Goal: Task Accomplishment & Management: Complete application form

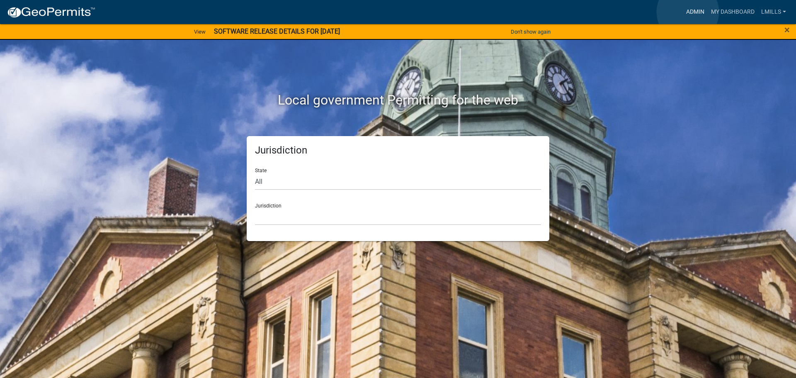
click at [688, 12] on link "Admin" at bounding box center [695, 12] width 25 height 16
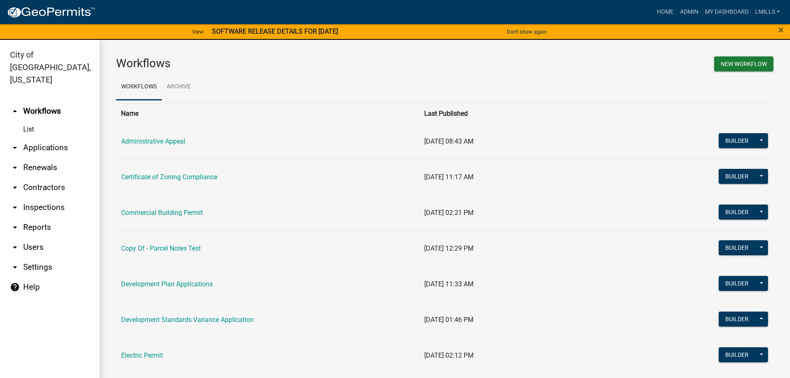
click at [44, 217] on link "arrow_drop_down Reports" at bounding box center [49, 227] width 99 height 20
select select "0: null"
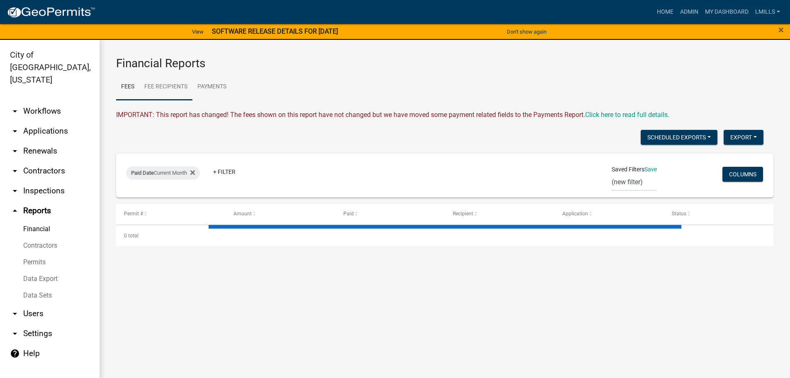
click at [170, 85] on link "Fee Recipients" at bounding box center [165, 87] width 53 height 27
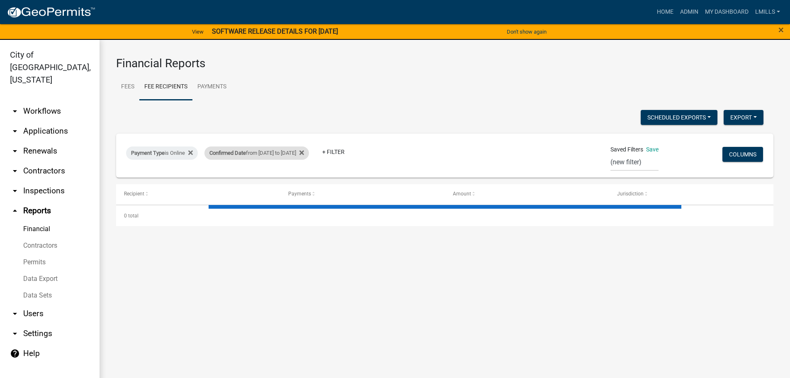
click at [312, 153] on div "Scheduled Exports + Create New Export Excel Format (.xlsx) CSV Format (.csv) Pa…" at bounding box center [444, 168] width 657 height 116
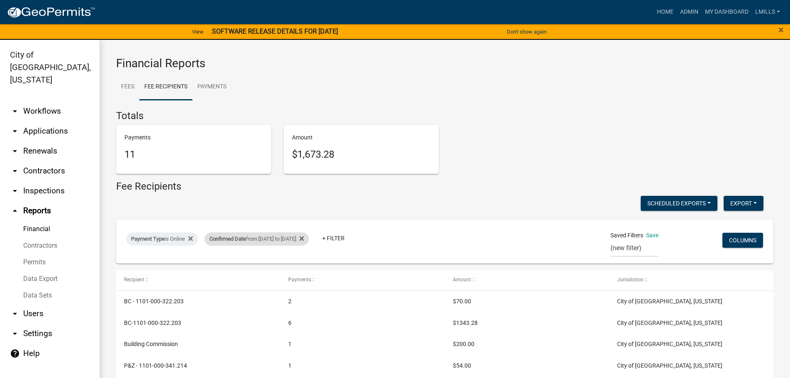
click at [306, 239] on div "Confirmed Date from 09/05/2025 to 09/07/2025" at bounding box center [256, 238] width 104 height 13
click at [298, 239] on div "Confirmed Date from 09/05/2025 to 09/07/2025" at bounding box center [256, 238] width 104 height 13
select select "custom"
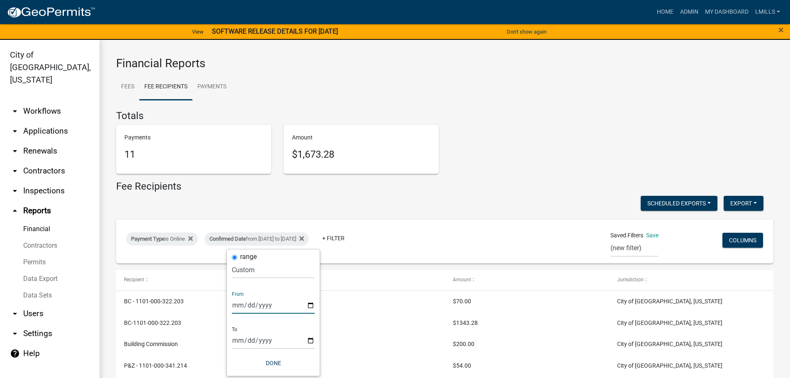
click at [310, 303] on input "2025-09-05" at bounding box center [273, 304] width 83 height 17
type input "2025-09-08"
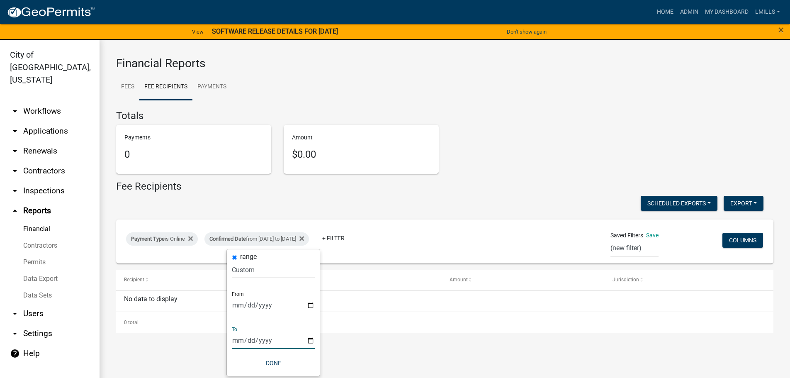
click at [308, 339] on input "2025-09-07" at bounding box center [273, 340] width 83 height 17
type input "2025-09-08"
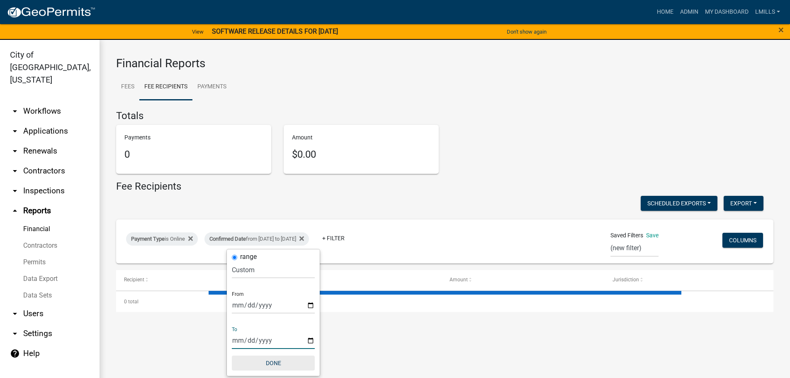
click at [270, 361] on button "Done" at bounding box center [273, 362] width 83 height 15
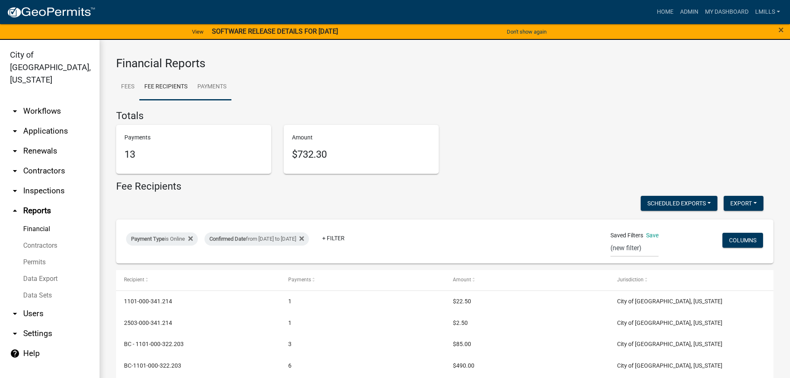
click at [216, 85] on link "Payments" at bounding box center [211, 87] width 39 height 27
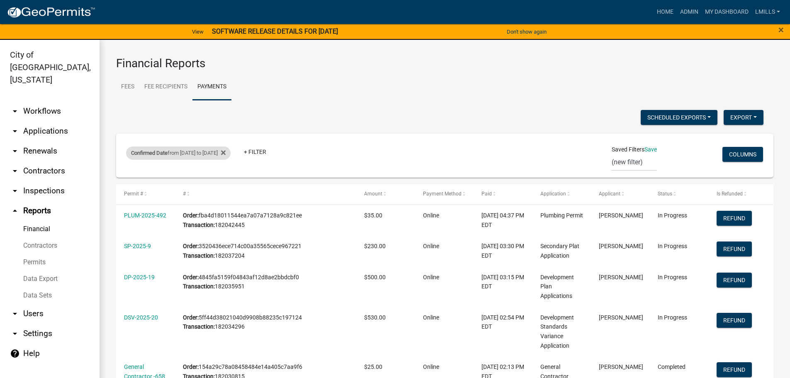
click at [221, 150] on div "Confirmed Date from 09/04/2025 to 09/04/2025" at bounding box center [178, 152] width 104 height 13
click at [203, 148] on div "Confirmed Date from 09/04/2025 to 09/04/2025" at bounding box center [178, 152] width 104 height 13
select select "custom"
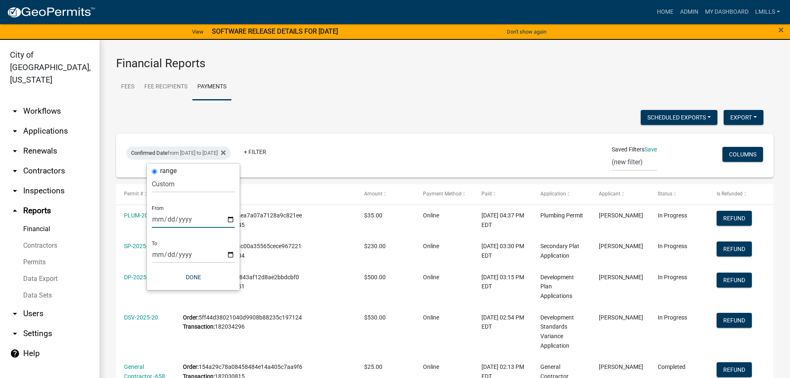
click at [228, 219] on input "2025-09-04" at bounding box center [193, 219] width 83 height 17
type input "2025-09-08"
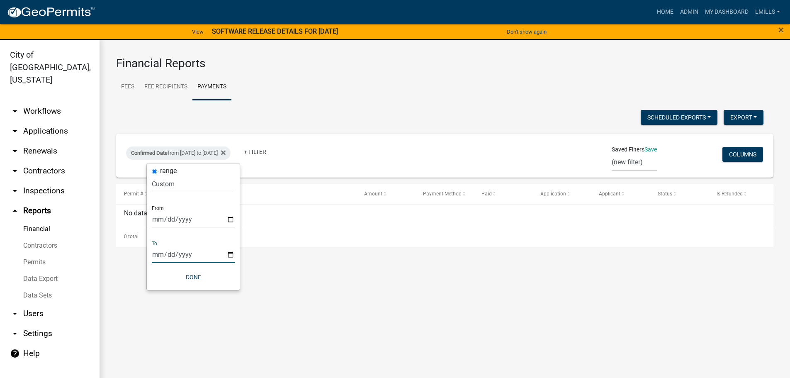
click at [231, 256] on input "2025-09-04" at bounding box center [193, 254] width 83 height 17
type input "2025-09-08"
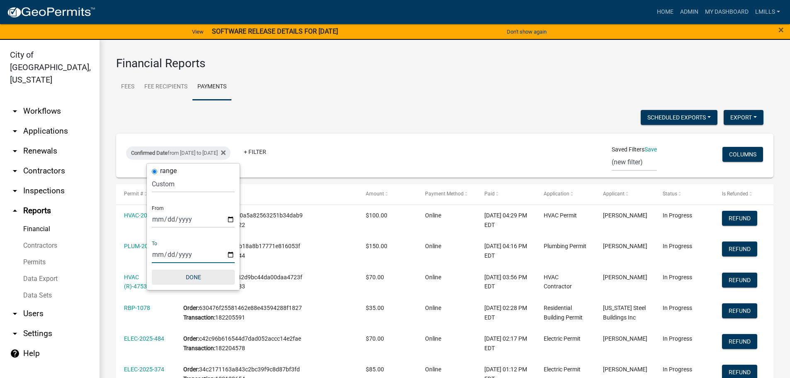
click at [193, 276] on button "Done" at bounding box center [193, 276] width 83 height 15
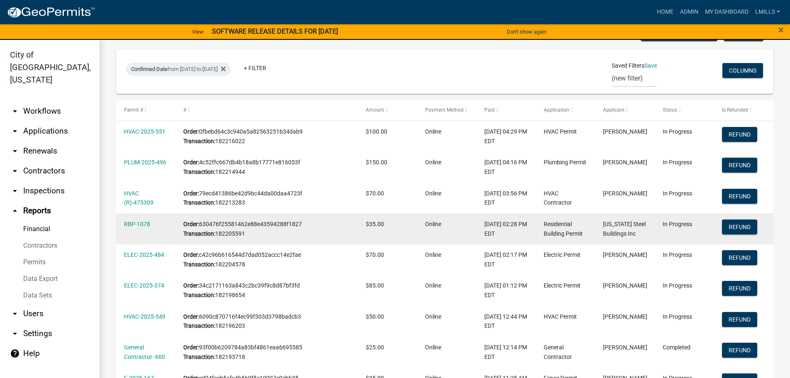
scroll to position [83, 0]
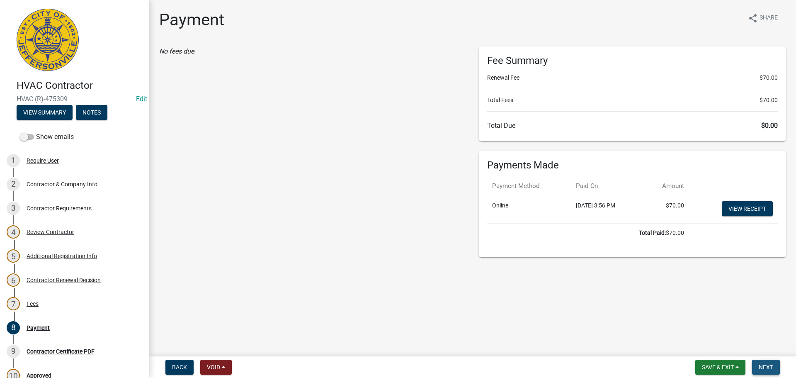
click at [775, 371] on button "Next" at bounding box center [766, 366] width 28 height 15
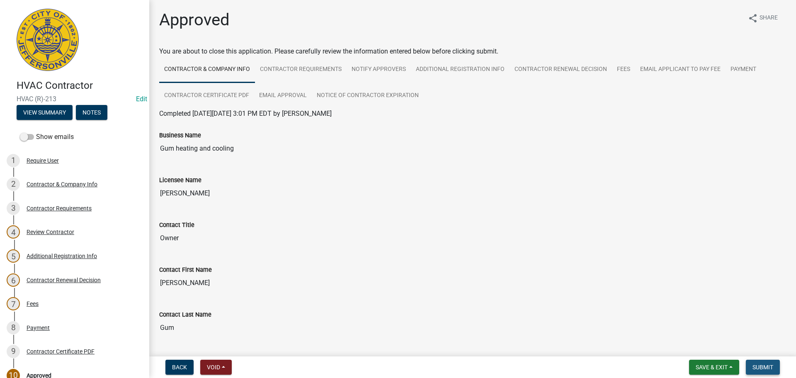
click at [773, 370] on span "Submit" at bounding box center [762, 366] width 21 height 7
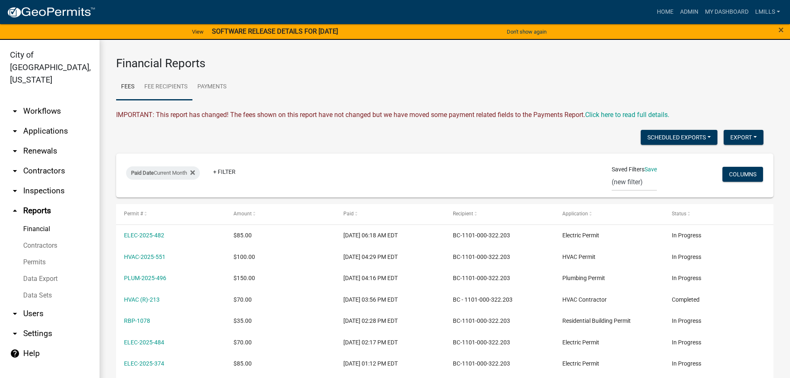
click at [174, 84] on link "Fee Recipients" at bounding box center [165, 87] width 53 height 27
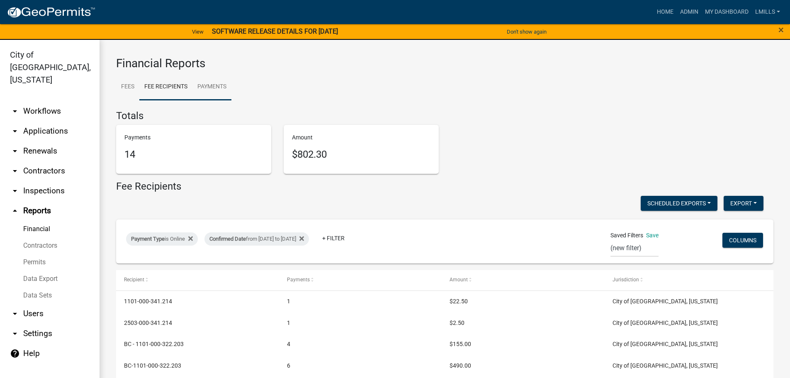
click at [218, 90] on link "Payments" at bounding box center [211, 87] width 39 height 27
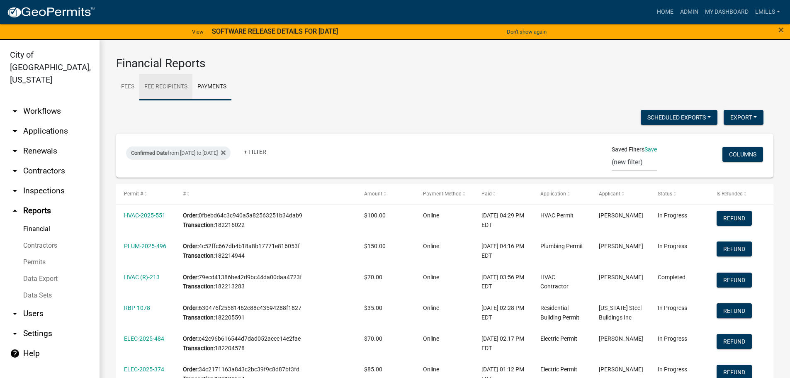
click at [174, 85] on link "Fee Recipients" at bounding box center [165, 87] width 53 height 27
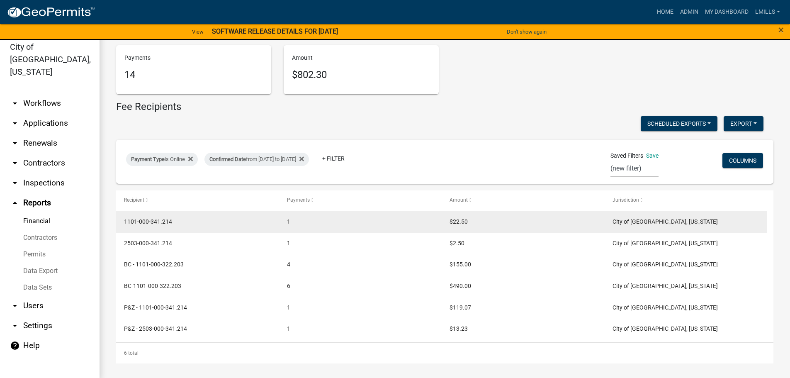
scroll to position [10, 0]
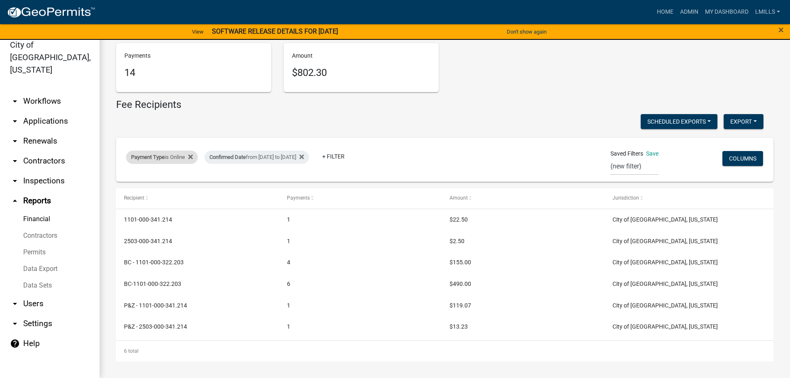
click at [170, 157] on div "Payment Type is Online" at bounding box center [162, 156] width 72 height 13
click at [174, 190] on select "Select an option Online CreditCardPOS Check Cash" at bounding box center [162, 187] width 83 height 17
select select "Check"
click at [121, 179] on select "Select an option Online CreditCardPOS Check Cash" at bounding box center [162, 187] width 83 height 17
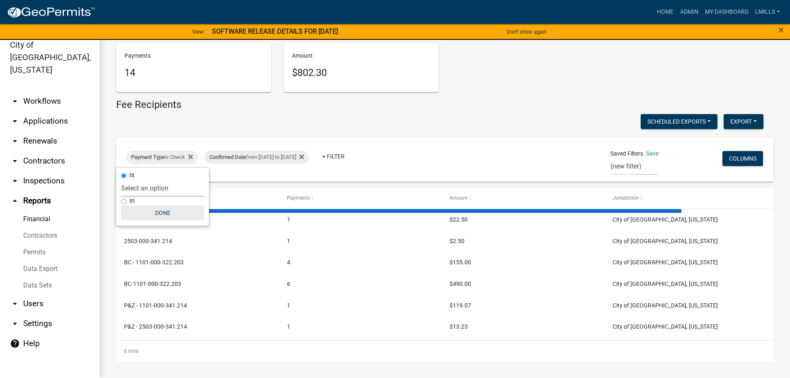
click at [167, 182] on div "Payment Type is Check Confirmed Date from 09/08/2025 to 09/08/2025 + Filter Sav…" at bounding box center [444, 160] width 649 height 44
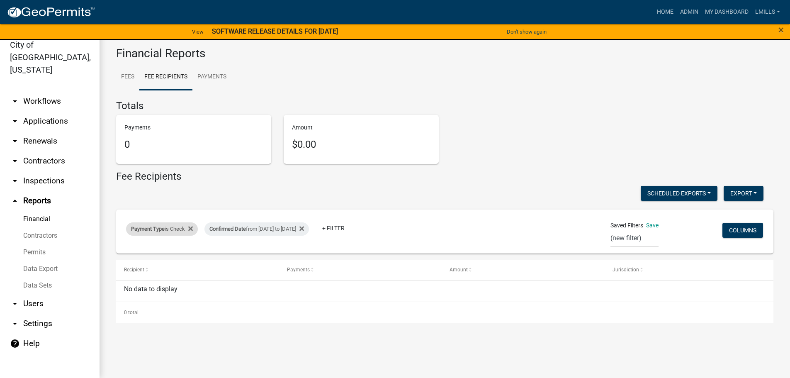
click at [164, 229] on span "Payment Type" at bounding box center [148, 228] width 34 height 6
click at [164, 262] on select "Select an option Online CreditCardPOS Check Cash" at bounding box center [162, 259] width 83 height 17
select select "Cash"
click at [121, 251] on select "Select an option Online CreditCardPOS Check Cash" at bounding box center [162, 259] width 83 height 17
click at [159, 283] on button "Done" at bounding box center [161, 284] width 83 height 15
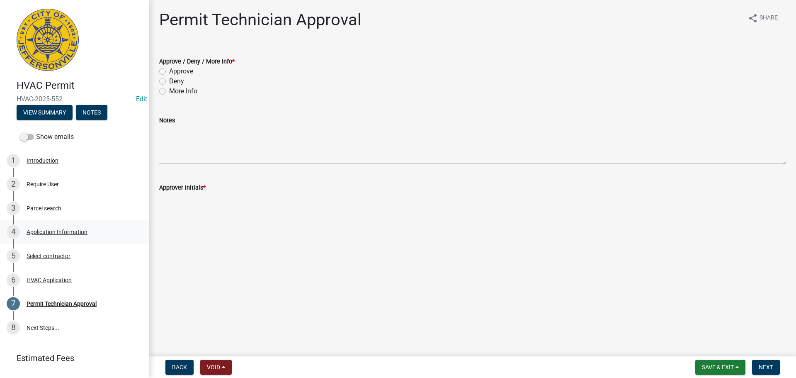
click at [56, 230] on div "Application Information" at bounding box center [57, 232] width 61 height 6
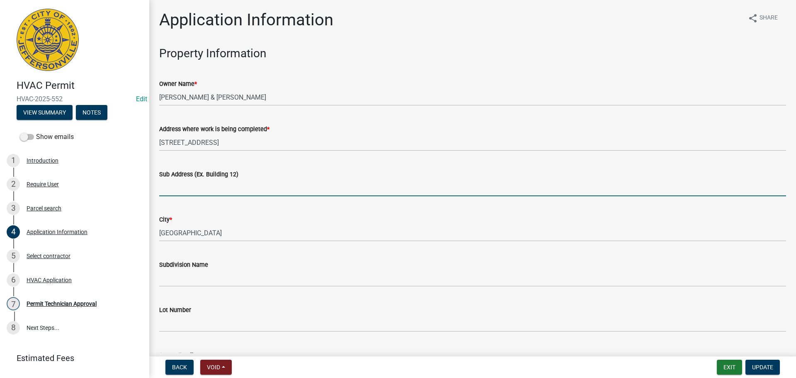
click at [208, 180] on input "Sub Address (Ex. Building 12)" at bounding box center [472, 187] width 627 height 17
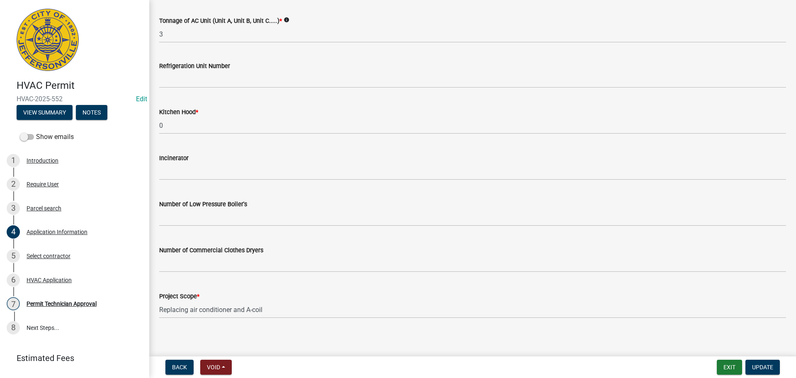
scroll to position [558, 0]
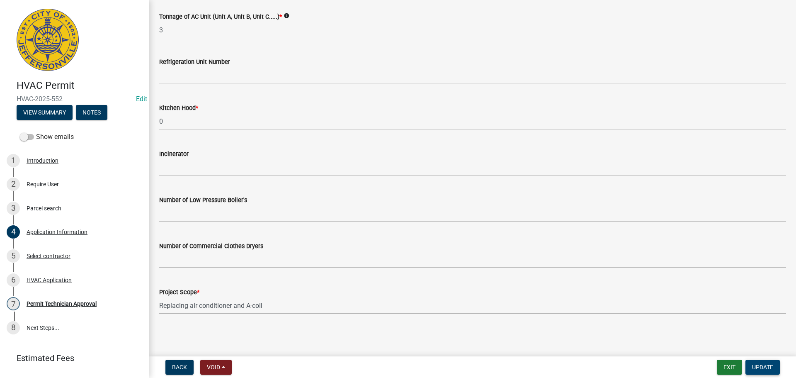
type input "42 Longview Drive"
click at [760, 363] on span "Update" at bounding box center [762, 366] width 21 height 7
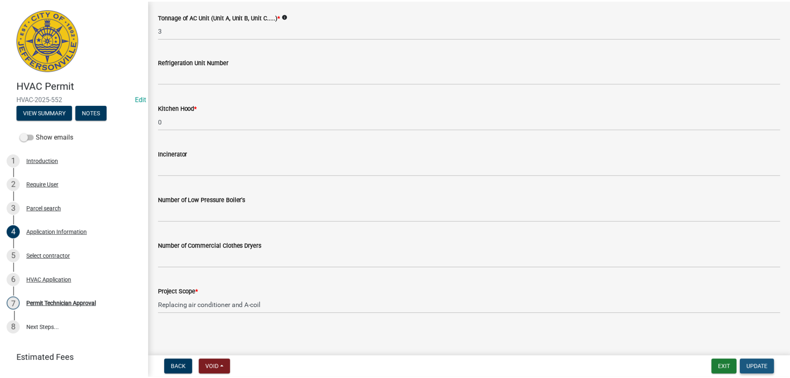
scroll to position [0, 0]
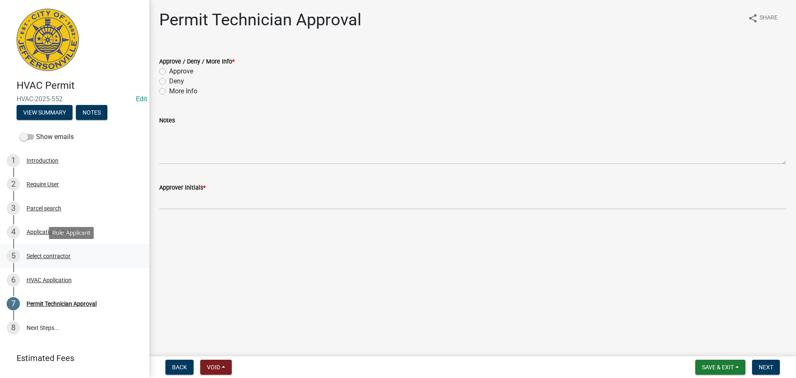
click at [46, 254] on div "Select contractor" at bounding box center [49, 256] width 44 height 6
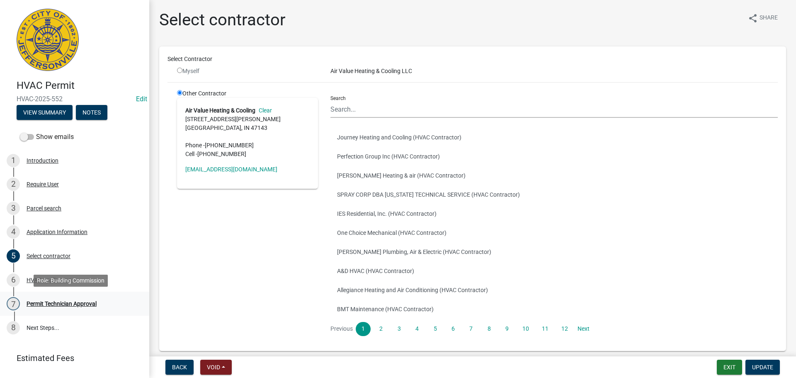
click at [49, 305] on div "Permit Technician Approval" at bounding box center [62, 303] width 70 height 6
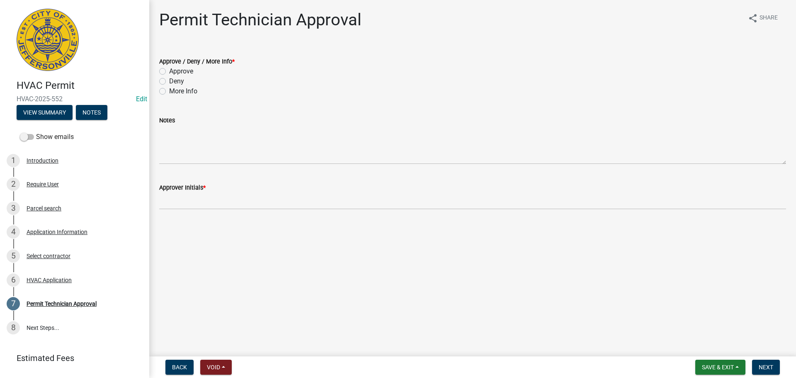
click at [194, 72] on div "Approve" at bounding box center [472, 71] width 627 height 10
click at [169, 74] on label "Approve" at bounding box center [181, 71] width 24 height 10
click at [169, 72] on input "Approve" at bounding box center [171, 68] width 5 height 5
radio input "true"
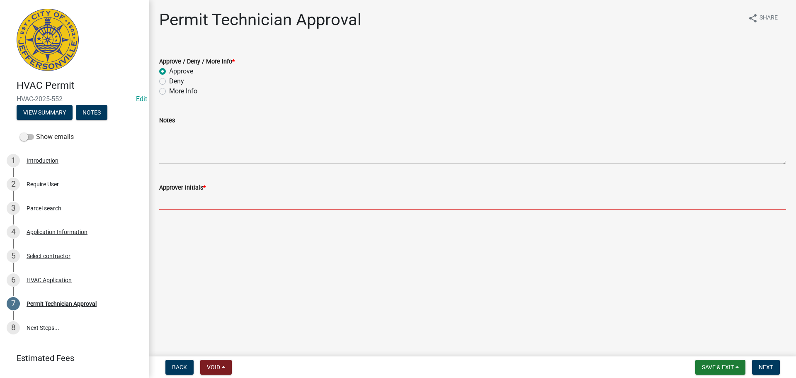
click at [197, 201] on input "Approver Initials *" at bounding box center [472, 200] width 627 height 17
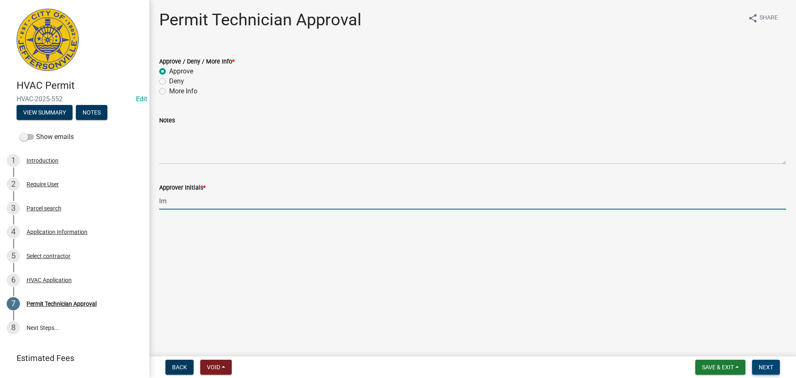
type input "lm"
click at [758, 368] on span "Next" at bounding box center [765, 366] width 15 height 7
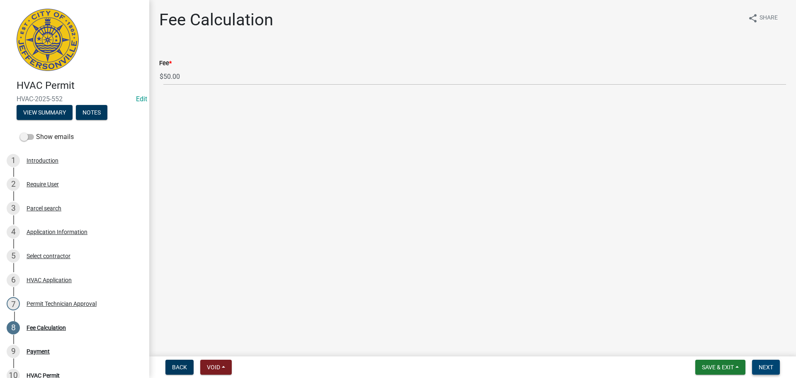
click at [775, 366] on button "Next" at bounding box center [766, 366] width 28 height 15
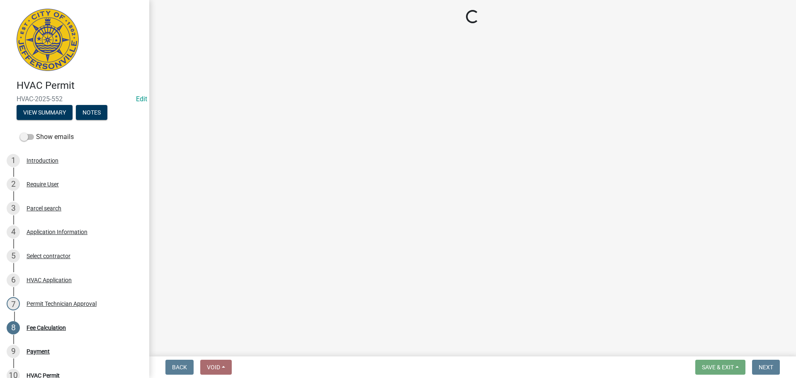
select select "3: 3"
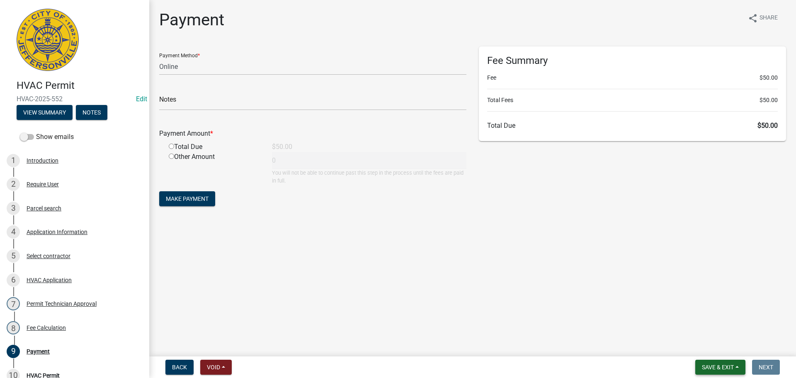
click at [705, 365] on span "Save & Exit" at bounding box center [718, 366] width 32 height 7
click at [708, 348] on button "Save & Exit" at bounding box center [712, 345] width 66 height 20
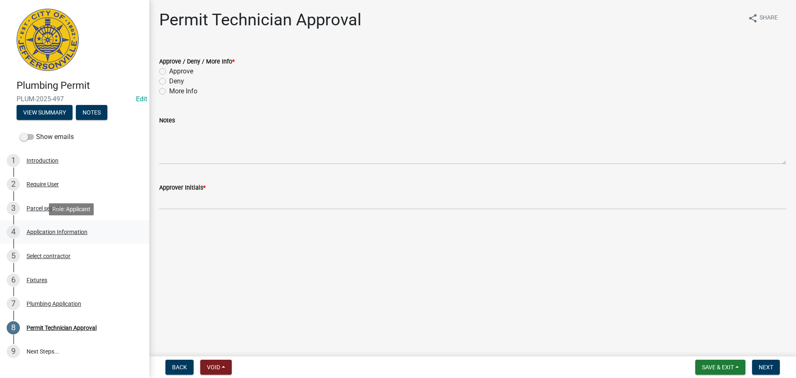
click at [44, 235] on div "Application Information" at bounding box center [57, 232] width 61 height 6
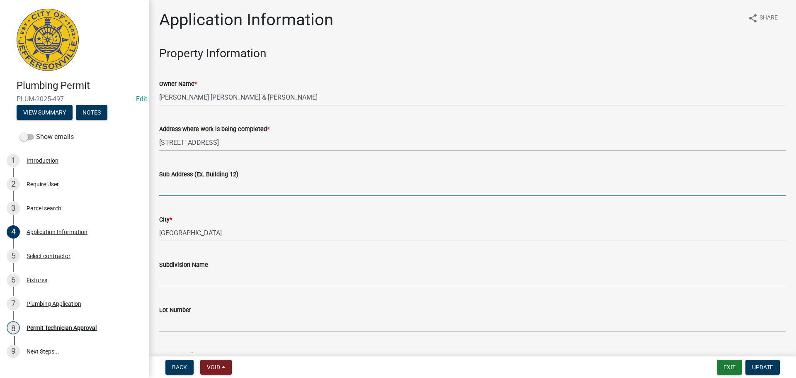
click at [203, 189] on input "Sub Address (Ex. Building 12)" at bounding box center [472, 187] width 627 height 17
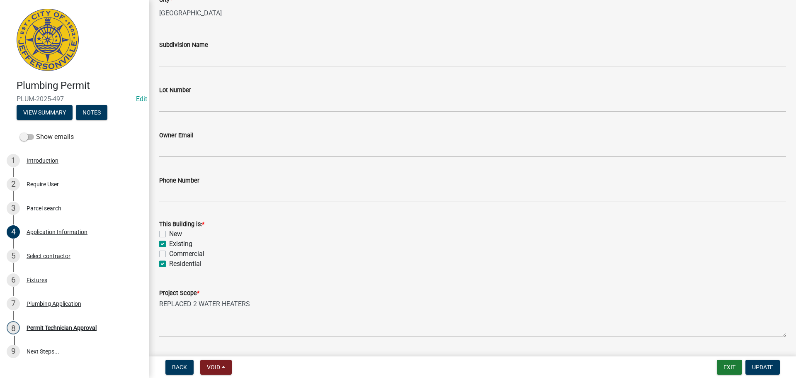
scroll to position [242, 0]
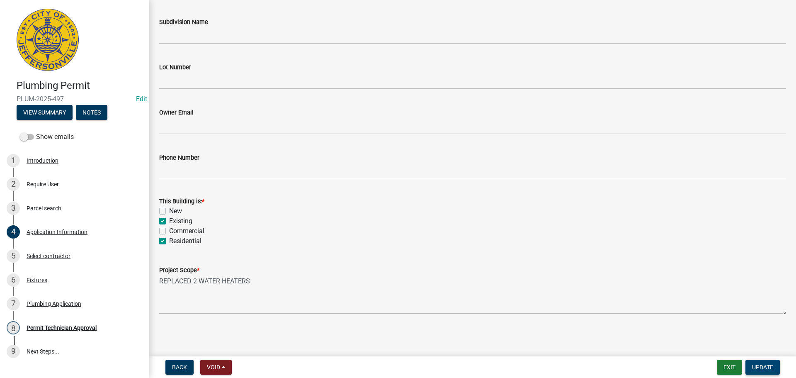
type input "[STREET_ADDRESS]"
click at [763, 361] on button "Update" at bounding box center [762, 366] width 34 height 15
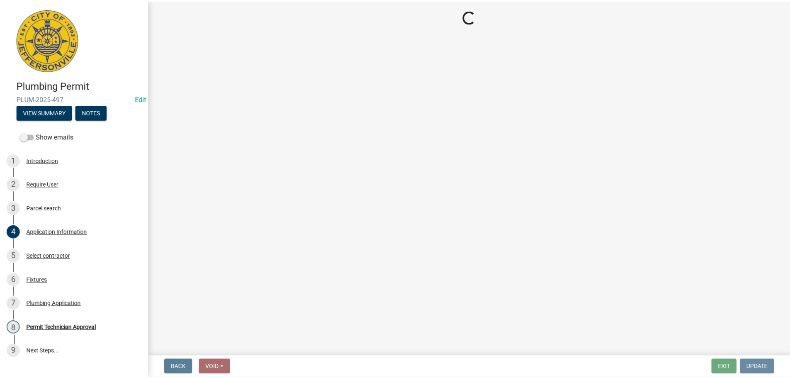
scroll to position [0, 0]
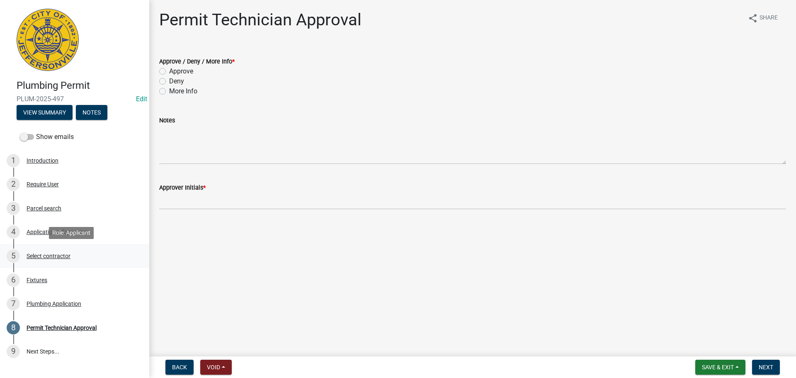
click at [61, 253] on div "Select contractor" at bounding box center [49, 256] width 44 height 6
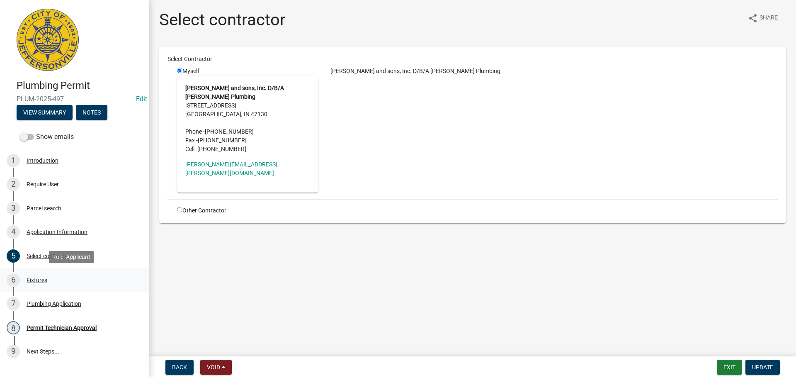
click at [36, 279] on div "Fixtures" at bounding box center [37, 280] width 21 height 6
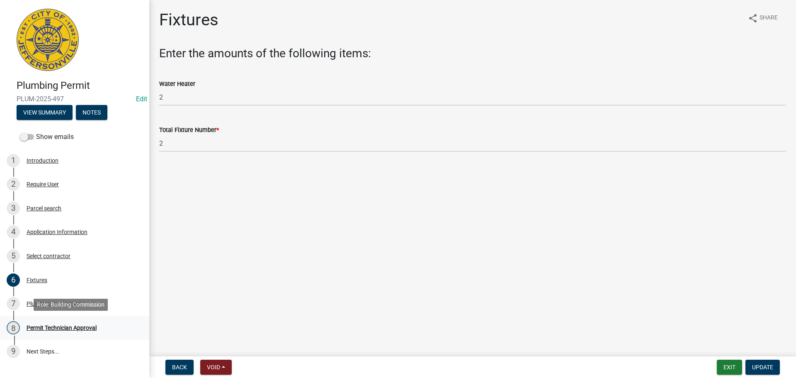
click at [54, 326] on div "Permit Technician Approval" at bounding box center [62, 328] width 70 height 6
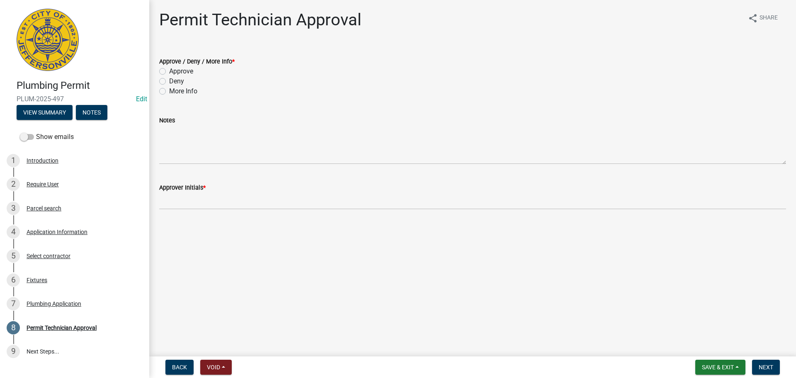
click at [178, 72] on label "Approve" at bounding box center [181, 71] width 24 height 10
click at [174, 72] on input "Approve" at bounding box center [171, 68] width 5 height 5
radio input "true"
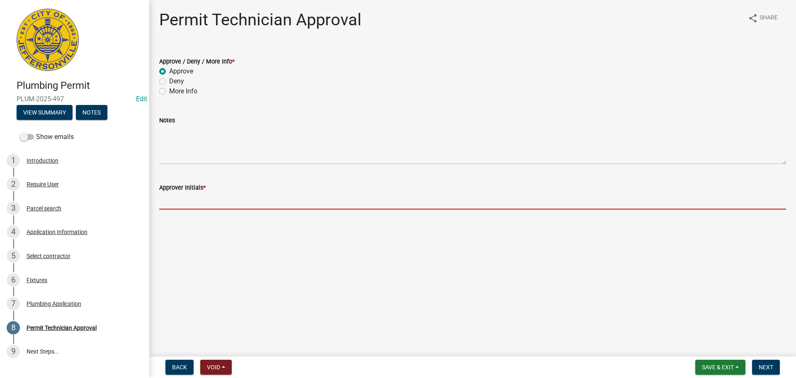
click at [205, 198] on input "Approver Initials *" at bounding box center [472, 200] width 627 height 17
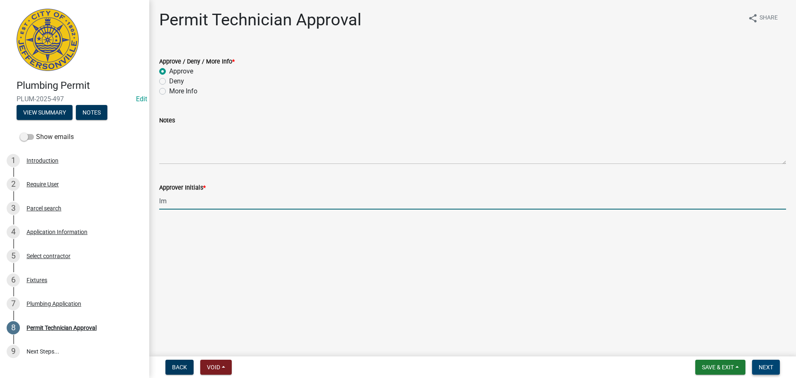
type input "lm"
click at [767, 366] on span "Next" at bounding box center [765, 366] width 15 height 7
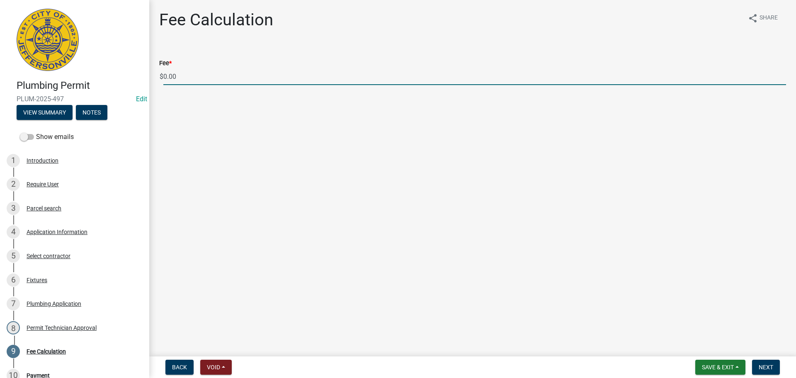
drag, startPoint x: 167, startPoint y: 81, endPoint x: 162, endPoint y: 81, distance: 5.4
click at [164, 81] on input "0.00" at bounding box center [474, 76] width 622 height 17
click at [150, 81] on div "Fee Calculation share Share Fee * $ 0.00" at bounding box center [472, 55] width 647 height 90
drag, startPoint x: 182, startPoint y: 73, endPoint x: 141, endPoint y: 70, distance: 40.7
click at [141, 70] on div "Plumbing Permit PLUM-2025-497 Edit View Summary Notes Show emails 1 Introductio…" at bounding box center [398, 189] width 796 height 378
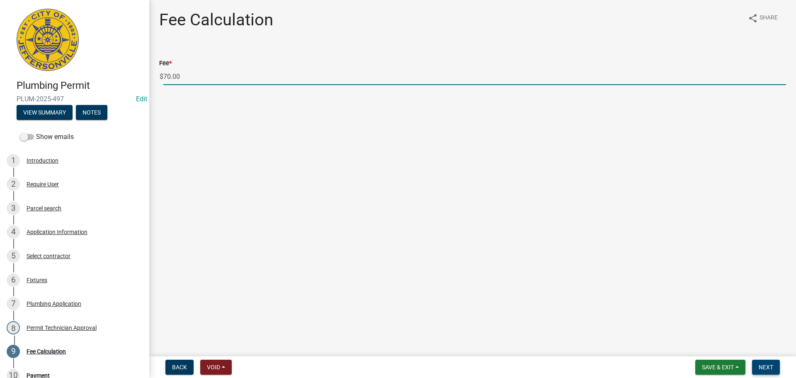
type input "70.00"
click at [770, 365] on span "Next" at bounding box center [765, 366] width 15 height 7
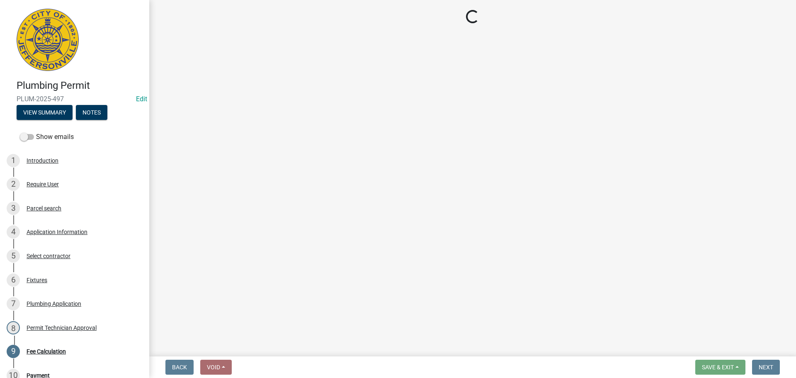
select select "3: 3"
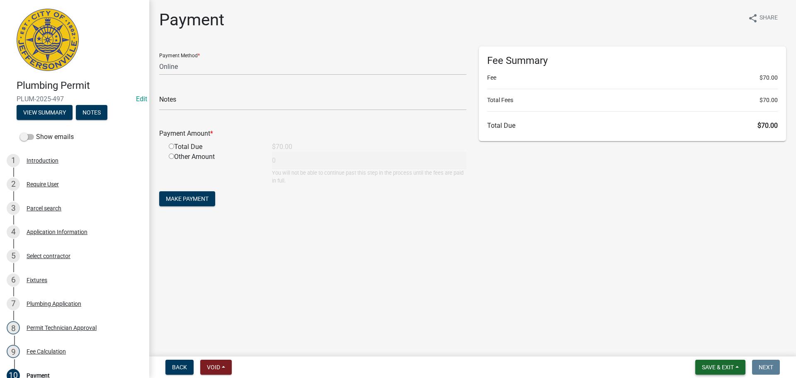
click at [721, 364] on span "Save & Exit" at bounding box center [718, 366] width 32 height 7
click at [712, 347] on button "Save & Exit" at bounding box center [712, 345] width 66 height 20
click at [712, 347] on main "Payment share Share Payment Method * Credit Card POS Check Cash Online Notes Pa…" at bounding box center [472, 176] width 647 height 353
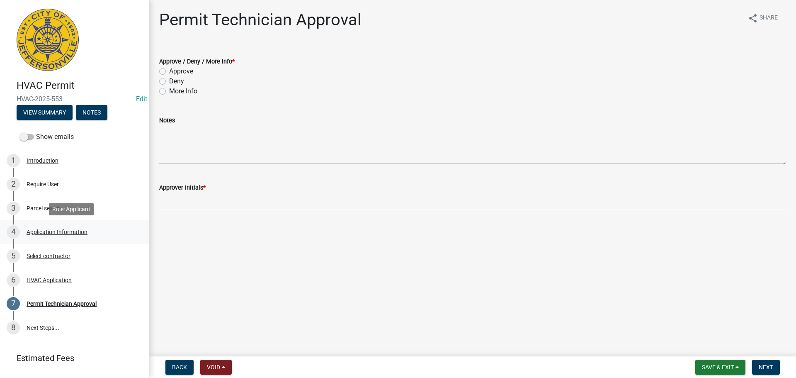
click at [57, 230] on div "Application Information" at bounding box center [57, 232] width 61 height 6
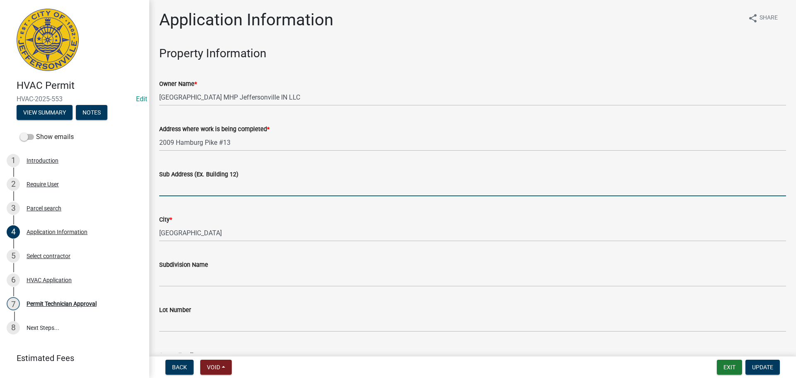
click at [228, 184] on input "Sub Address (Ex. Building 12)" at bounding box center [472, 187] width 627 height 17
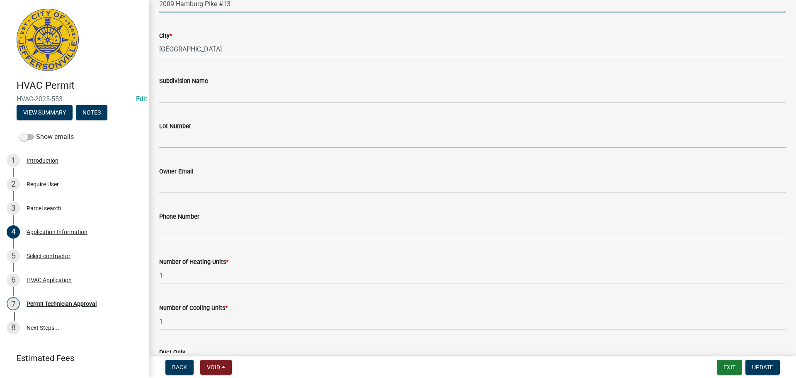
scroll to position [166, 0]
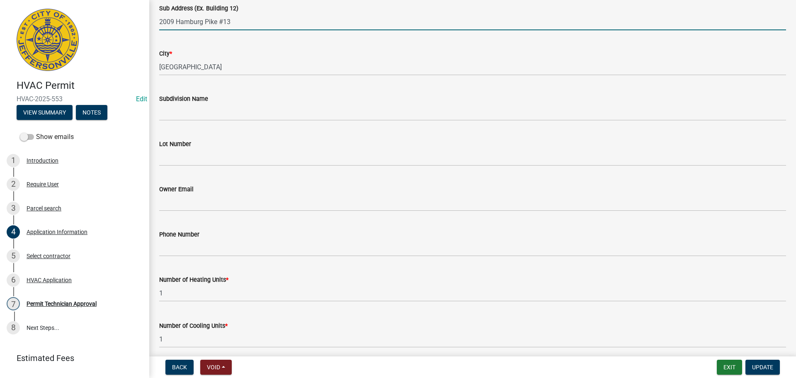
type input "2009 Hamburg Pike #13"
click at [220, 167] on wm-data-entity-input "Lot Number" at bounding box center [472, 149] width 627 height 45
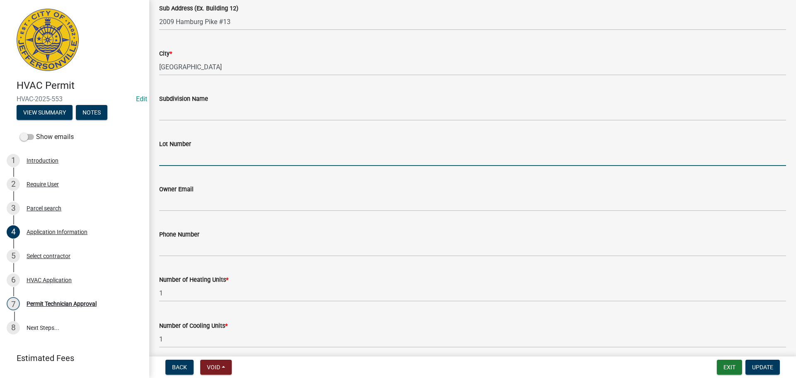
click at [208, 156] on input "Lot Number" at bounding box center [472, 157] width 627 height 17
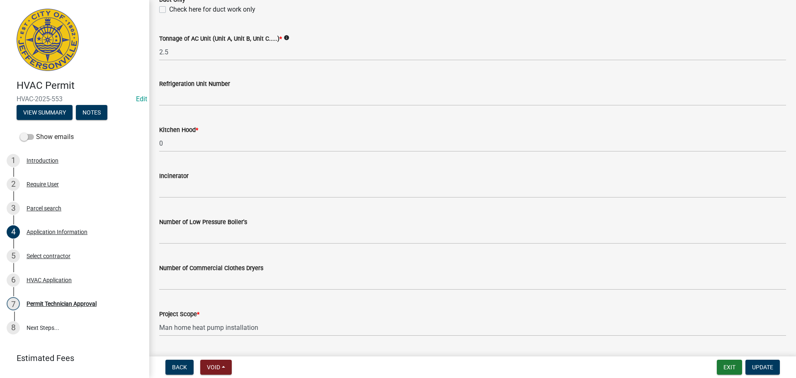
scroll to position [558, 0]
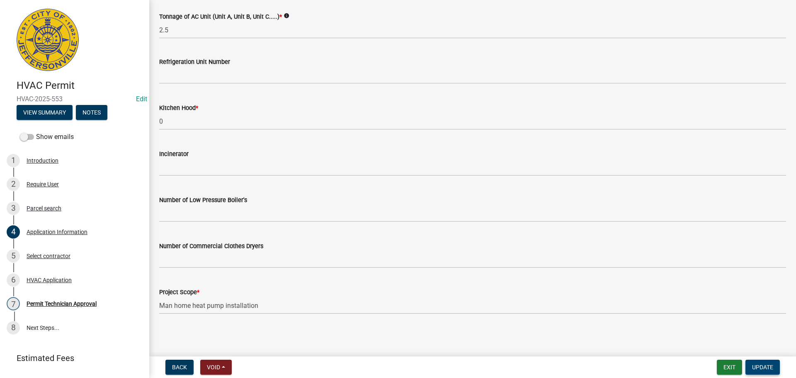
type input "13"
click at [770, 366] on span "Update" at bounding box center [762, 366] width 21 height 7
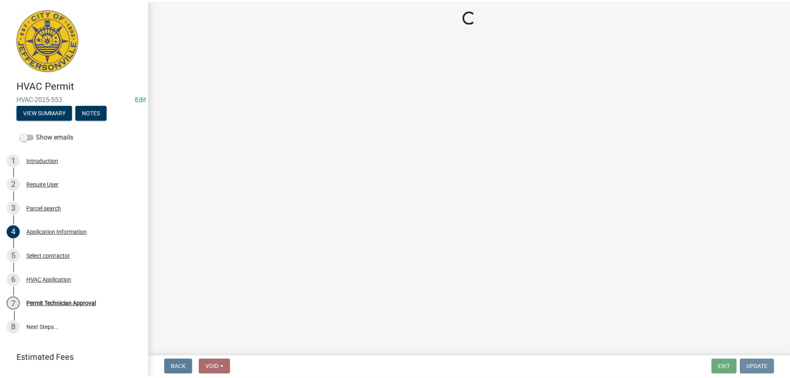
scroll to position [0, 0]
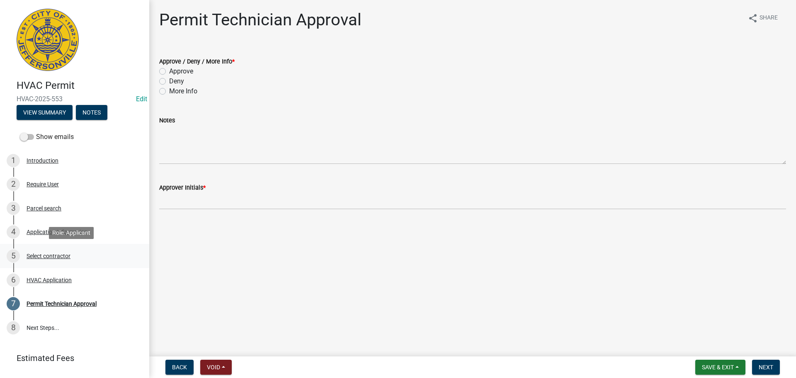
click at [39, 253] on div "Select contractor" at bounding box center [49, 256] width 44 height 6
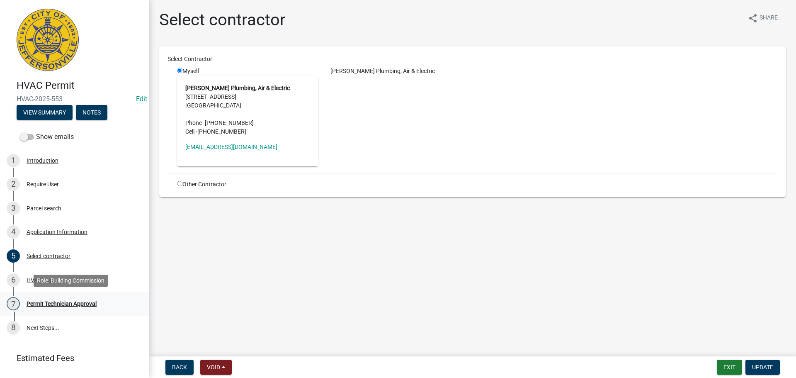
click at [46, 304] on div "Permit Technician Approval" at bounding box center [62, 303] width 70 height 6
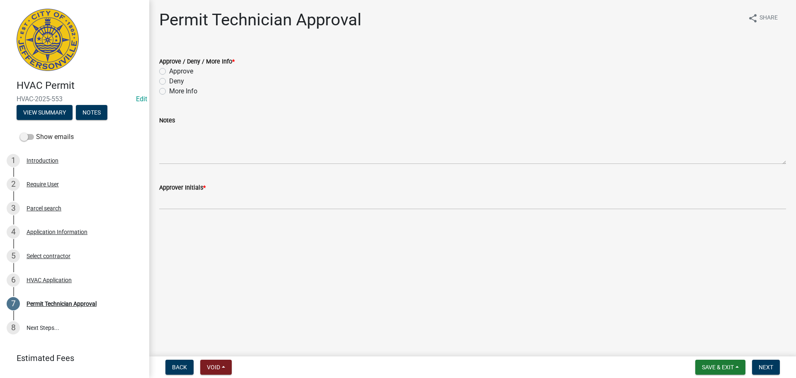
click at [179, 71] on label "Approve" at bounding box center [181, 71] width 24 height 10
click at [174, 71] on input "Approve" at bounding box center [171, 68] width 5 height 5
radio input "true"
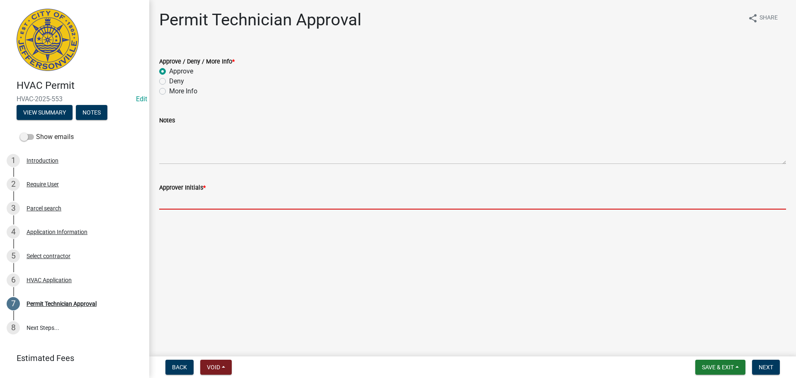
click at [186, 201] on input "Approver Initials *" at bounding box center [472, 200] width 627 height 17
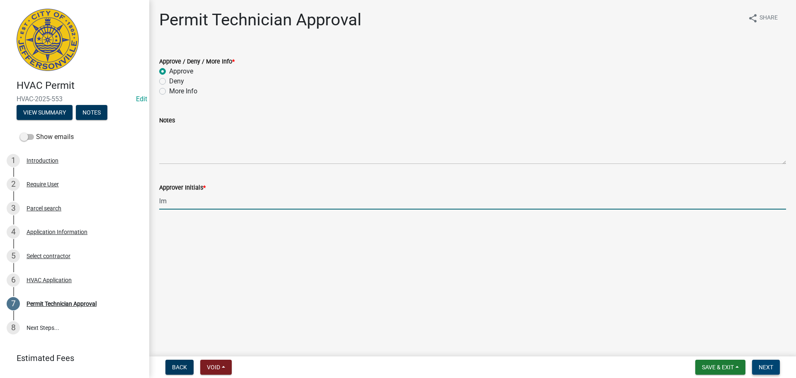
type input "lm"
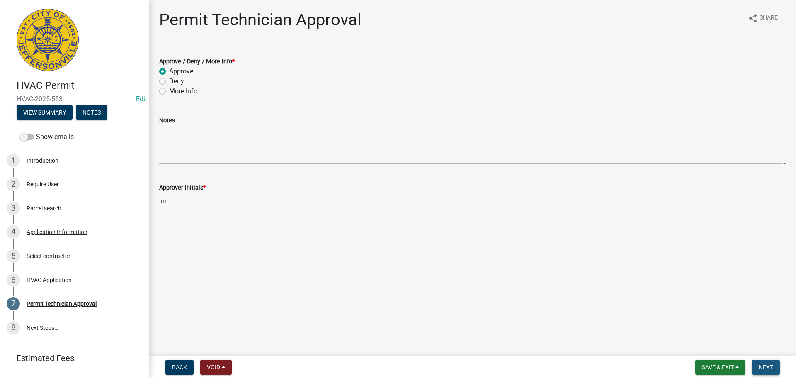
click at [768, 366] on span "Next" at bounding box center [765, 366] width 15 height 7
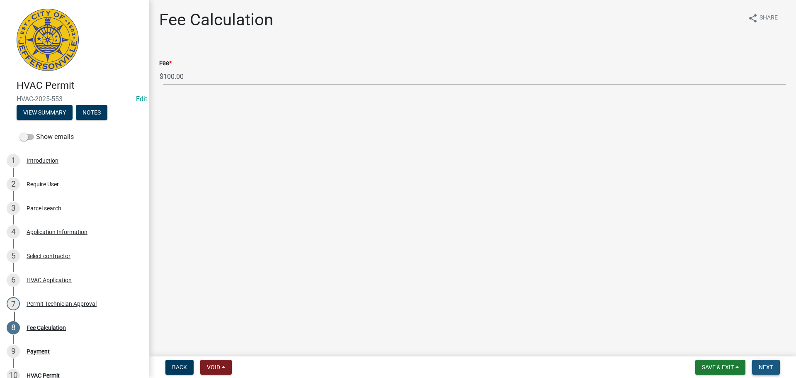
click at [764, 368] on span "Next" at bounding box center [765, 366] width 15 height 7
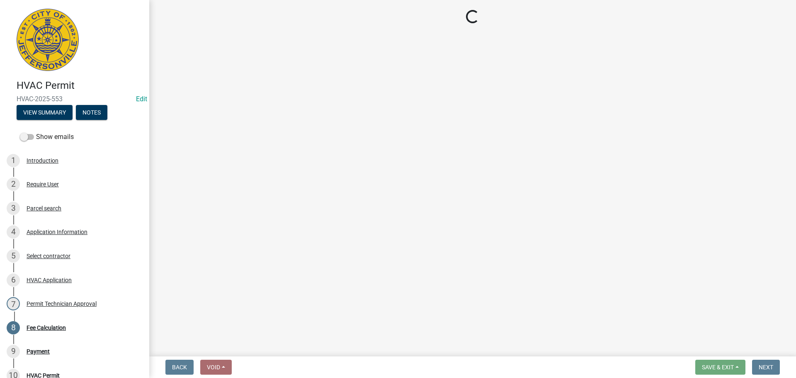
select select "3: 3"
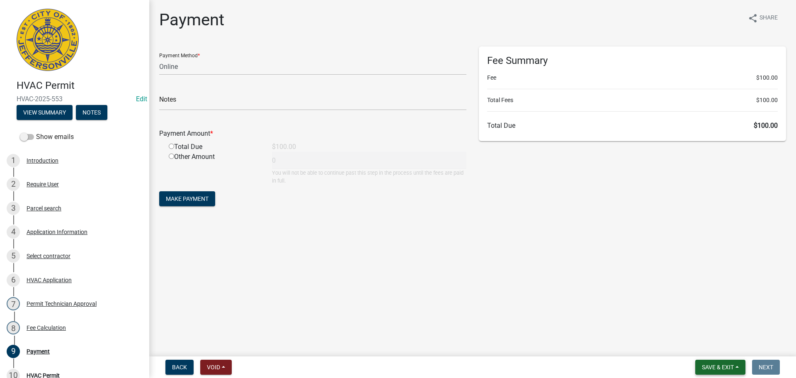
click at [714, 366] on span "Save & Exit" at bounding box center [718, 366] width 32 height 7
click at [708, 342] on button "Save & Exit" at bounding box center [712, 345] width 66 height 20
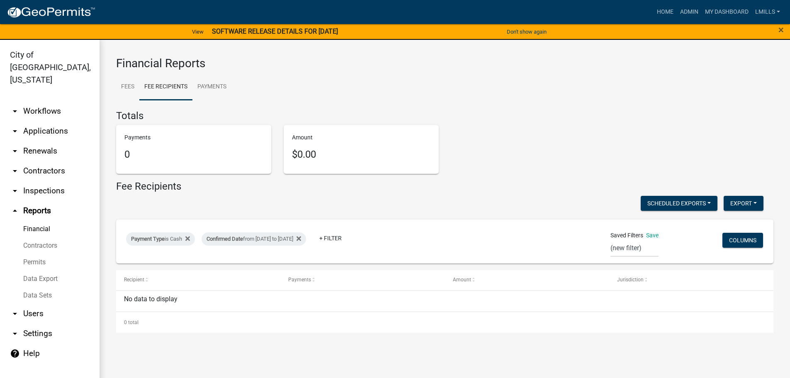
select select "0: null"
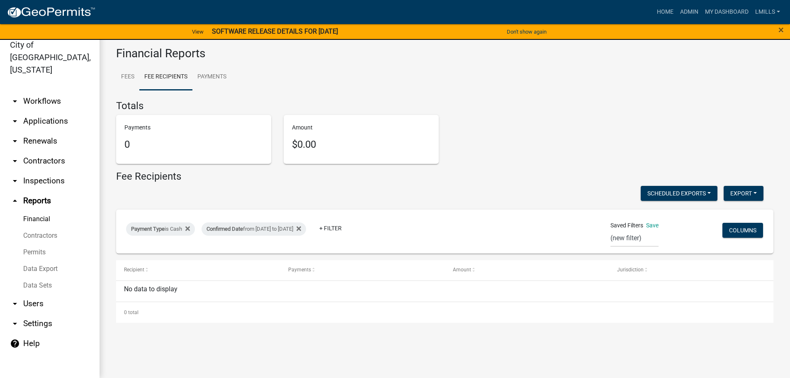
click at [36, 151] on link "arrow_drop_down Contractors" at bounding box center [49, 161] width 99 height 20
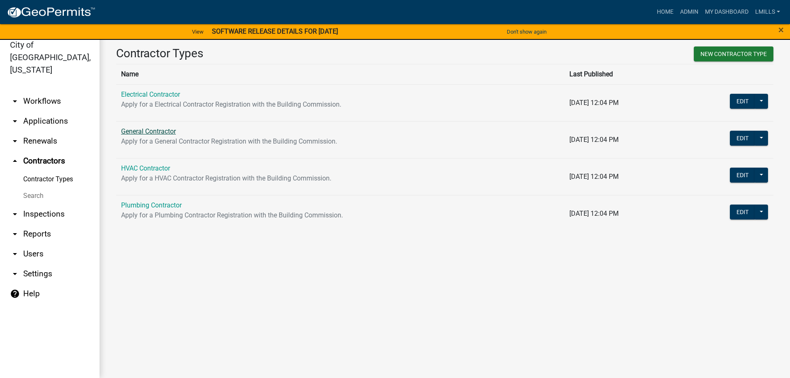
click at [143, 131] on link "General Contractor" at bounding box center [148, 131] width 55 height 8
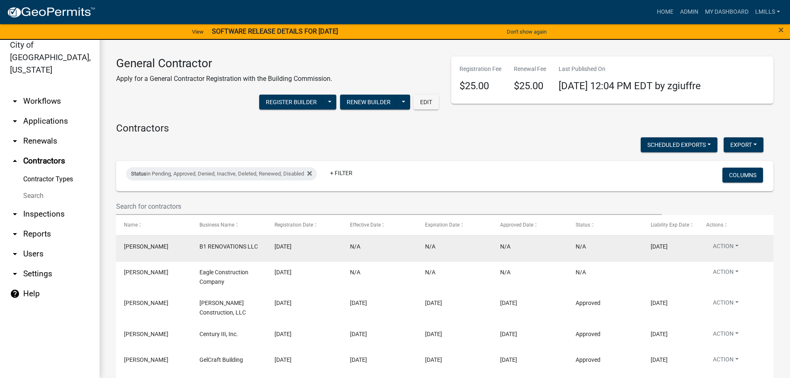
click at [147, 247] on span "Shayne Berry" at bounding box center [146, 246] width 44 height 7
click at [216, 247] on span "B1 RENOVATIONS LLC" at bounding box center [228, 246] width 58 height 7
click at [741, 245] on button "Action" at bounding box center [725, 248] width 39 height 12
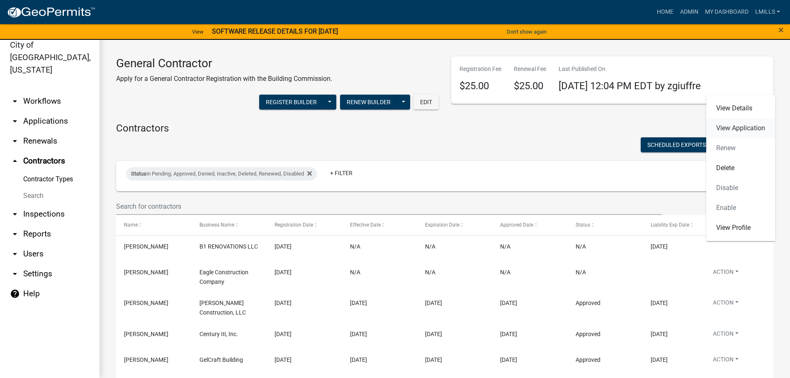
click at [739, 128] on link "View Application" at bounding box center [740, 128] width 69 height 20
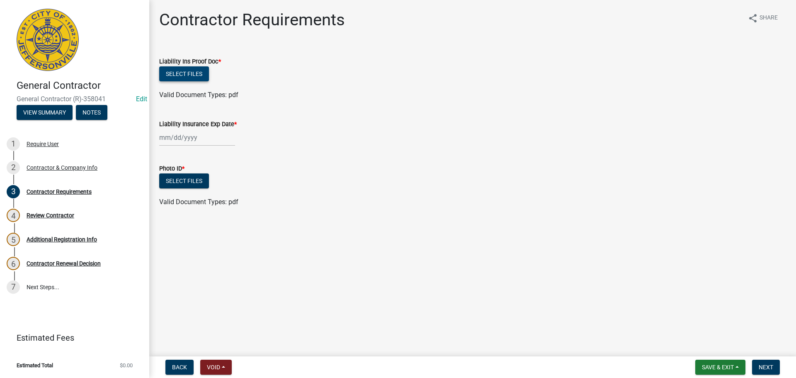
click at [184, 74] on button "Select files" at bounding box center [184, 73] width 50 height 15
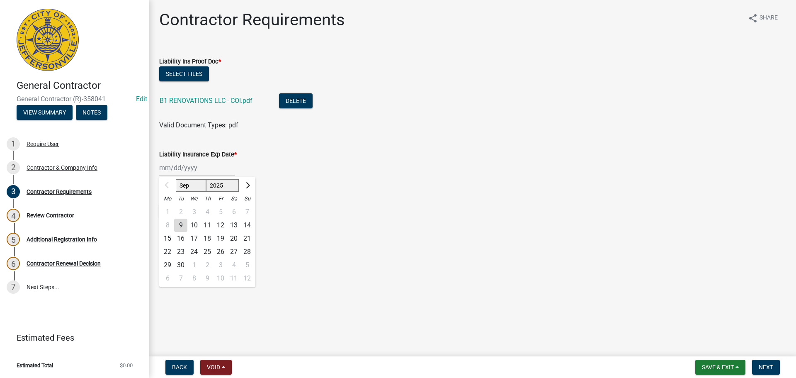
click at [215, 169] on div "Sep Oct Nov Dec 2025 2026 2027 2028 2029 2030 2031 2032 2033 2034 2035 2036 203…" at bounding box center [197, 167] width 76 height 17
click at [244, 185] on span "Next month" at bounding box center [247, 185] width 6 height 6
click at [247, 184] on span "Next month" at bounding box center [247, 185] width 6 height 6
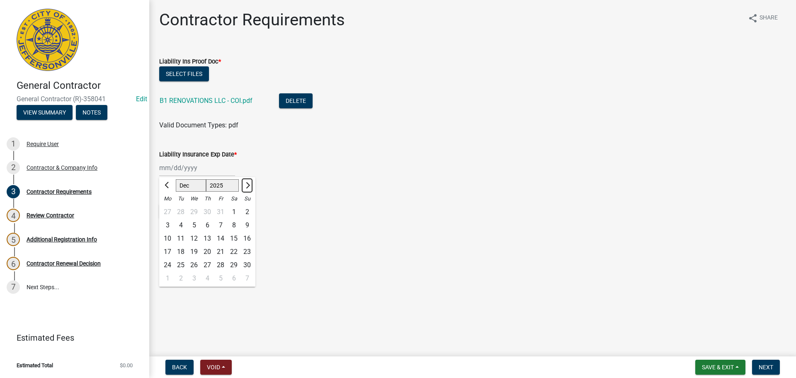
select select "1"
select select "2026"
click at [247, 184] on span "Next month" at bounding box center [247, 185] width 6 height 6
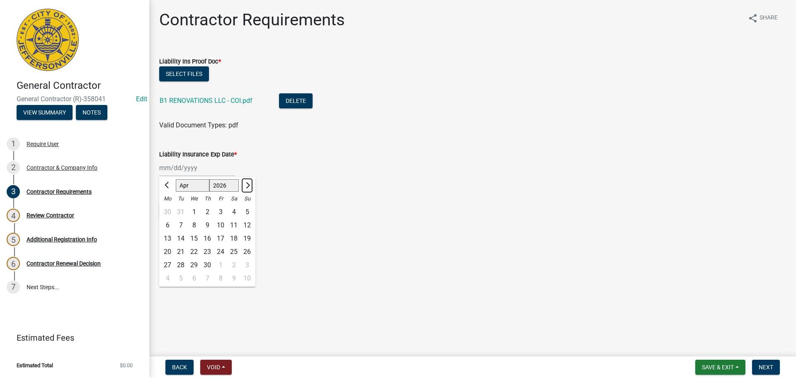
click at [247, 184] on span "Next month" at bounding box center [247, 185] width 6 height 6
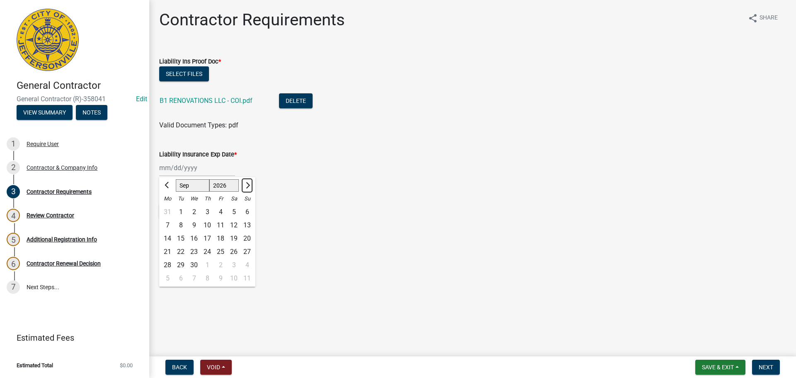
click at [247, 184] on span "Next month" at bounding box center [247, 185] width 6 height 6
click at [168, 183] on span "Previous month" at bounding box center [168, 185] width 6 height 6
select select "9"
click at [204, 212] on div "3" at bounding box center [207, 211] width 13 height 13
type input "09/03/2026"
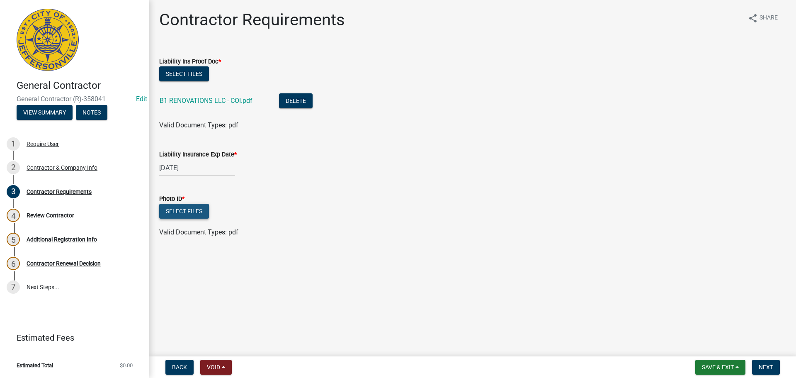
click at [184, 210] on button "Select files" at bounding box center [184, 210] width 50 height 15
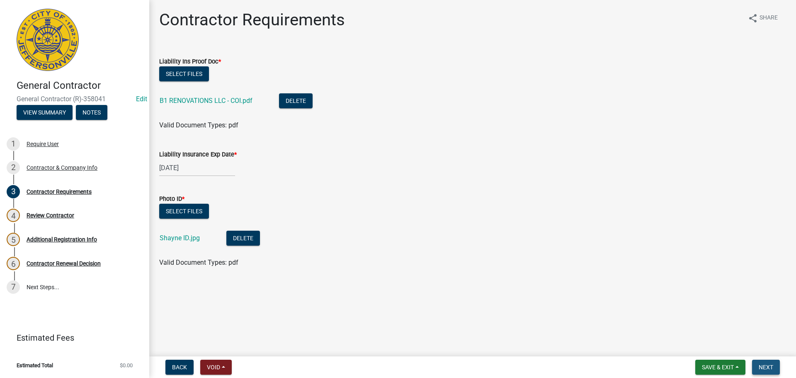
click at [765, 365] on span "Next" at bounding box center [765, 366] width 15 height 7
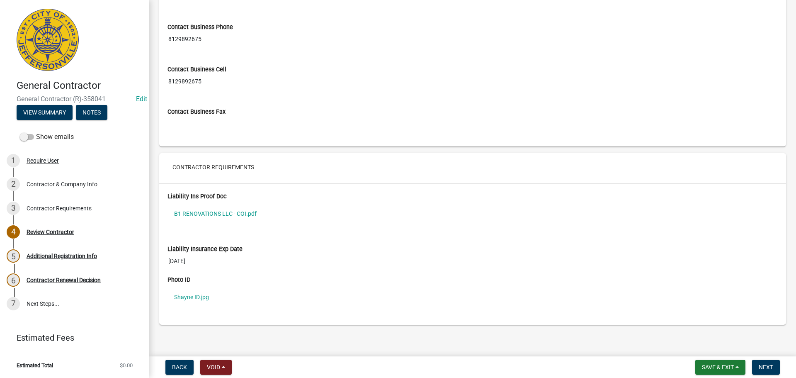
scroll to position [586, 0]
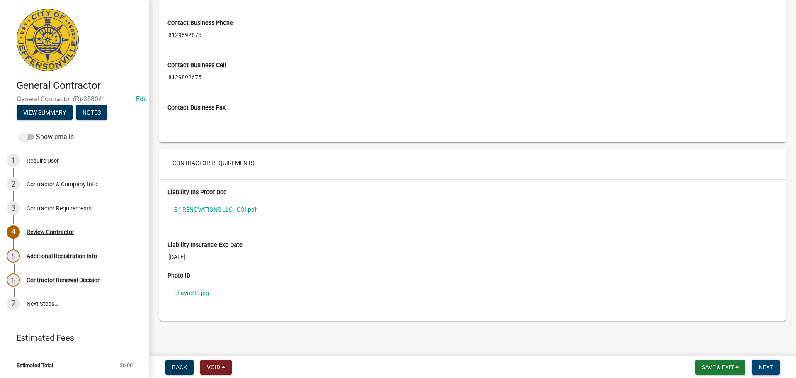
click at [762, 365] on span "Next" at bounding box center [765, 366] width 15 height 7
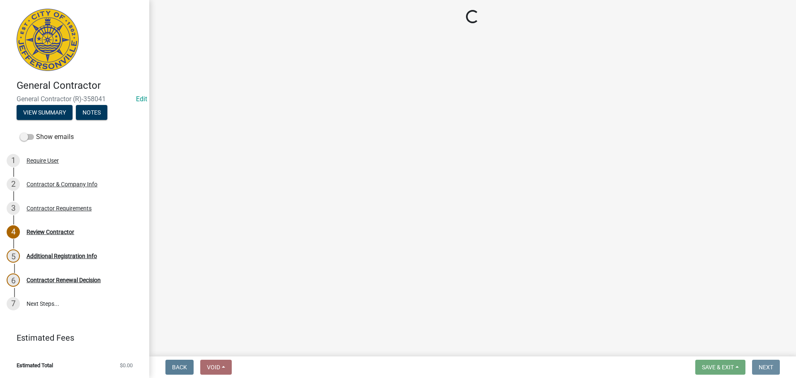
scroll to position [0, 0]
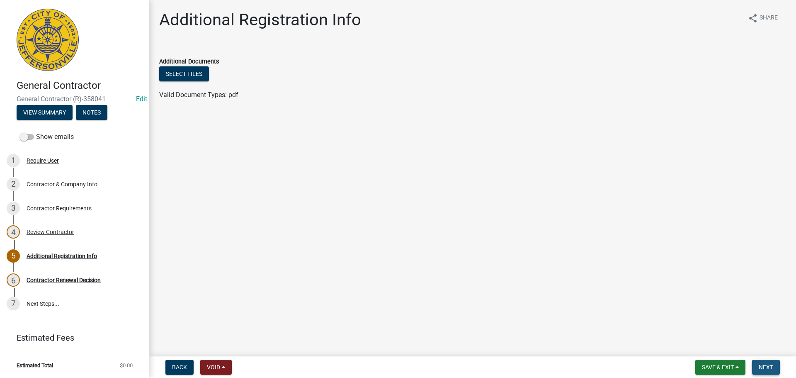
click at [770, 362] on button "Next" at bounding box center [766, 366] width 28 height 15
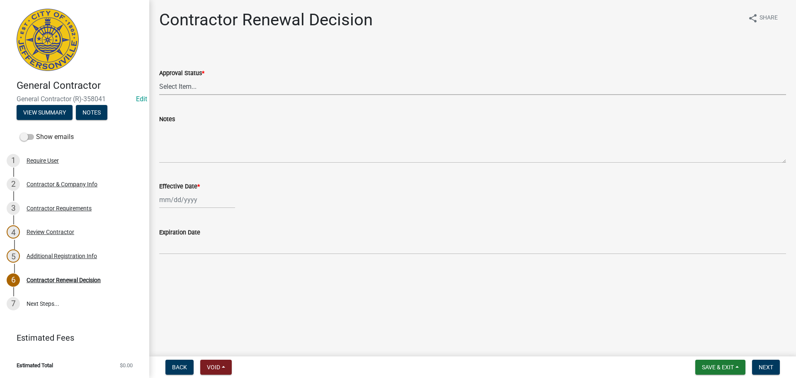
click at [228, 87] on select "Select Item... Approved Denied" at bounding box center [472, 86] width 627 height 17
click at [159, 78] on select "Select Item... Approved Denied" at bounding box center [472, 86] width 627 height 17
select select "30db8998-795d-4bbe-8e49-f1ade8865815"
select select "9"
select select "2025"
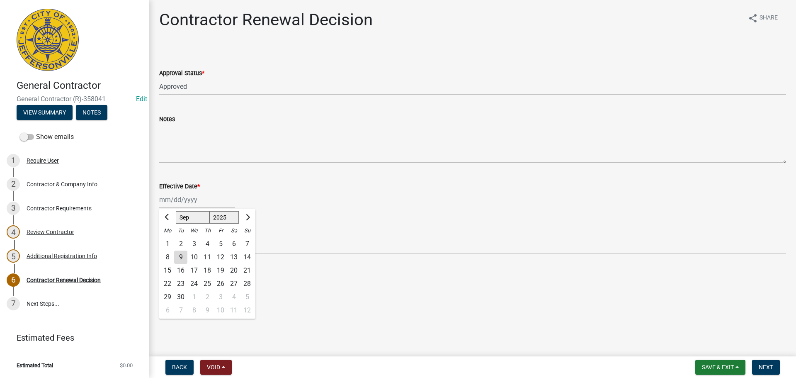
click at [209, 199] on div "Jan Feb Mar Apr May Jun Jul Aug Sep Oct Nov Dec 1525 1526 1527 1528 1529 1530 1…" at bounding box center [197, 199] width 76 height 17
click at [182, 259] on div "9" at bounding box center [180, 256] width 13 height 13
type input "[DATE]"
click at [770, 366] on span "Next" at bounding box center [765, 366] width 15 height 7
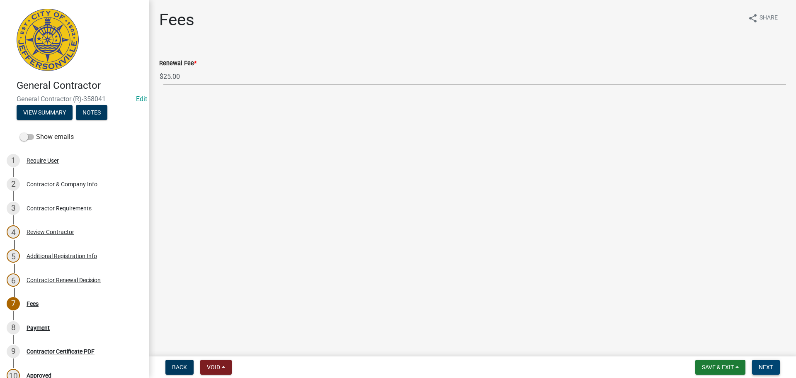
click at [768, 365] on span "Next" at bounding box center [765, 366] width 15 height 7
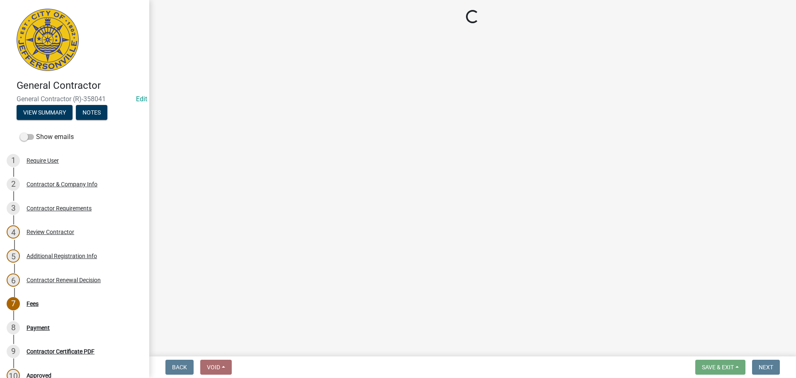
select select "3: 3"
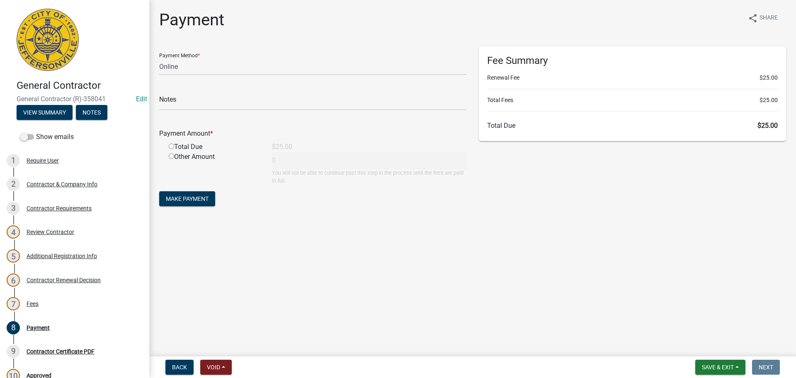
click at [189, 146] on div "Total Due" at bounding box center [213, 147] width 103 height 10
click at [170, 148] on input "radio" at bounding box center [171, 145] width 5 height 5
radio input "true"
type input "25"
click at [186, 200] on span "Make Payment" at bounding box center [187, 198] width 43 height 7
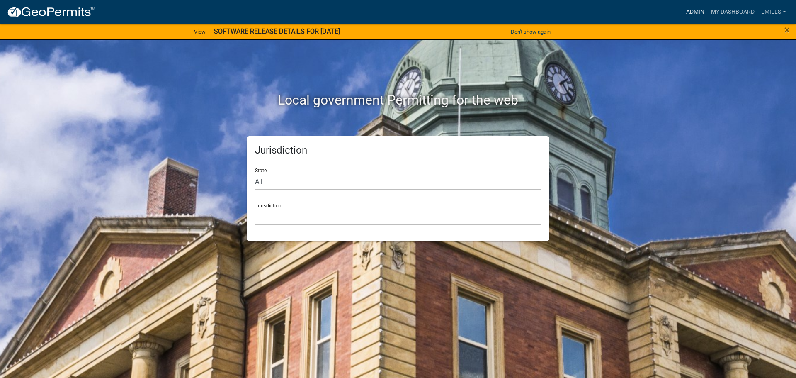
click at [702, 9] on link "Admin" at bounding box center [695, 12] width 25 height 16
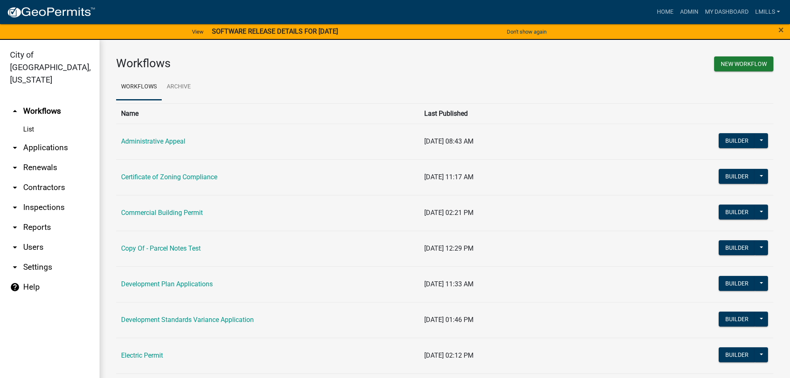
click at [46, 177] on link "arrow_drop_down Contractors" at bounding box center [49, 187] width 99 height 20
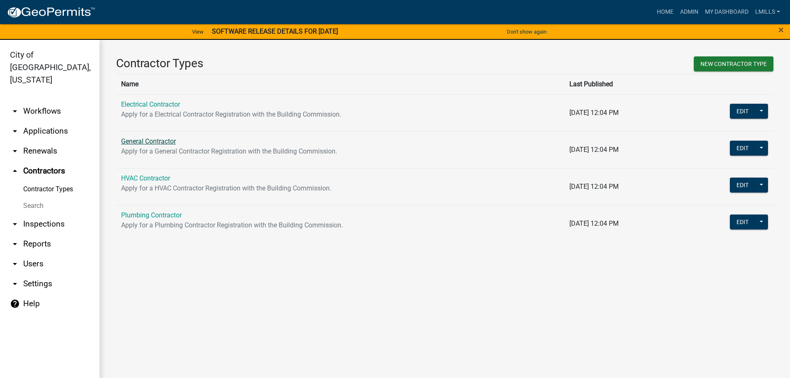
click at [136, 140] on link "General Contractor" at bounding box center [148, 141] width 55 height 8
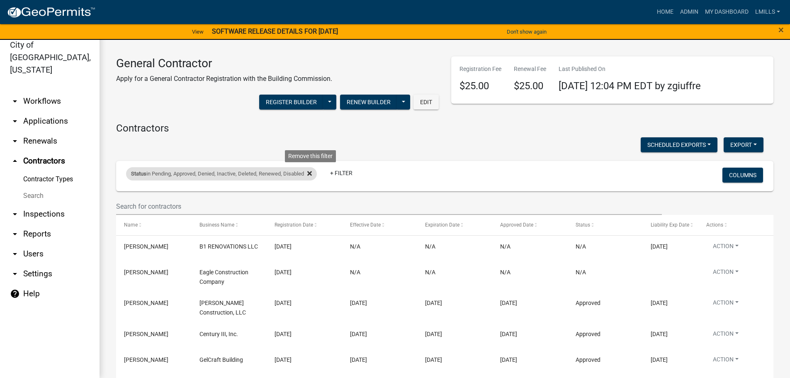
click at [311, 173] on icon at bounding box center [309, 173] width 5 height 5
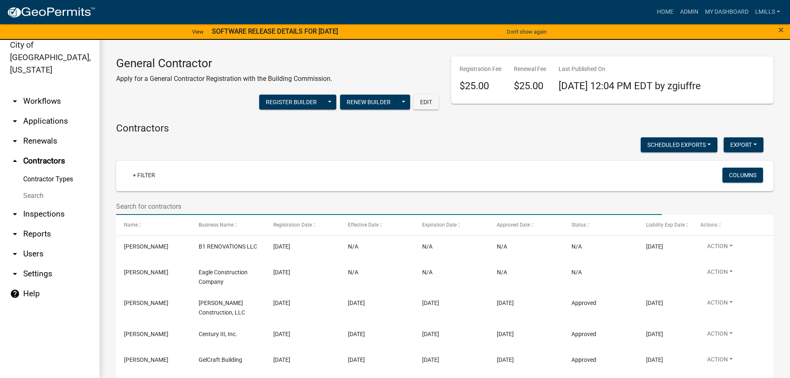
click at [196, 207] on input "text" at bounding box center [388, 206] width 545 height 17
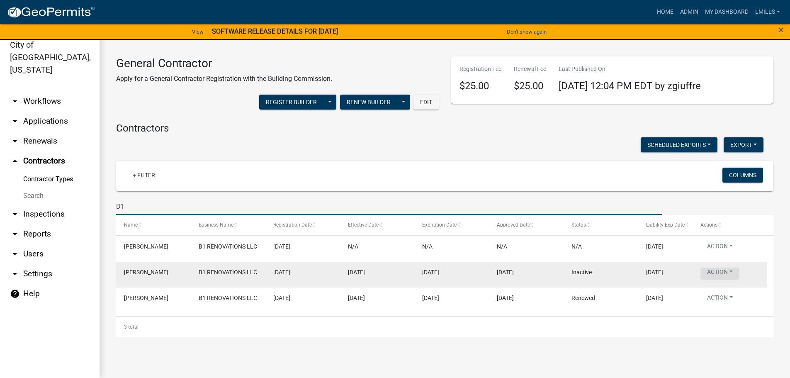
type input "B1"
click at [734, 270] on button "Action" at bounding box center [719, 273] width 39 height 12
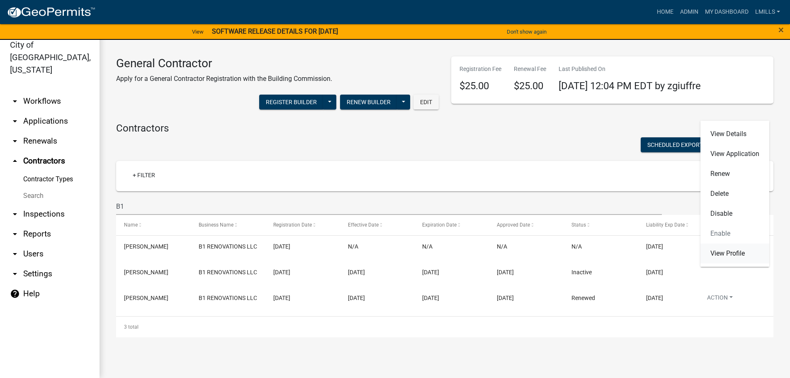
click at [731, 251] on link "View Profile" at bounding box center [734, 253] width 69 height 20
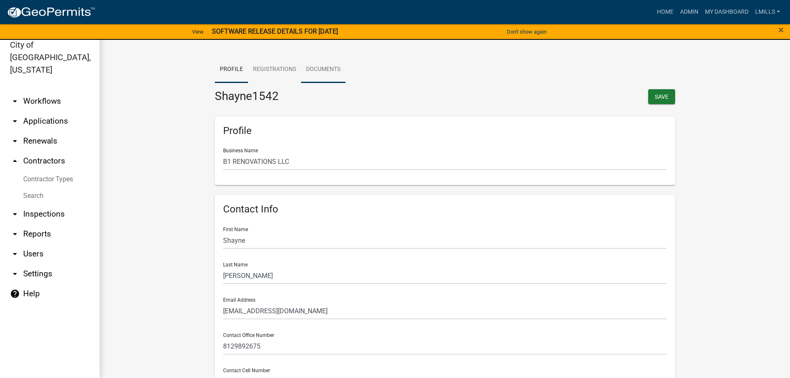
click at [328, 69] on link "Documents" at bounding box center [323, 69] width 44 height 27
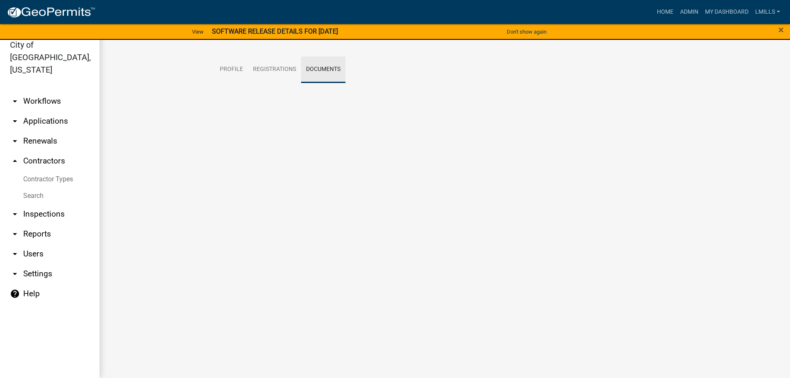
click at [328, 69] on link "Documents" at bounding box center [323, 69] width 44 height 27
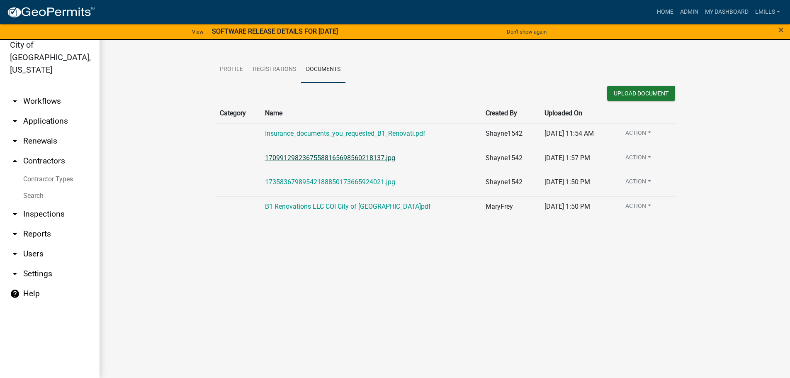
click at [358, 155] on link "17099129823675588165698560218137.jpg" at bounding box center [330, 158] width 130 height 8
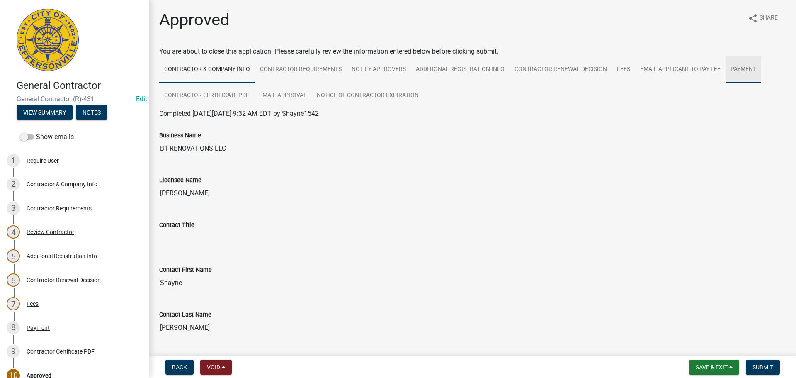
click at [734, 68] on link "Payment" at bounding box center [743, 69] width 36 height 27
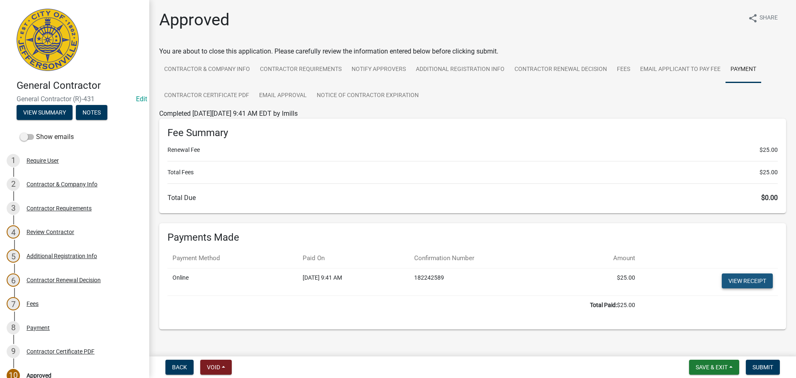
click at [735, 277] on link "View receipt" at bounding box center [747, 280] width 51 height 15
click at [225, 94] on link "Contractor Certificate PDF" at bounding box center [206, 95] width 95 height 27
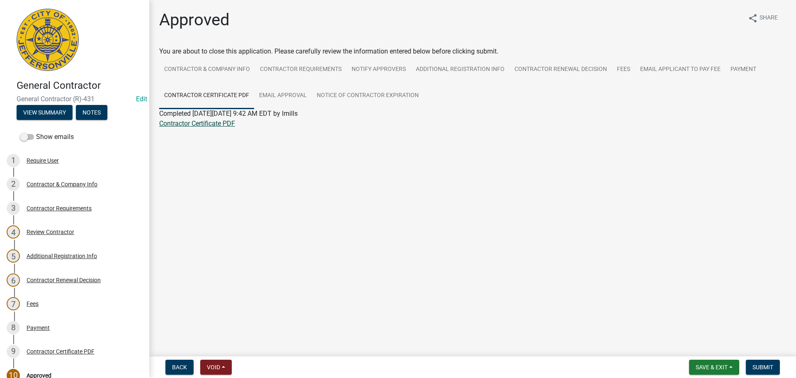
click at [213, 126] on link "Contractor Certificate PDF" at bounding box center [197, 123] width 76 height 8
click at [771, 367] on span "Submit" at bounding box center [762, 366] width 21 height 7
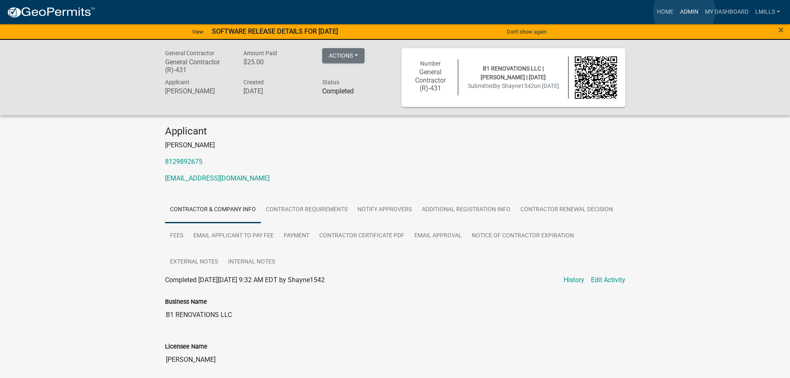
click at [684, 11] on link "Admin" at bounding box center [688, 12] width 25 height 16
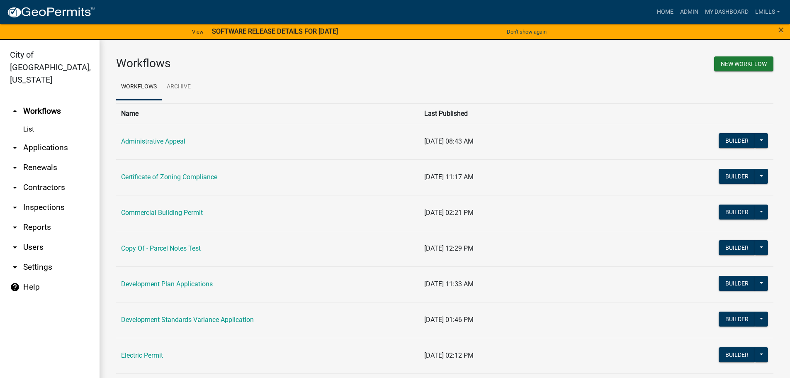
click at [58, 138] on link "arrow_drop_down Applications" at bounding box center [49, 148] width 99 height 20
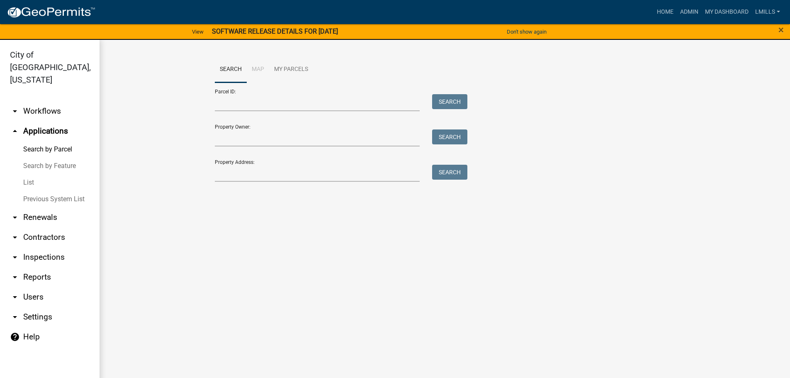
click at [55, 101] on link "arrow_drop_down Workflows" at bounding box center [49, 111] width 99 height 20
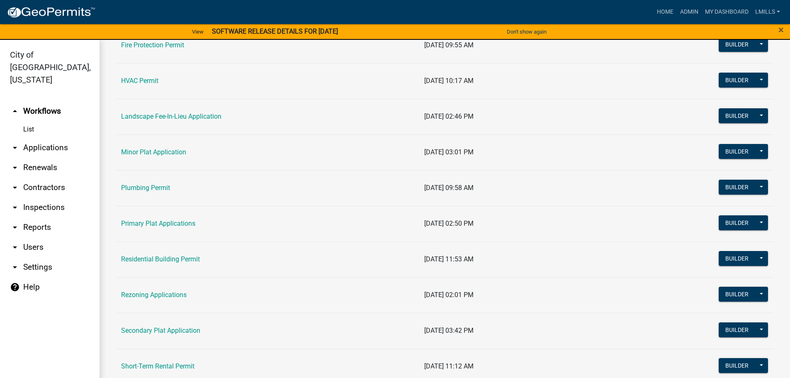
scroll to position [414, 0]
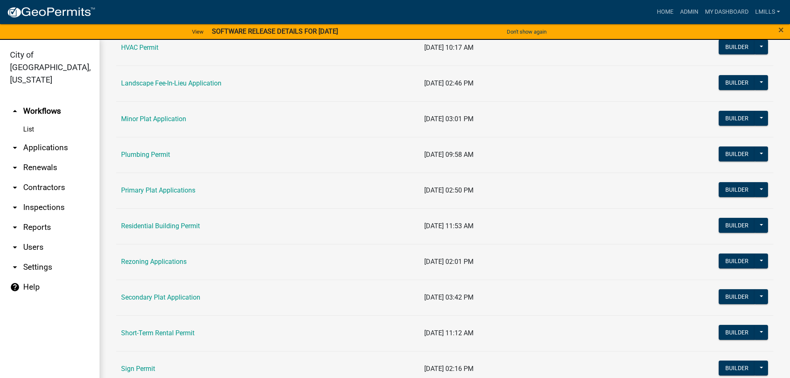
click at [162, 221] on td "Residential Building Permit" at bounding box center [267, 226] width 303 height 36
click at [162, 223] on link "Residential Building Permit" at bounding box center [160, 226] width 79 height 8
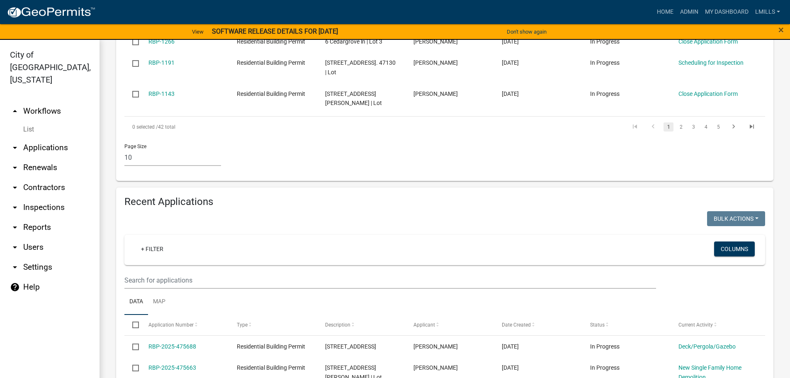
scroll to position [539, 0]
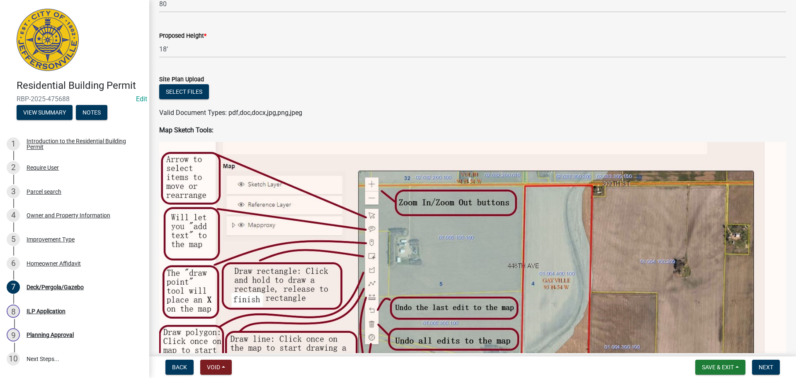
scroll to position [166, 0]
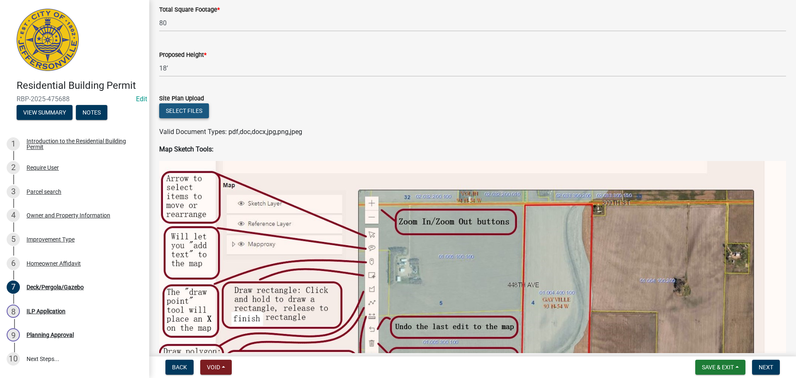
click at [174, 112] on button "Select files" at bounding box center [184, 110] width 50 height 15
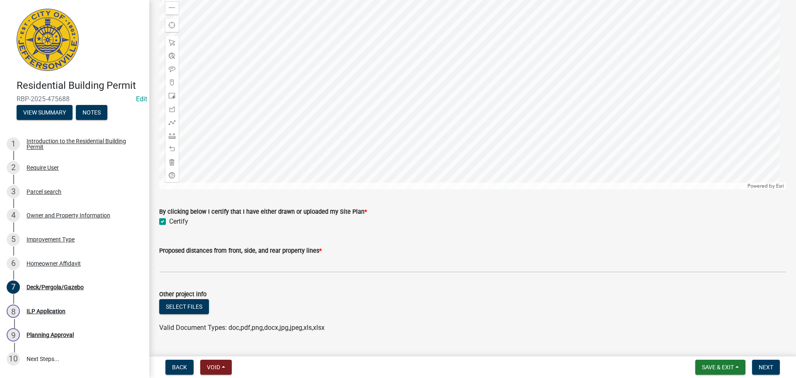
scroll to position [735, 0]
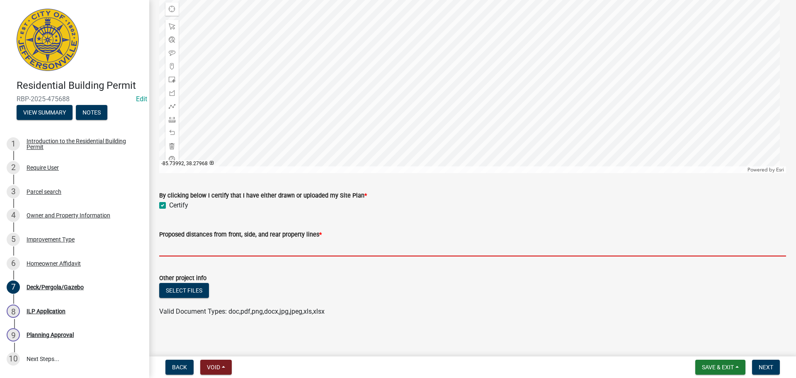
click at [191, 244] on input "Proposed distances from front, side, and rear property lines *" at bounding box center [472, 247] width 627 height 17
click at [724, 368] on span "Save & Exit" at bounding box center [718, 366] width 32 height 7
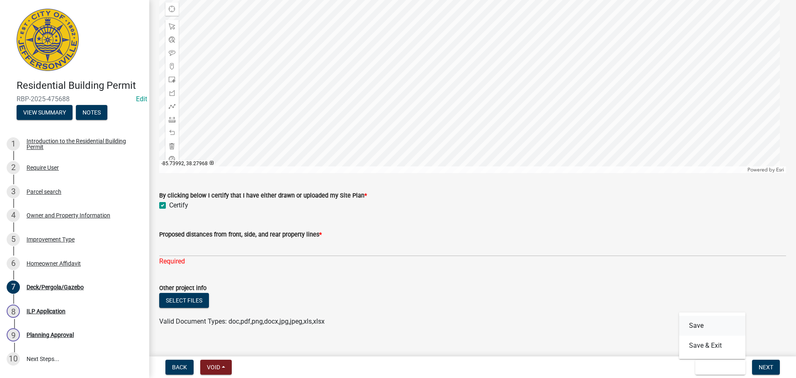
click at [698, 328] on button "Save" at bounding box center [712, 325] width 66 height 20
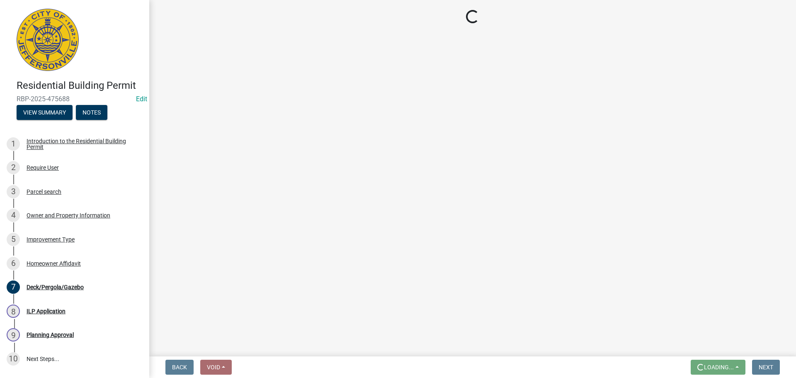
scroll to position [0, 0]
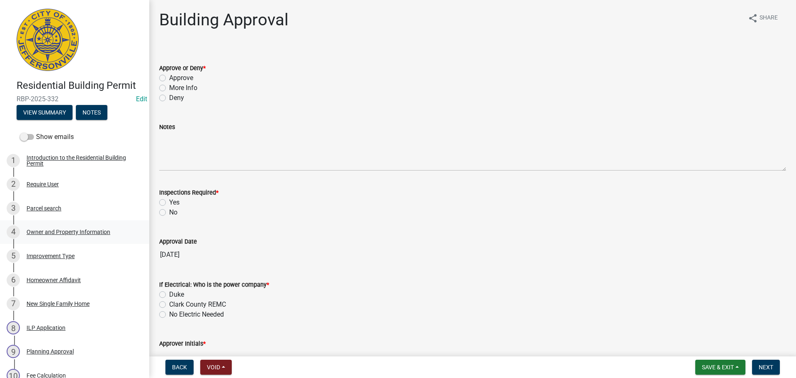
click at [92, 229] on div "Owner and Property Information" at bounding box center [69, 232] width 84 height 6
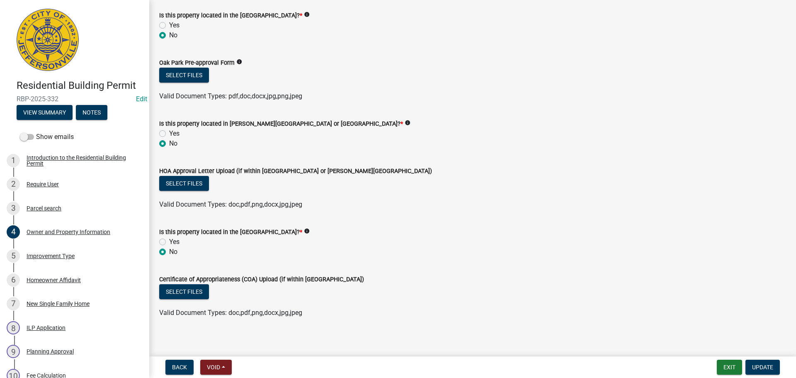
scroll to position [697, 0]
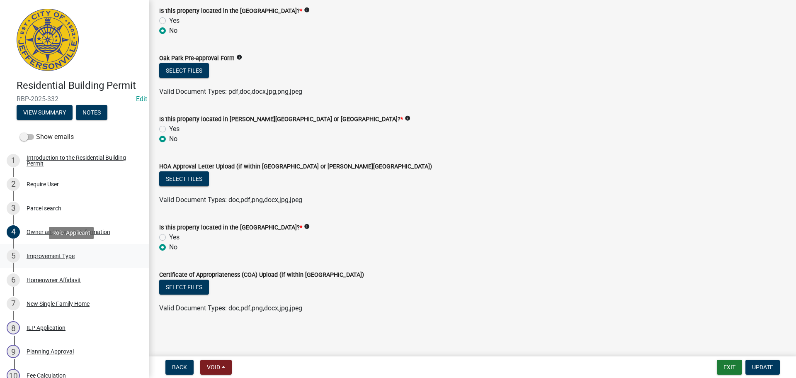
click at [53, 255] on div "Improvement Type" at bounding box center [51, 256] width 48 height 6
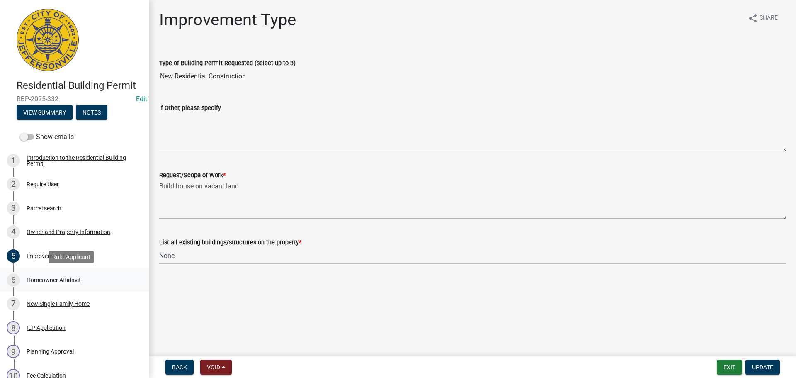
click at [63, 279] on div "Homeowner Affidavit" at bounding box center [54, 280] width 54 height 6
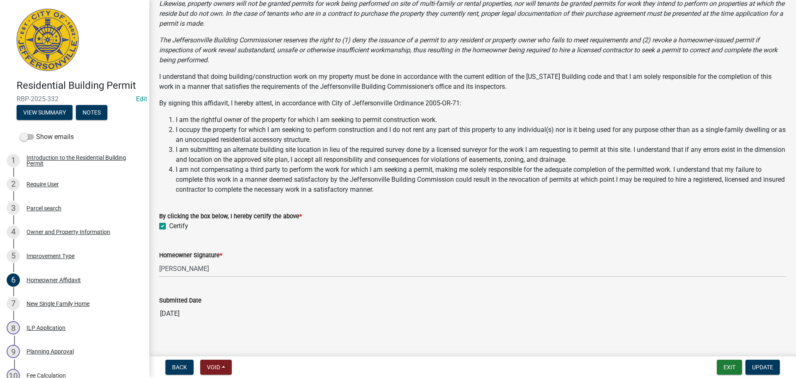
scroll to position [115, 0]
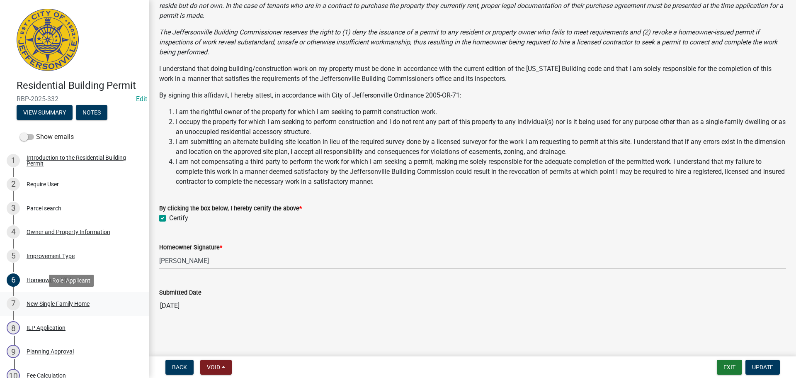
click at [68, 302] on div "New Single Family Home" at bounding box center [58, 303] width 63 height 6
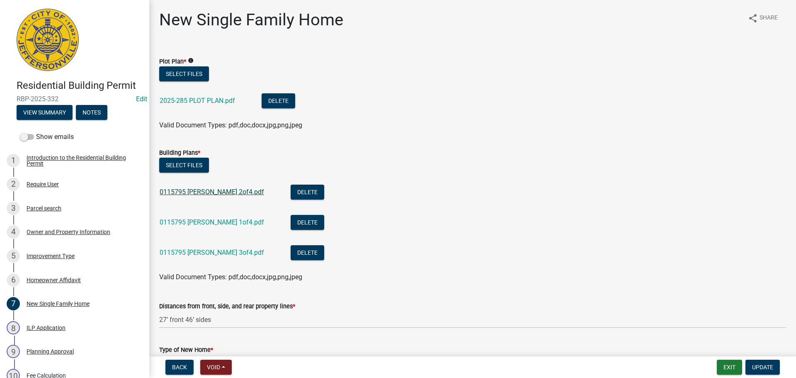
click at [213, 194] on link "0115795 Lloyd 2of4.pdf" at bounding box center [212, 192] width 104 height 8
click at [203, 224] on link "0115795 Lloyd 1of4.pdf" at bounding box center [212, 222] width 104 height 8
click at [191, 253] on link "0115795 Lloyd 3of4.pdf" at bounding box center [212, 252] width 104 height 8
click at [49, 206] on div "Parcel search" at bounding box center [44, 208] width 35 height 6
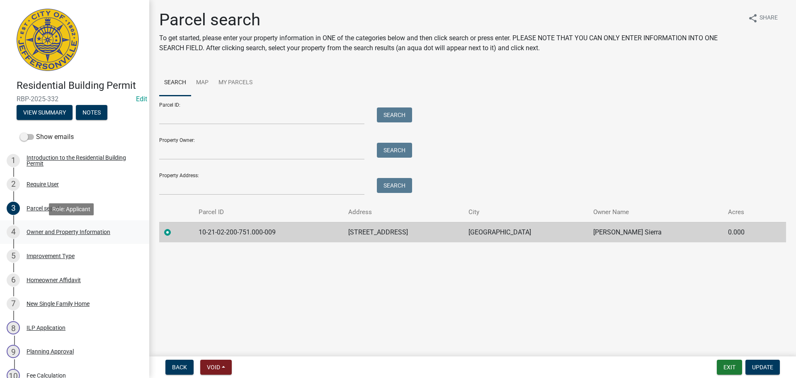
click at [65, 232] on div "Owner and Property Information" at bounding box center [69, 232] width 84 height 6
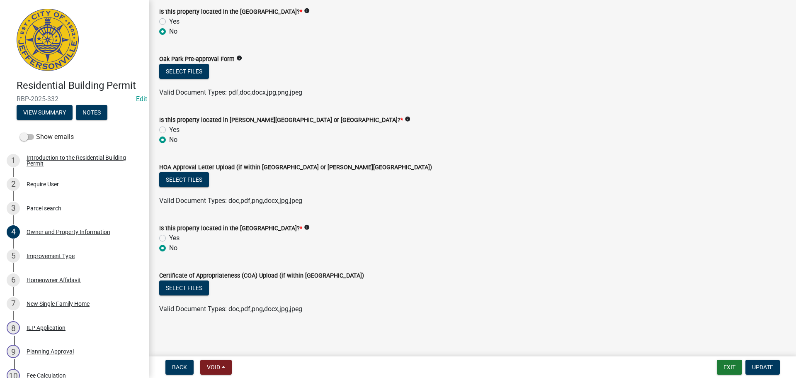
scroll to position [697, 0]
click at [45, 275] on div "6 Homeowner Affidavit" at bounding box center [71, 279] width 129 height 13
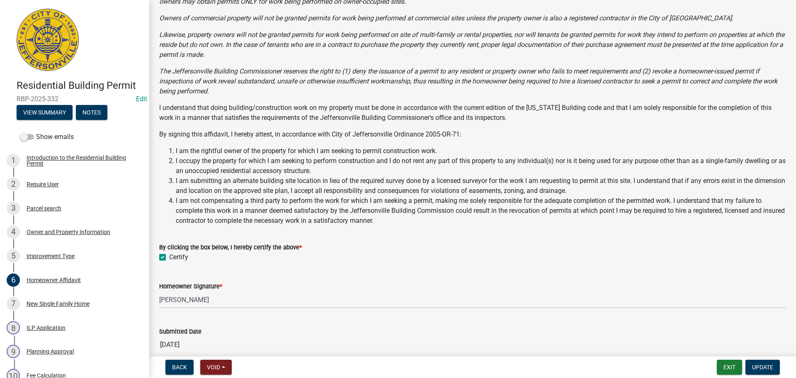
scroll to position [115, 0]
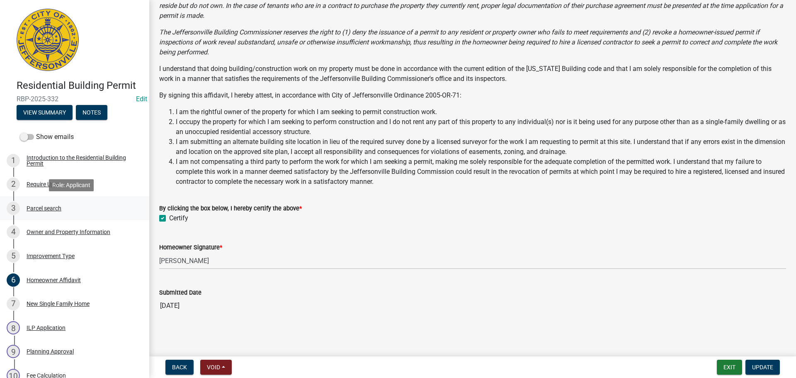
click at [40, 206] on div "Parcel search" at bounding box center [44, 208] width 35 height 6
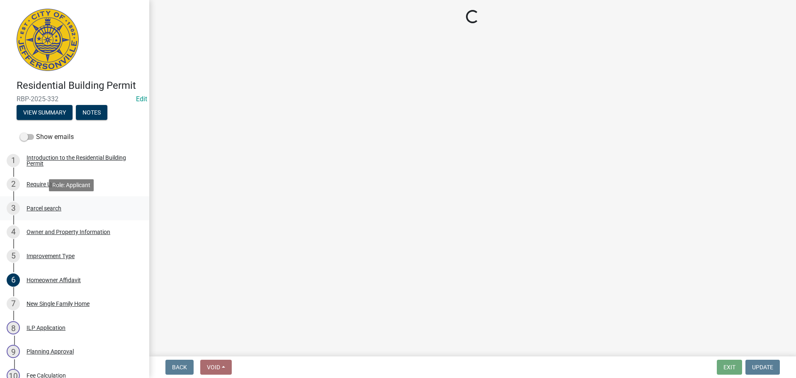
scroll to position [0, 0]
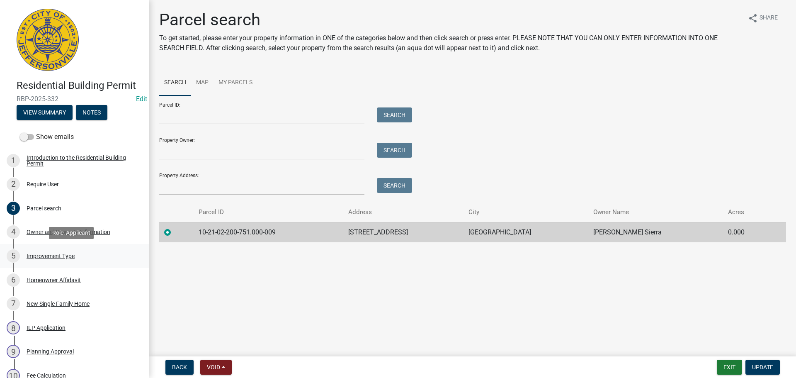
click at [54, 258] on div "Improvement Type" at bounding box center [51, 256] width 48 height 6
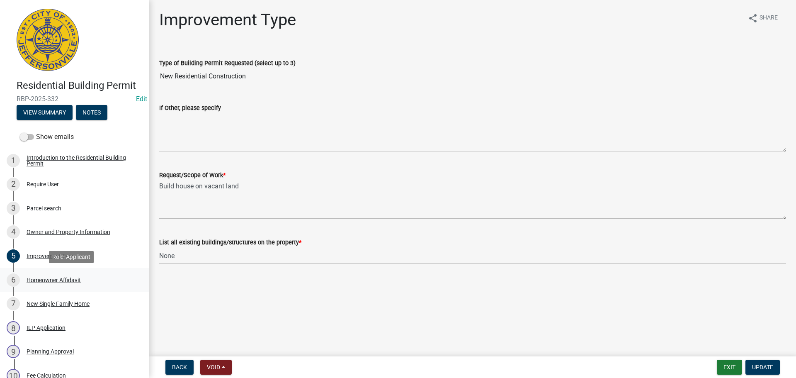
click at [42, 283] on div "Homeowner Affidavit" at bounding box center [54, 280] width 54 height 6
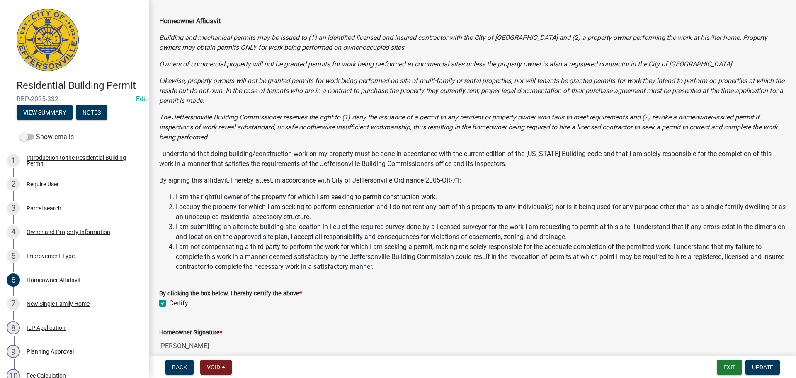
scroll to position [115, 0]
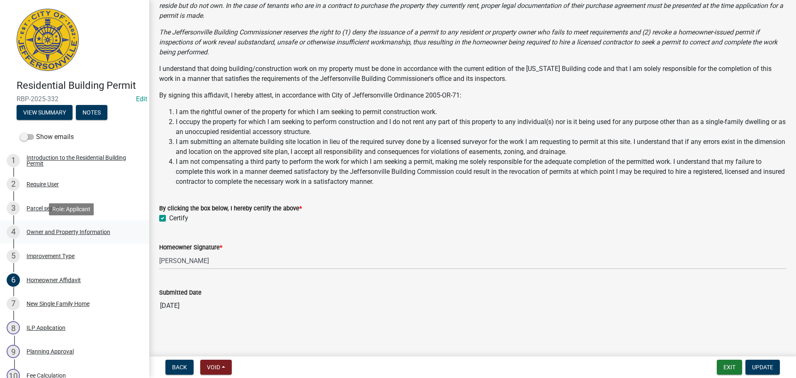
click at [62, 232] on div "Owner and Property Information" at bounding box center [69, 232] width 84 height 6
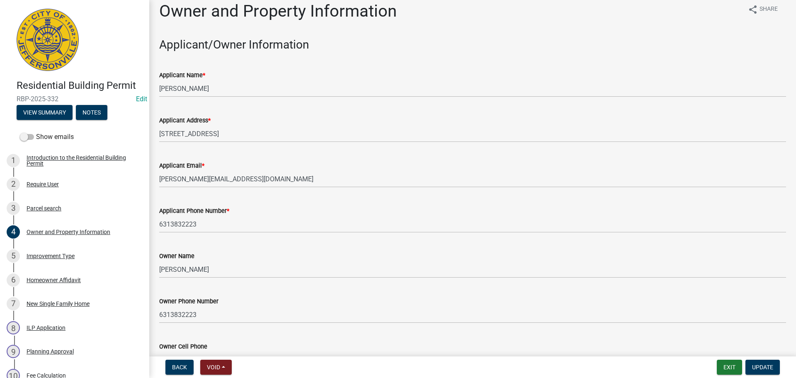
scroll to position [0, 0]
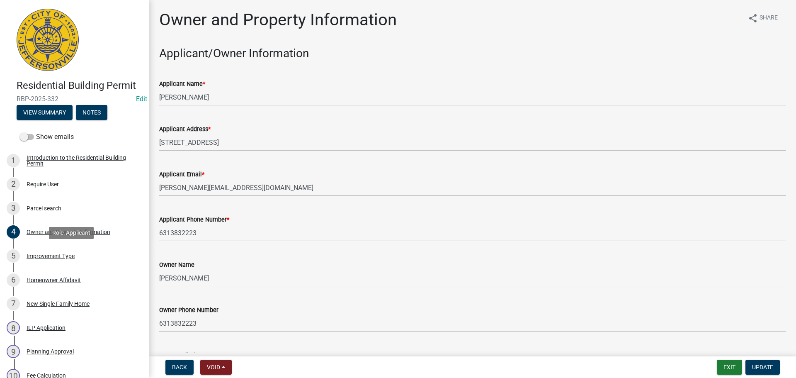
click at [52, 256] on div "Improvement Type" at bounding box center [51, 256] width 48 height 6
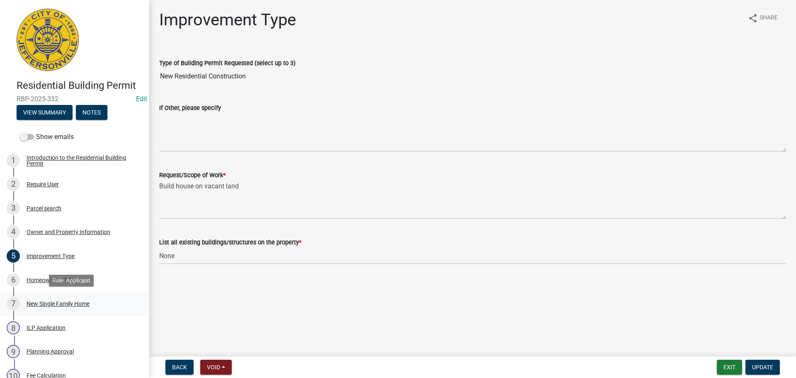
click at [55, 304] on div "New Single Family Home" at bounding box center [58, 303] width 63 height 6
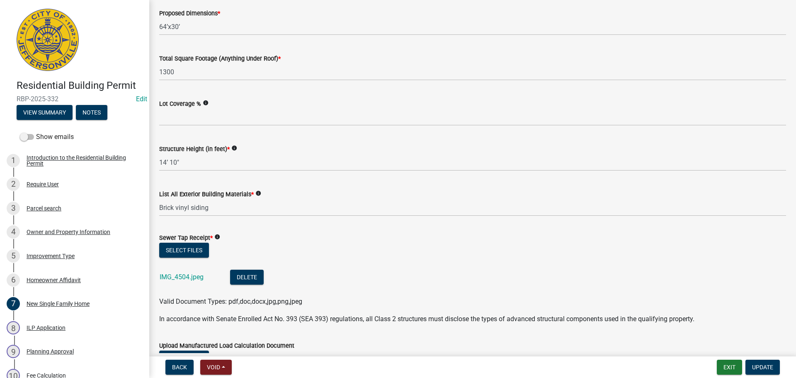
scroll to position [497, 0]
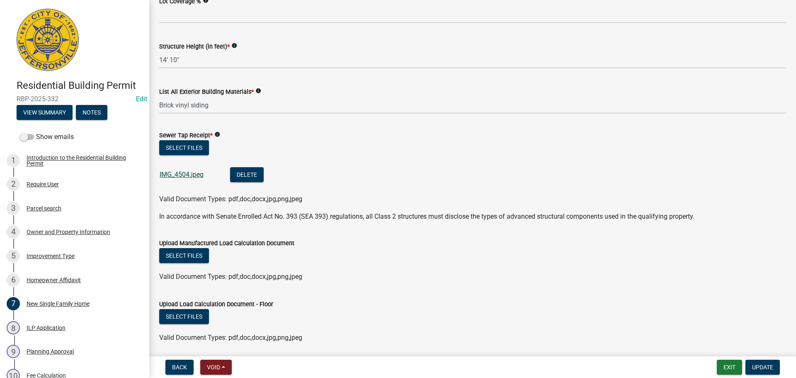
click at [185, 173] on link "IMG_4504.jpeg" at bounding box center [182, 174] width 44 height 8
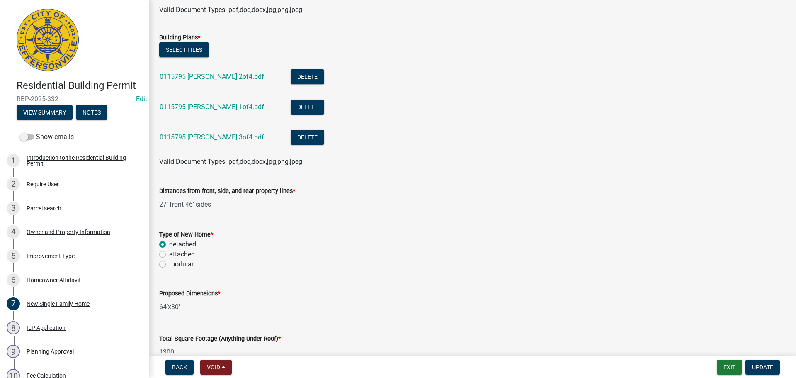
scroll to position [83, 0]
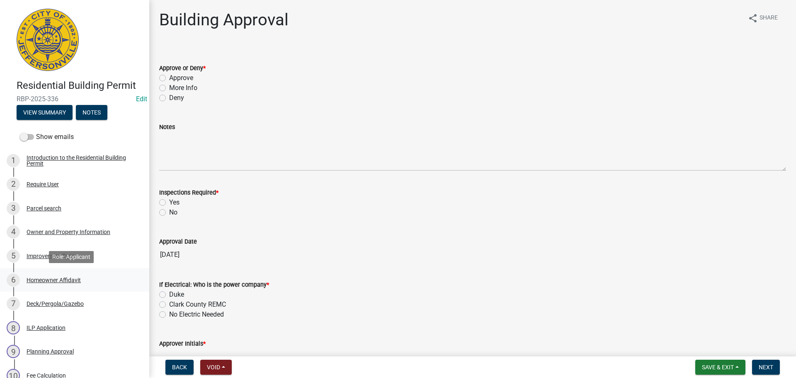
click at [51, 279] on div "Homeowner Affidavit" at bounding box center [54, 280] width 54 height 6
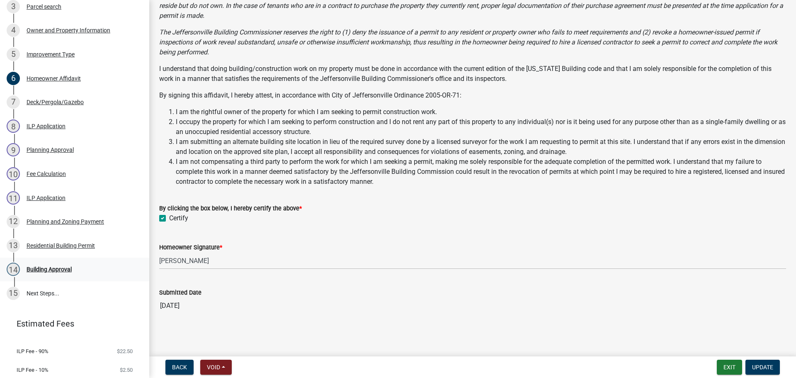
scroll to position [207, 0]
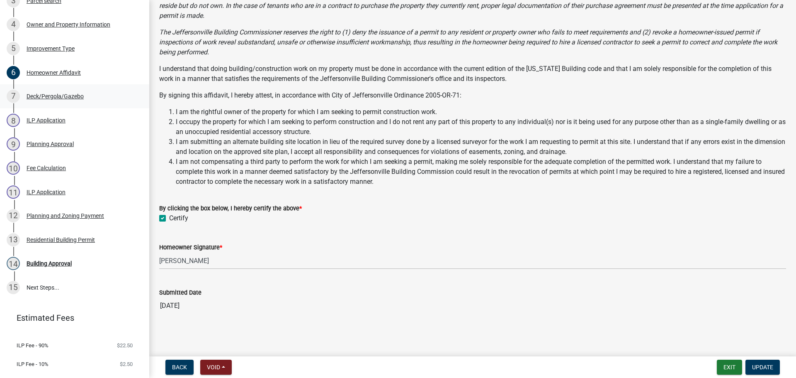
click at [54, 93] on div "Deck/Pergola/Gazebo" at bounding box center [55, 96] width 57 height 6
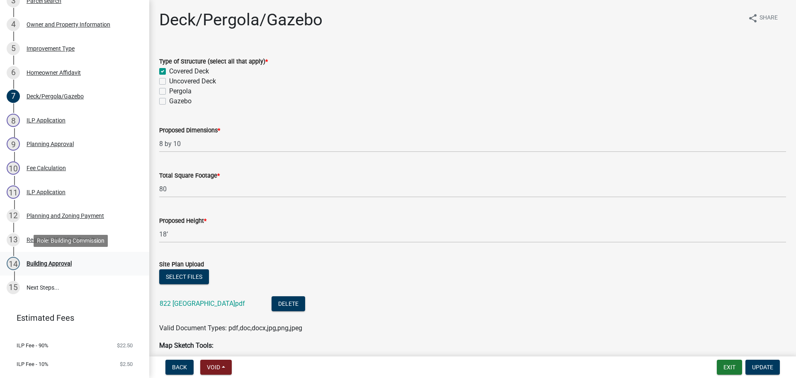
click at [48, 263] on div "Building Approval" at bounding box center [49, 263] width 45 height 6
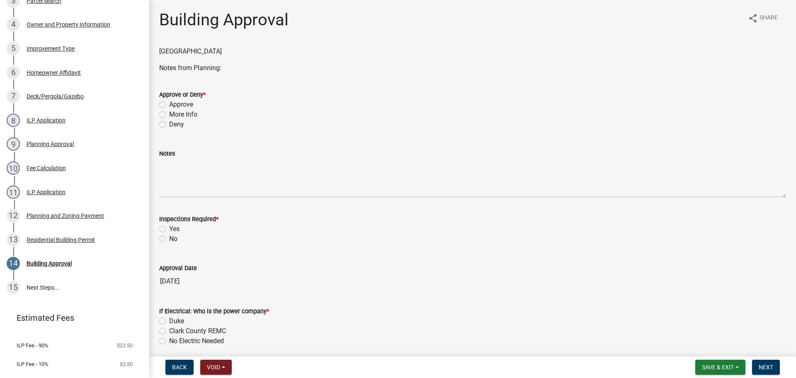
click at [180, 104] on label "Approve" at bounding box center [181, 104] width 24 height 10
click at [174, 104] on input "Approve" at bounding box center [171, 101] width 5 height 5
radio input "true"
click at [176, 226] on label "Yes" at bounding box center [174, 229] width 10 height 10
click at [174, 226] on input "Yes" at bounding box center [171, 226] width 5 height 5
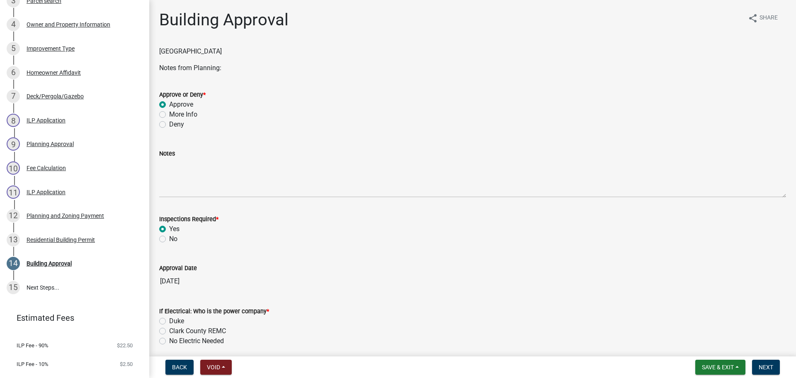
radio input "true"
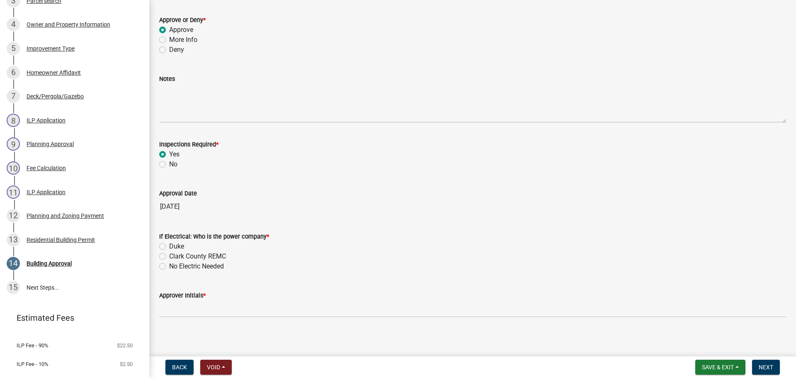
scroll to position [78, 0]
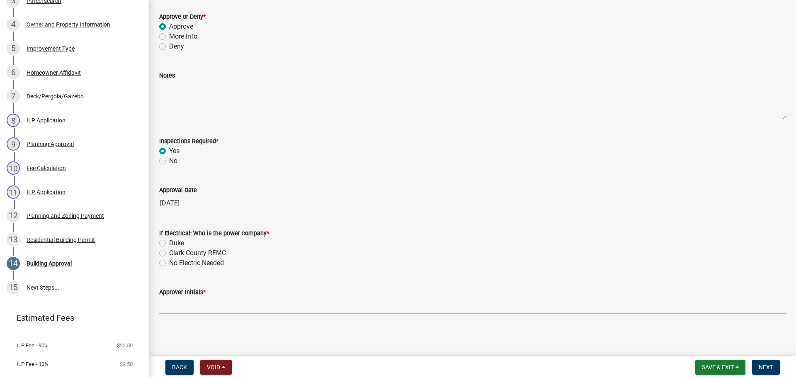
click at [187, 263] on label "No Electric Needed" at bounding box center [196, 263] width 55 height 10
click at [174, 263] on input "No Electric Needed" at bounding box center [171, 260] width 5 height 5
radio input "true"
click at [182, 295] on label "Approver Initials *" at bounding box center [182, 292] width 46 height 6
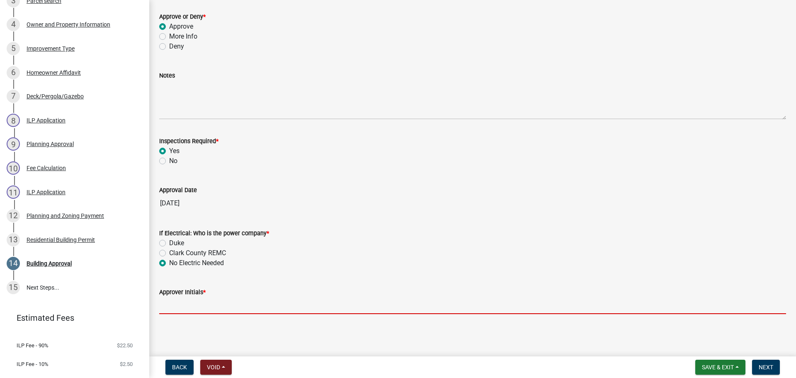
click at [182, 297] on input "Approver Initials *" at bounding box center [472, 305] width 627 height 17
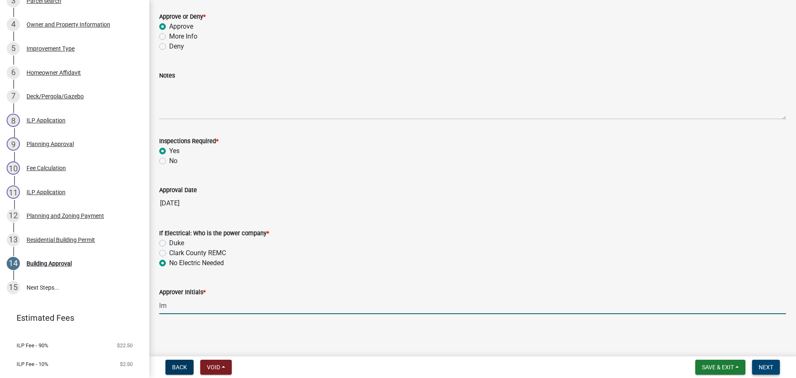
type input "lm"
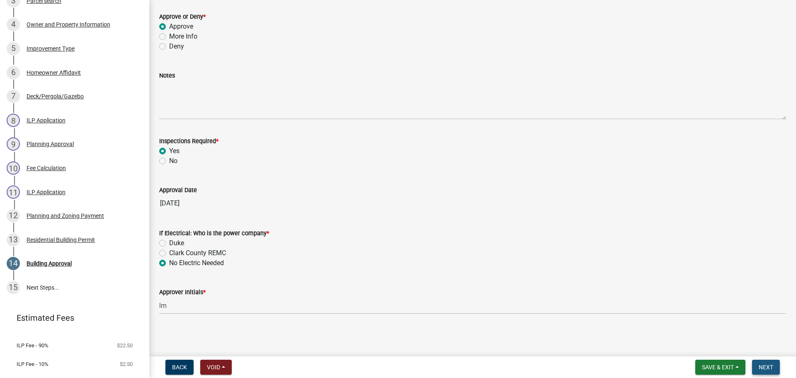
click at [769, 368] on span "Next" at bounding box center [765, 366] width 15 height 7
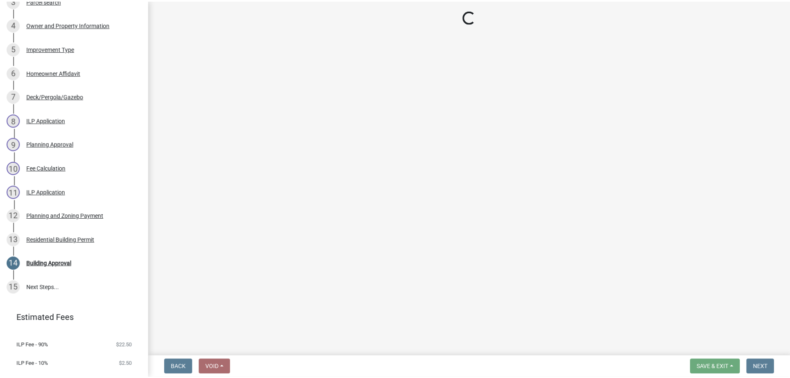
scroll to position [374, 0]
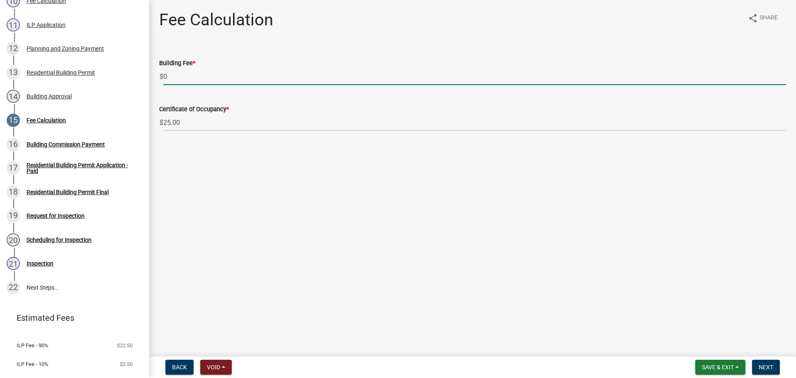
drag, startPoint x: 167, startPoint y: 77, endPoint x: 154, endPoint y: 77, distance: 13.3
click at [154, 77] on div "Building Fee * $ 0" at bounding box center [472, 65] width 639 height 39
type input "35.00"
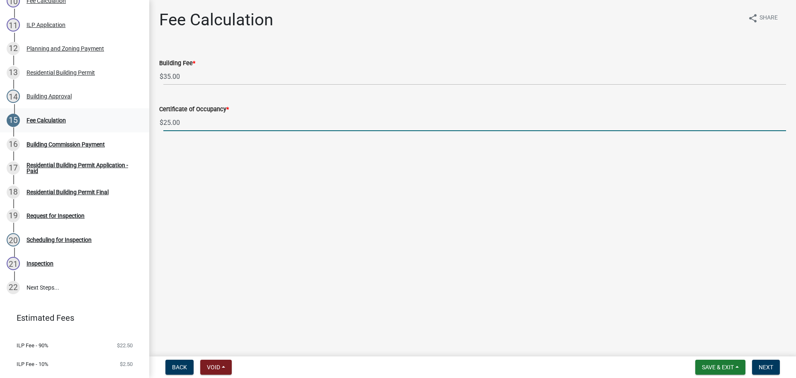
drag, startPoint x: 199, startPoint y: 124, endPoint x: 138, endPoint y: 121, distance: 61.4
click at [138, 121] on div "Residential Building Permit RBP-2025-336 Edit View Summary Notes Show emails 1 …" at bounding box center [398, 189] width 796 height 378
type input "0.00"
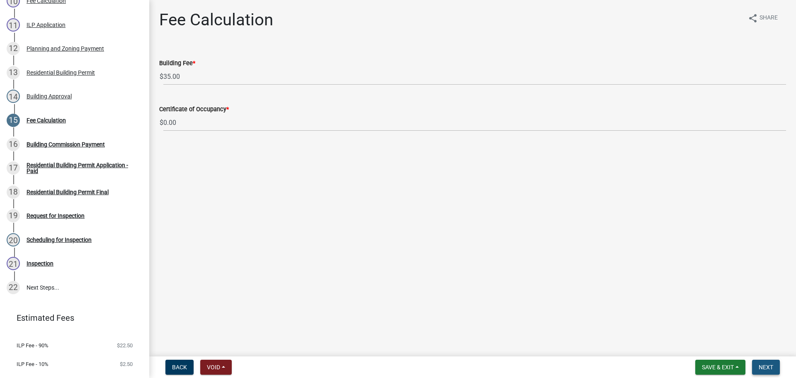
click at [766, 363] on span "Next" at bounding box center [765, 366] width 15 height 7
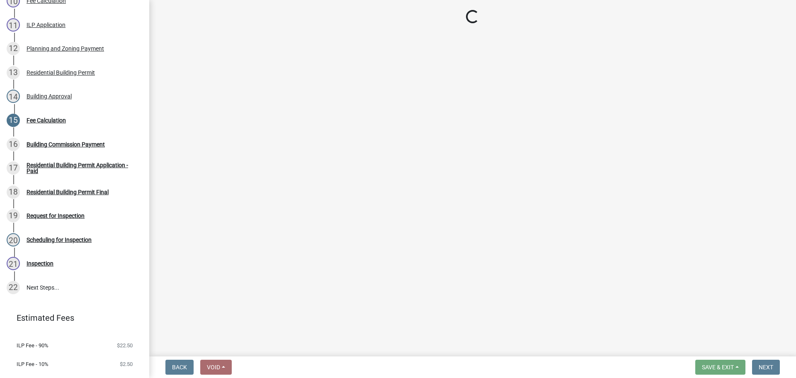
select select "3: 3"
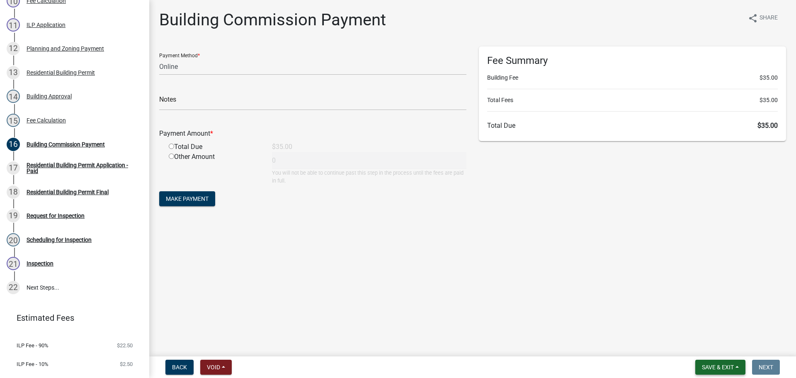
click at [730, 363] on span "Save & Exit" at bounding box center [718, 366] width 32 height 7
click at [729, 344] on button "Save & Exit" at bounding box center [712, 345] width 66 height 20
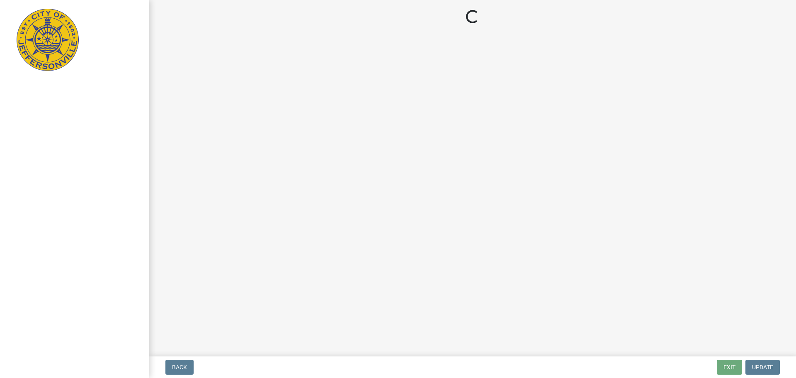
select select "3: 3"
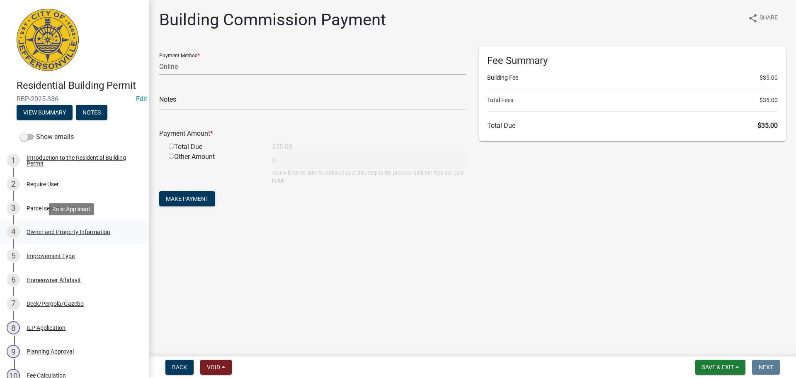
click at [68, 231] on div "Owner and Property Information" at bounding box center [69, 232] width 84 height 6
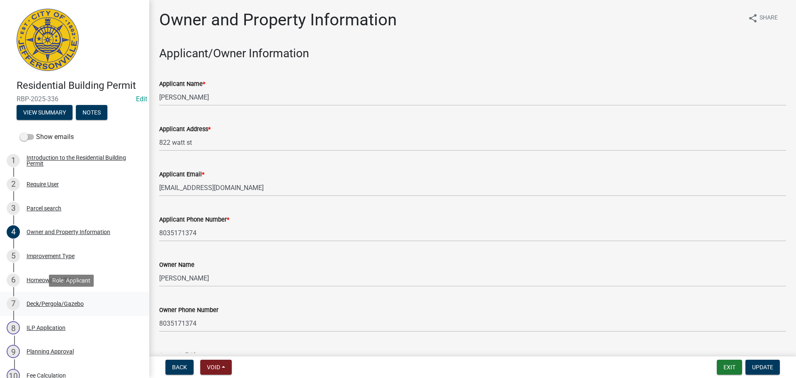
click at [56, 304] on div "Deck/Pergola/Gazebo" at bounding box center [55, 303] width 57 height 6
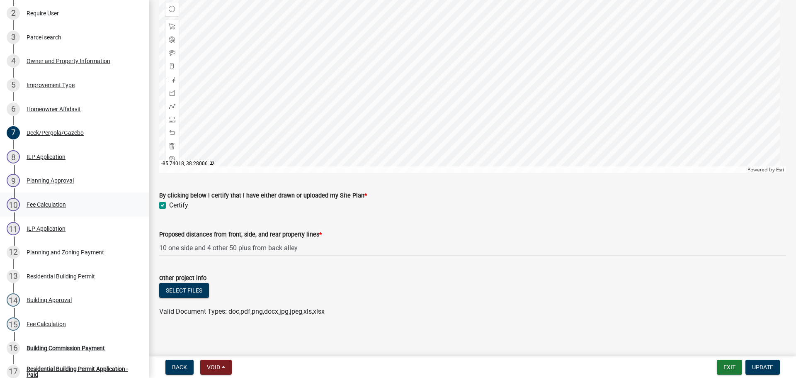
scroll to position [166, 0]
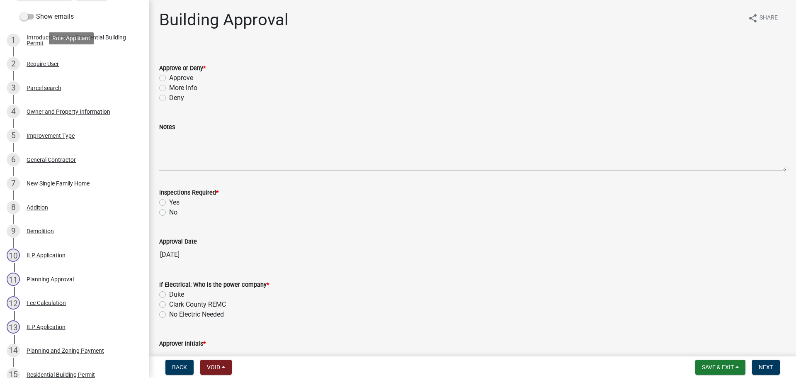
scroll to position [124, 0]
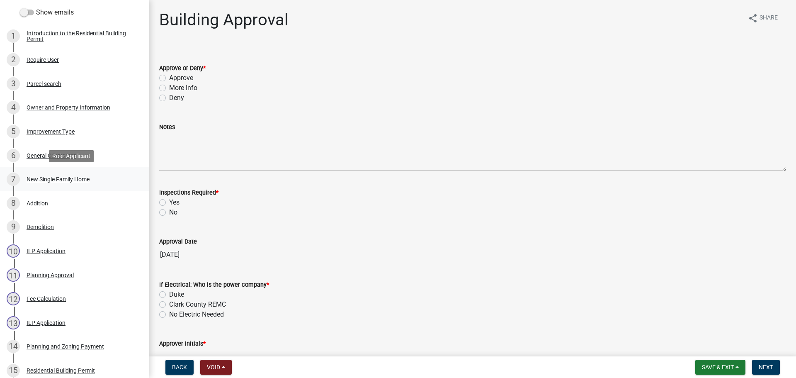
click at [52, 176] on div "New Single Family Home" at bounding box center [58, 179] width 63 height 6
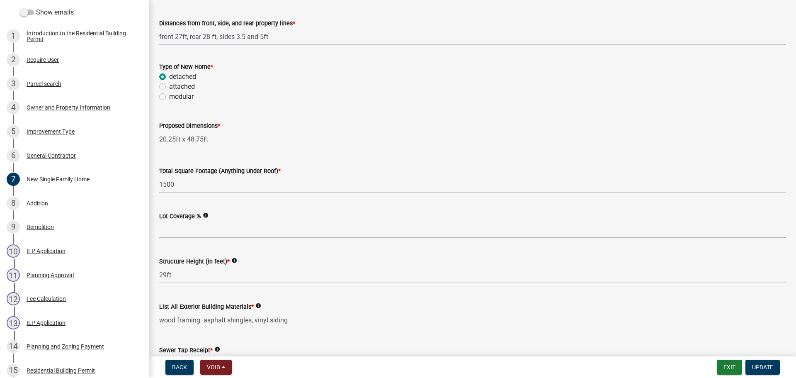
scroll to position [290, 0]
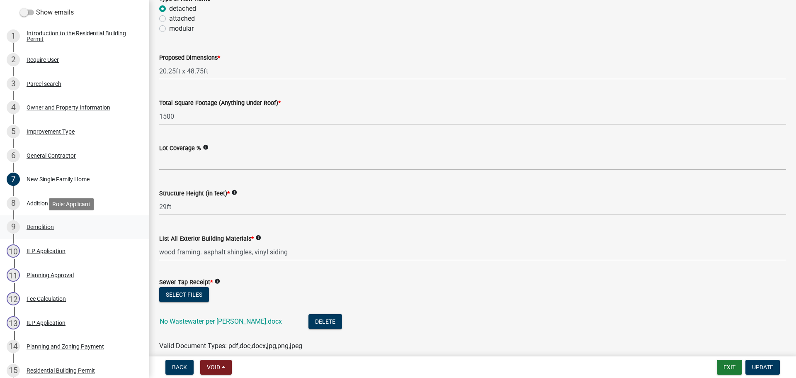
click at [38, 226] on div "Demolition" at bounding box center [40, 227] width 27 height 6
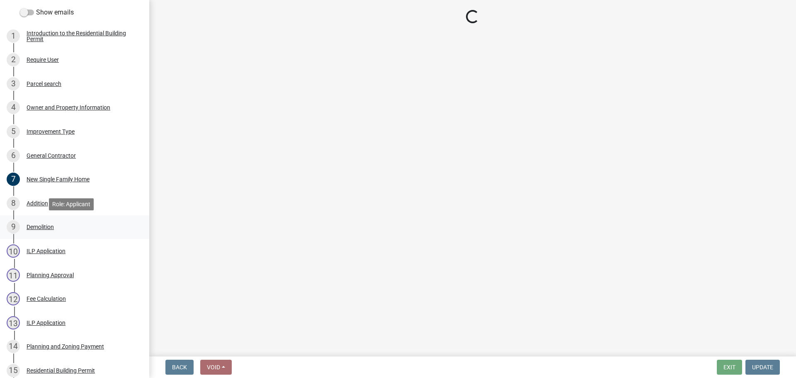
scroll to position [0, 0]
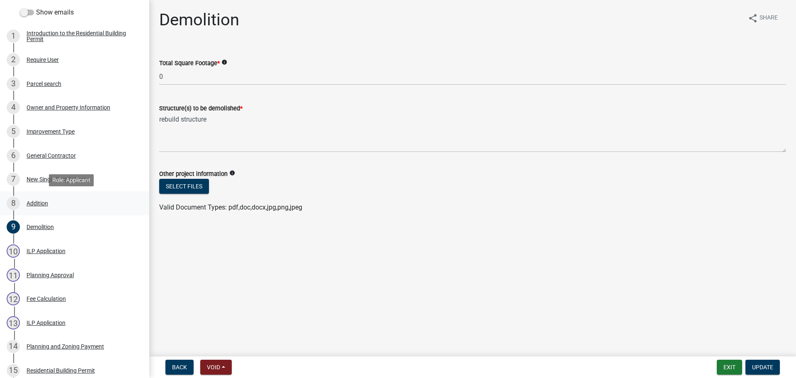
click at [41, 204] on div "Addition" at bounding box center [38, 203] width 22 height 6
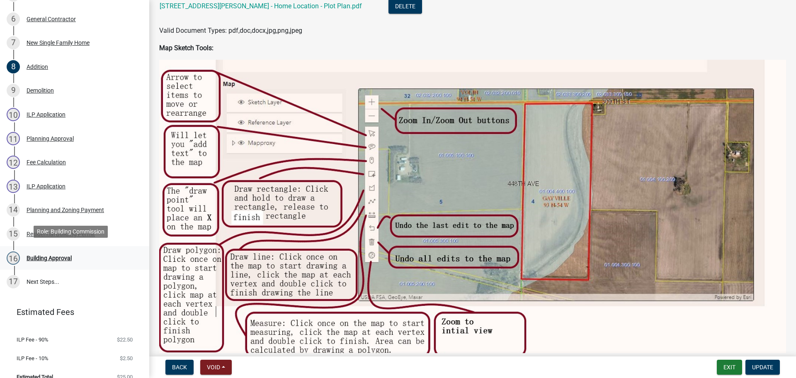
scroll to position [272, 0]
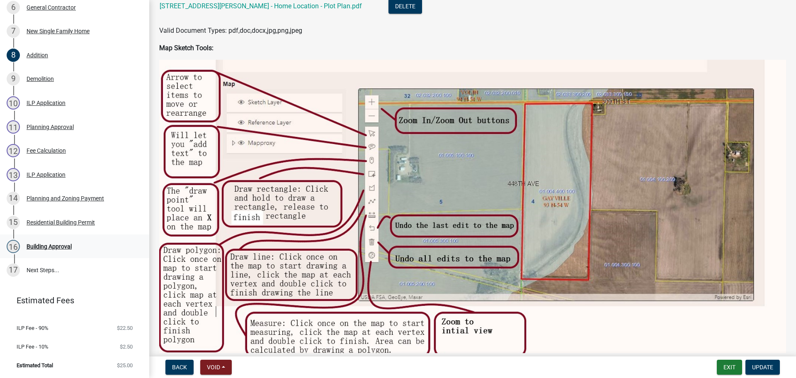
click at [56, 246] on div "Building Approval" at bounding box center [49, 246] width 45 height 6
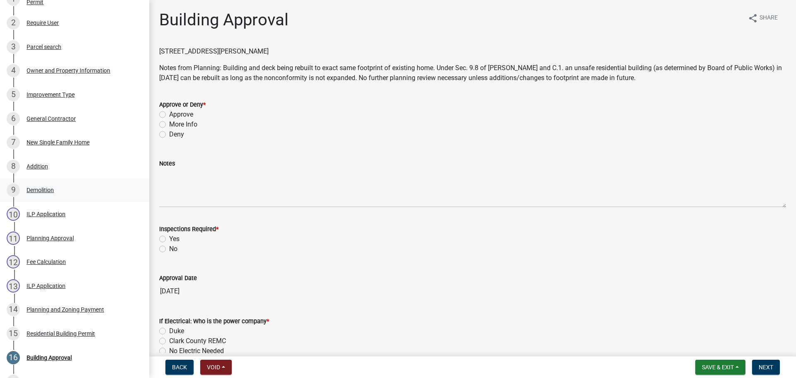
scroll to position [148, 0]
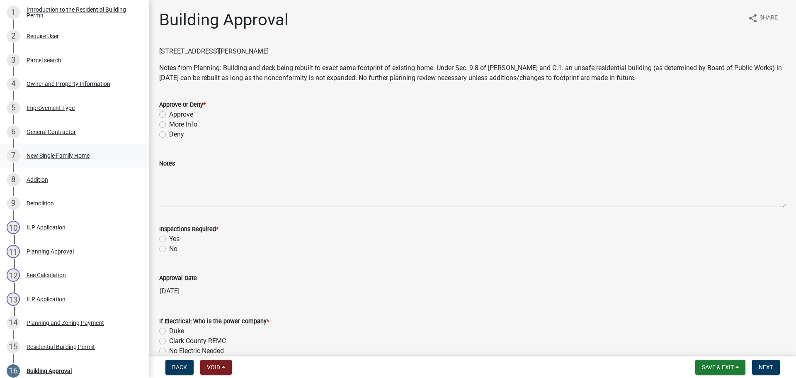
click at [47, 157] on div "New Single Family Home" at bounding box center [58, 156] width 63 height 6
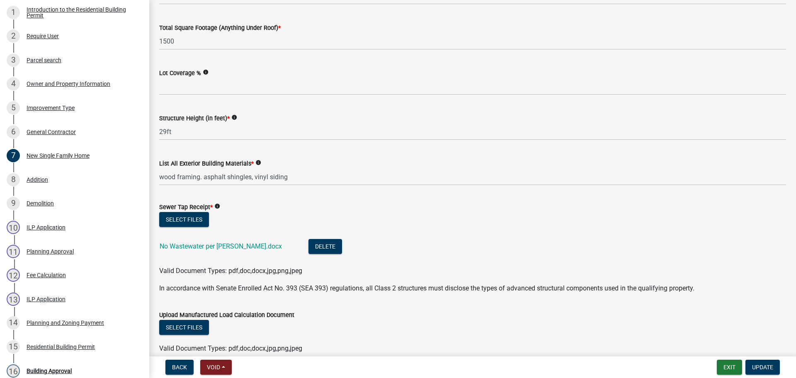
scroll to position [456, 0]
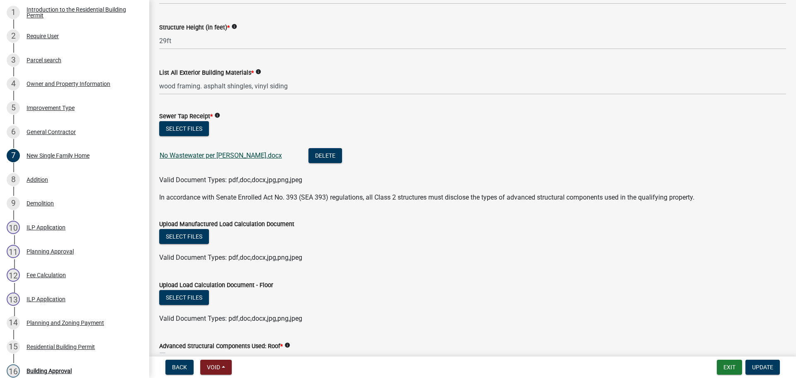
click at [218, 154] on link "No Wastewater per [PERSON_NAME].docx" at bounding box center [221, 155] width 122 height 8
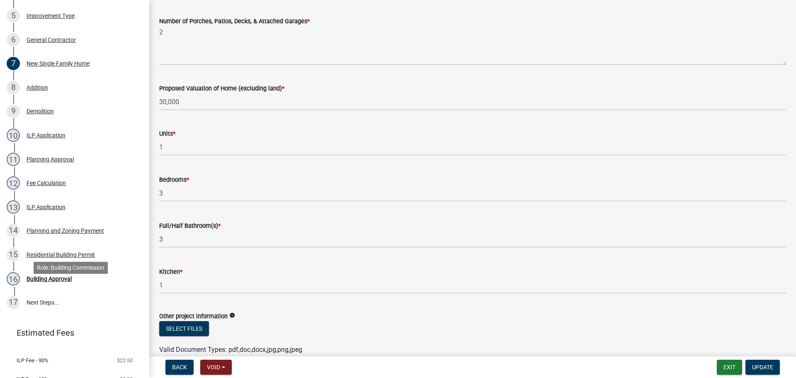
scroll to position [272, 0]
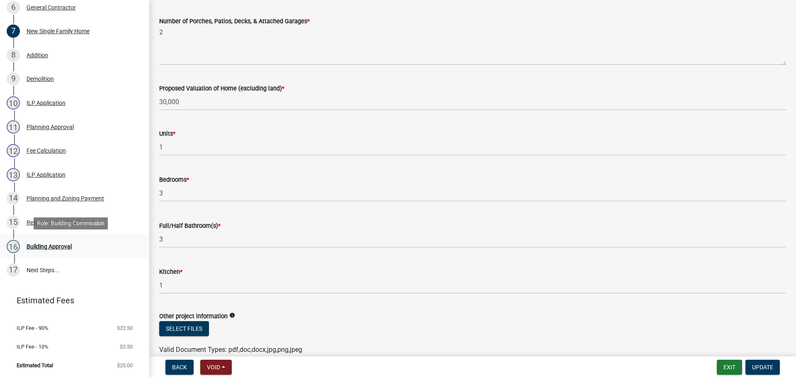
click at [44, 246] on div "Building Approval" at bounding box center [49, 246] width 45 height 6
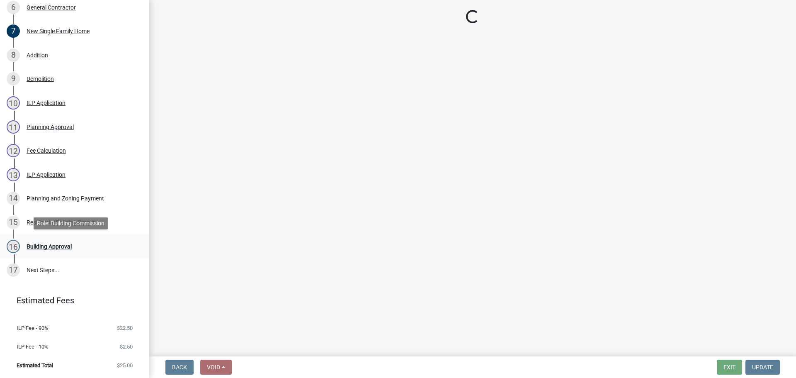
scroll to position [0, 0]
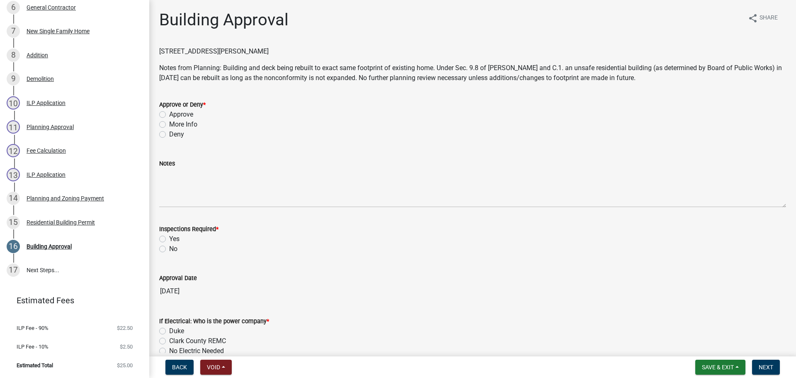
click at [189, 114] on label "Approve" at bounding box center [181, 114] width 24 height 10
click at [174, 114] on input "Approve" at bounding box center [171, 111] width 5 height 5
radio input "true"
click at [172, 239] on label "Yes" at bounding box center [174, 239] width 10 height 10
click at [172, 239] on input "Yes" at bounding box center [171, 236] width 5 height 5
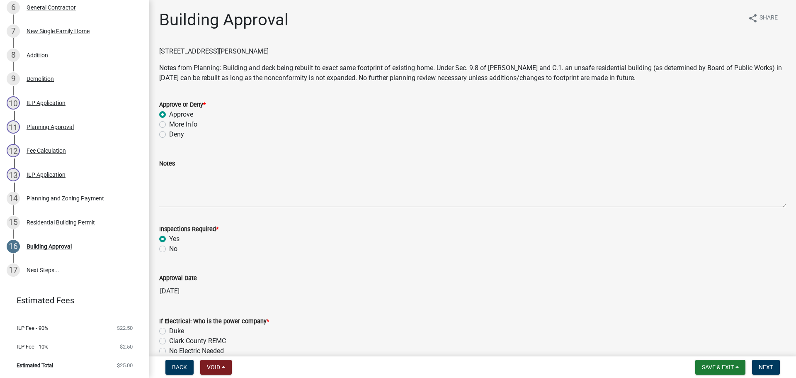
radio input "true"
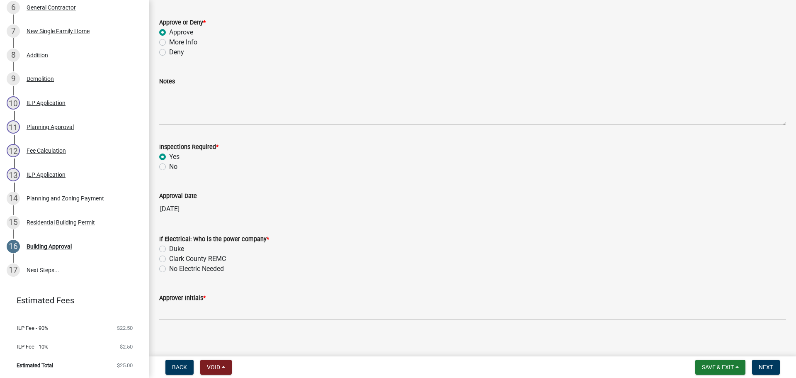
scroll to position [83, 0]
click at [175, 246] on label "Duke" at bounding box center [176, 248] width 15 height 10
click at [174, 246] on input "Duke" at bounding box center [171, 245] width 5 height 5
radio input "true"
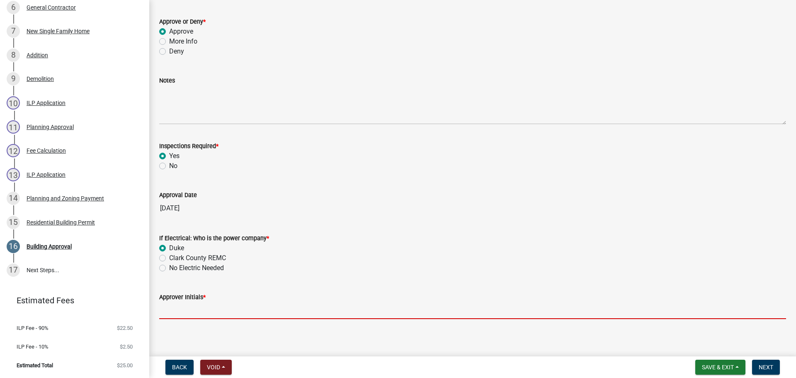
click at [179, 307] on input "Approver Initials *" at bounding box center [472, 310] width 627 height 17
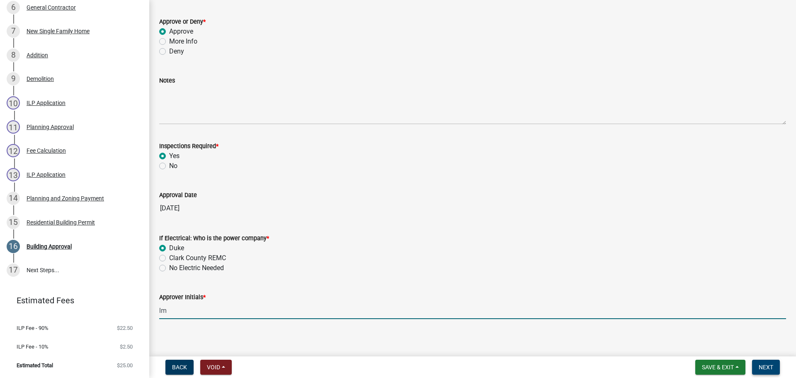
type input "lm"
click at [771, 364] on span "Next" at bounding box center [765, 366] width 15 height 7
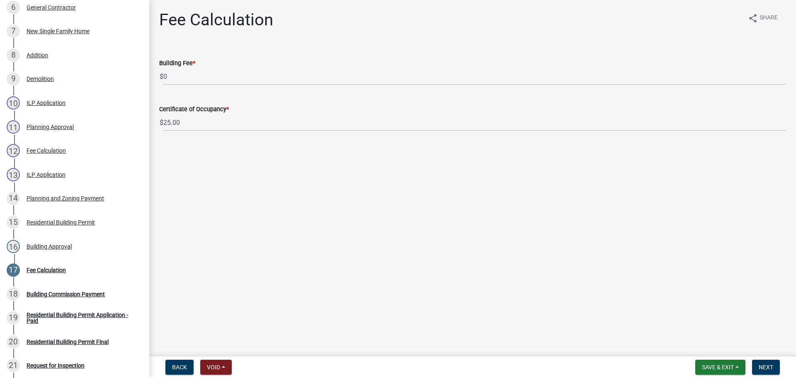
scroll to position [439, 0]
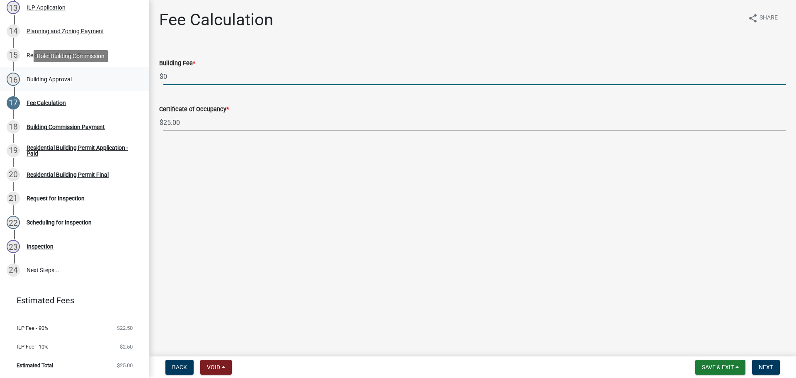
drag, startPoint x: 190, startPoint y: 78, endPoint x: 138, endPoint y: 74, distance: 51.9
click at [138, 74] on div "Residential Building Permit RBP-2025-337 Edit View Summary Notes Show emails 1 …" at bounding box center [398, 189] width 796 height 378
type input "120.00"
click at [765, 363] on span "Next" at bounding box center [765, 366] width 15 height 7
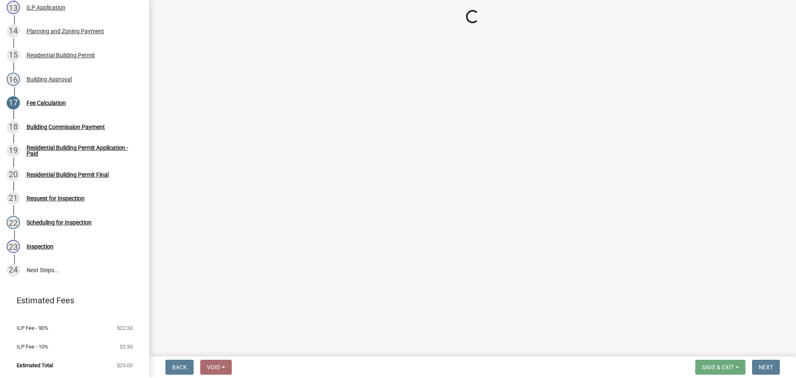
select select "3: 3"
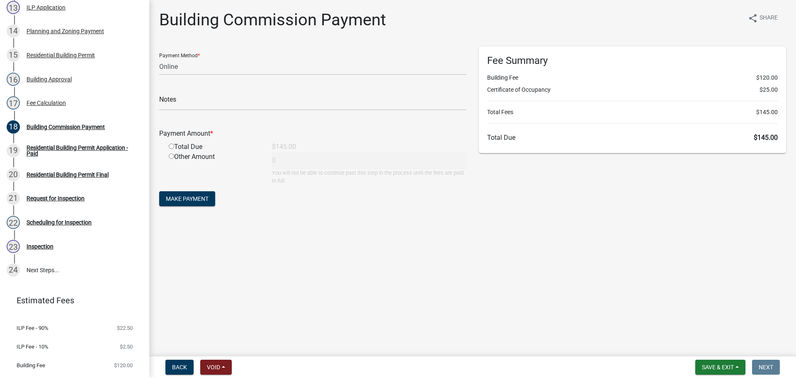
click at [169, 145] on input "radio" at bounding box center [171, 145] width 5 height 5
radio input "true"
type input "145"
click at [192, 199] on span "Make Payment" at bounding box center [187, 198] width 43 height 7
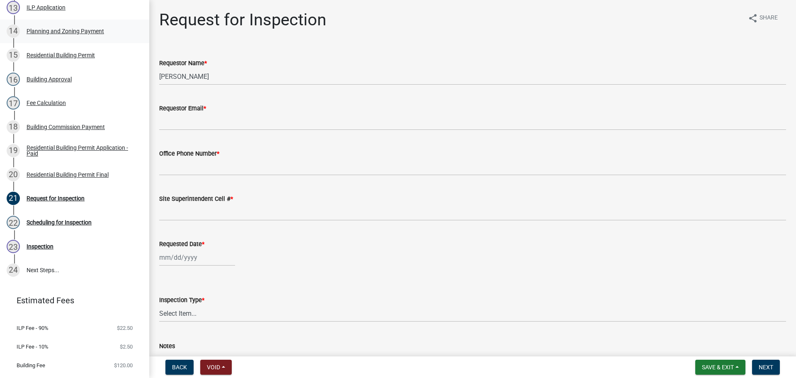
scroll to position [456, 0]
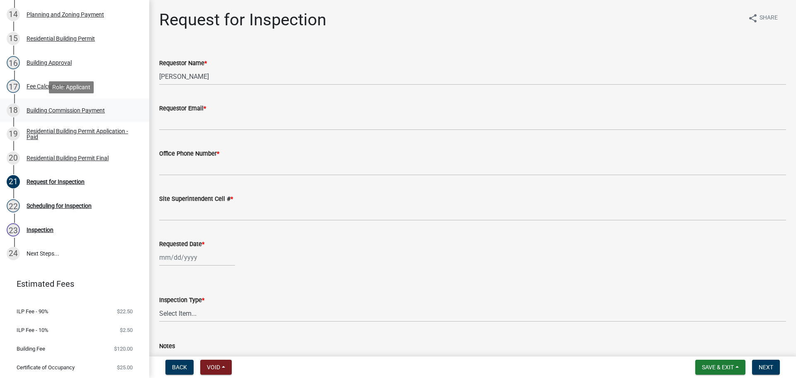
click at [64, 109] on div "Building Commission Payment" at bounding box center [66, 110] width 78 height 6
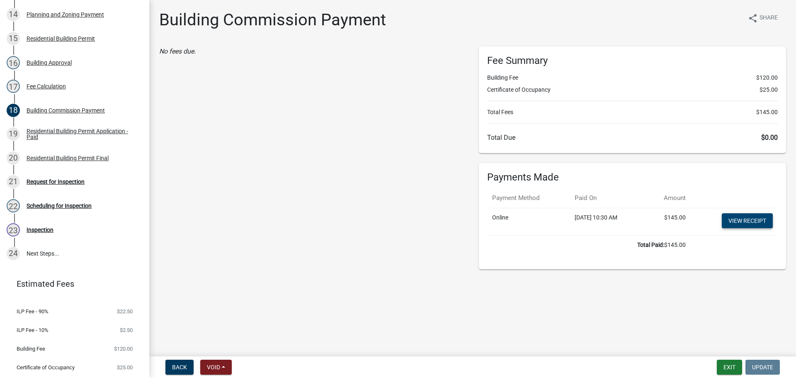
click at [750, 218] on link "View receipt" at bounding box center [747, 220] width 51 height 15
click at [50, 161] on div "20 Residential Building Permit Final" at bounding box center [71, 157] width 129 height 13
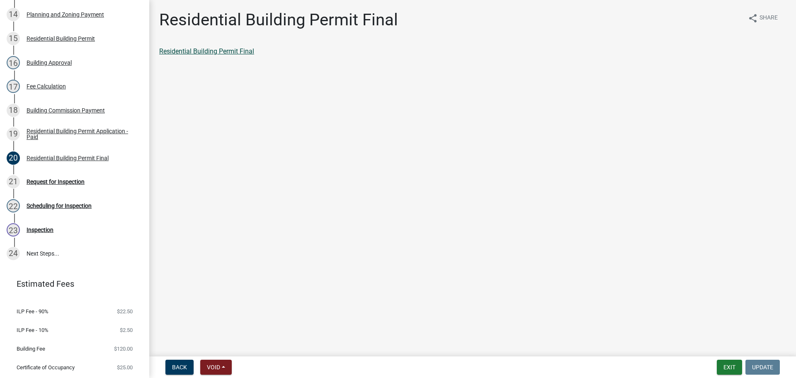
click at [241, 52] on link "Residential Building Permit Final" at bounding box center [206, 51] width 95 height 8
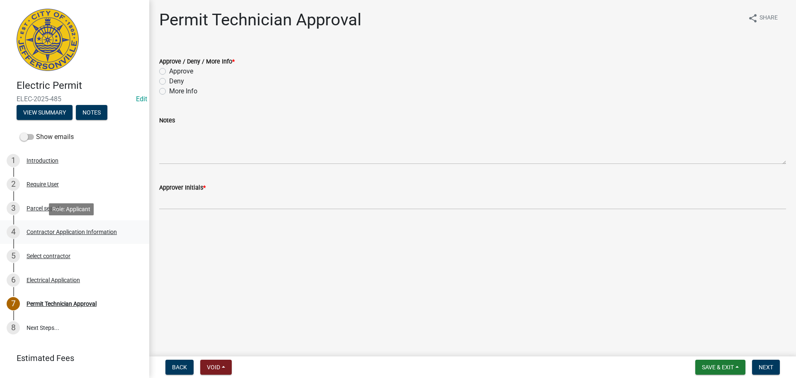
click at [73, 229] on div "Contractor Application Information" at bounding box center [72, 232] width 90 height 6
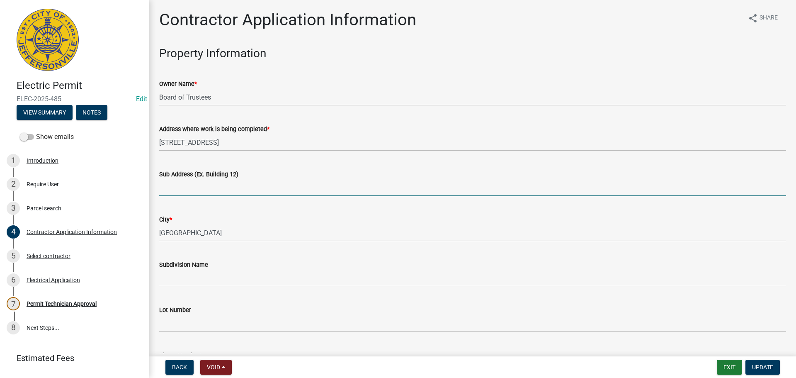
click at [249, 191] on input "Sub Address (Ex. Building 12)" at bounding box center [472, 187] width 627 height 17
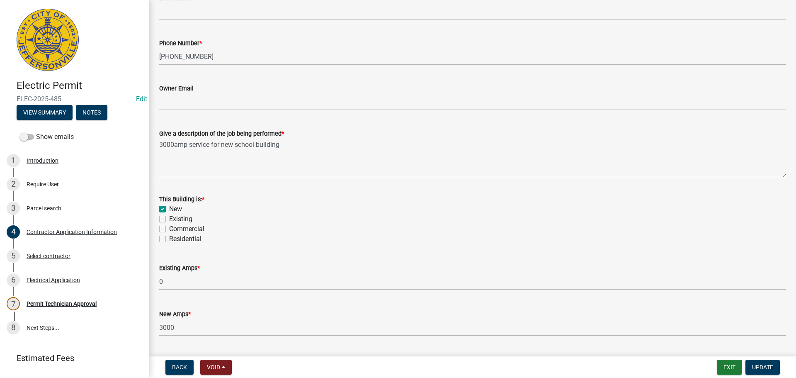
scroll to position [334, 0]
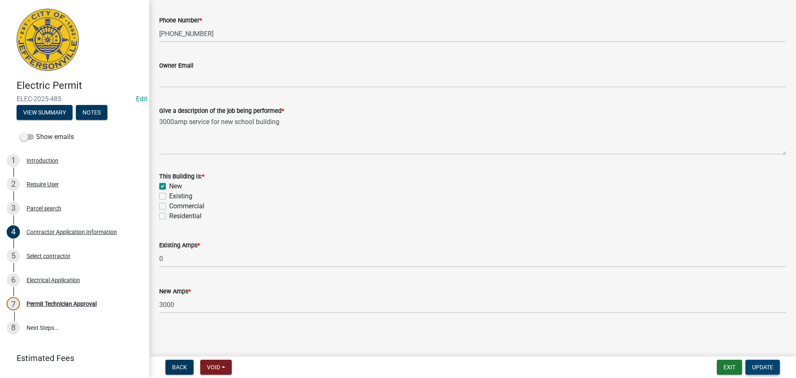
type input "[STREET_ADDRESS]"
click at [763, 367] on span "Update" at bounding box center [762, 366] width 21 height 7
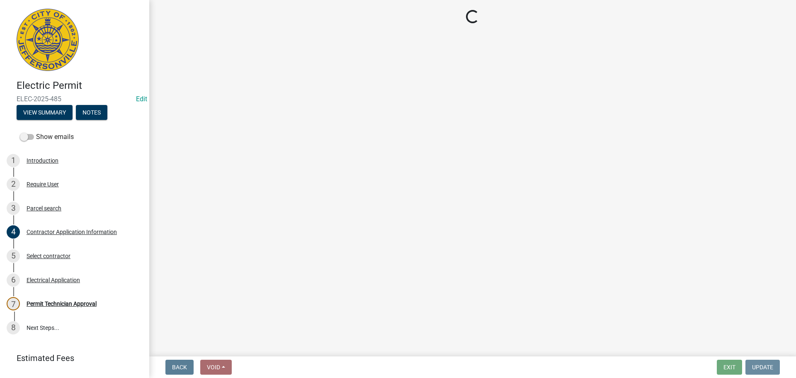
scroll to position [0, 0]
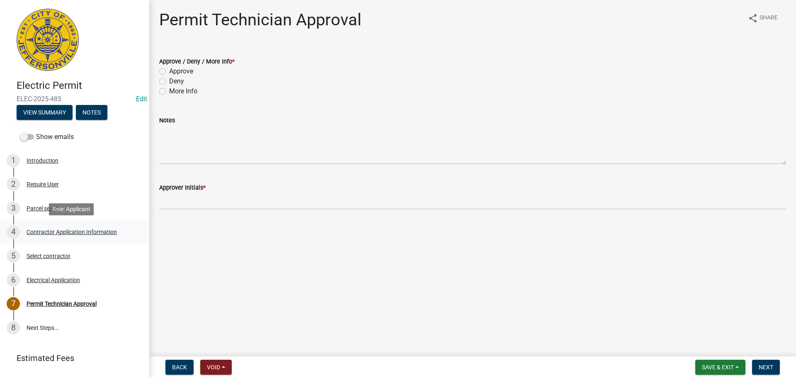
click at [59, 231] on div "Contractor Application Information" at bounding box center [72, 232] width 90 height 6
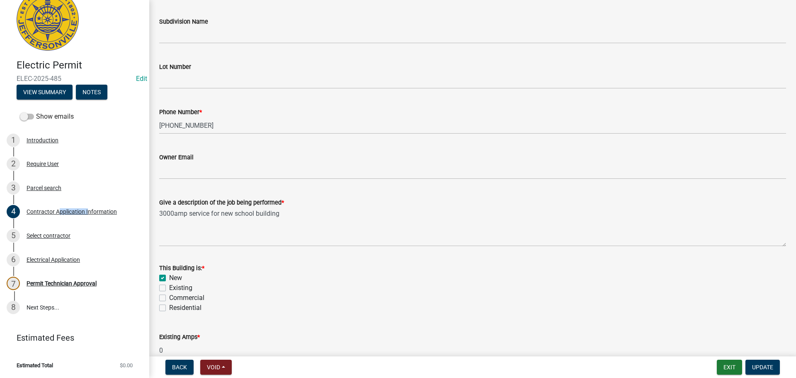
scroll to position [290, 0]
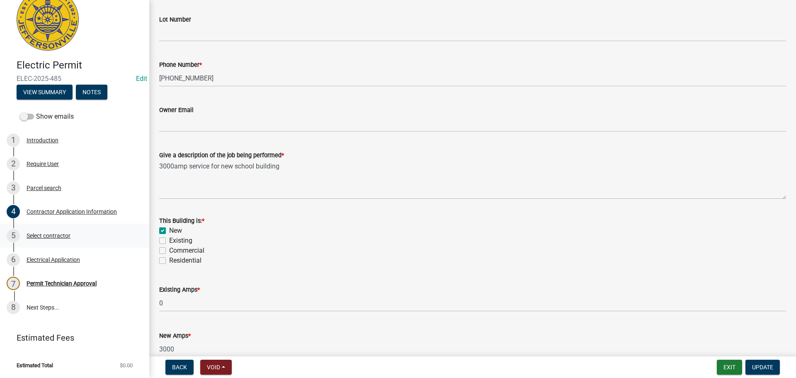
click at [47, 234] on div "Select contractor" at bounding box center [49, 236] width 44 height 6
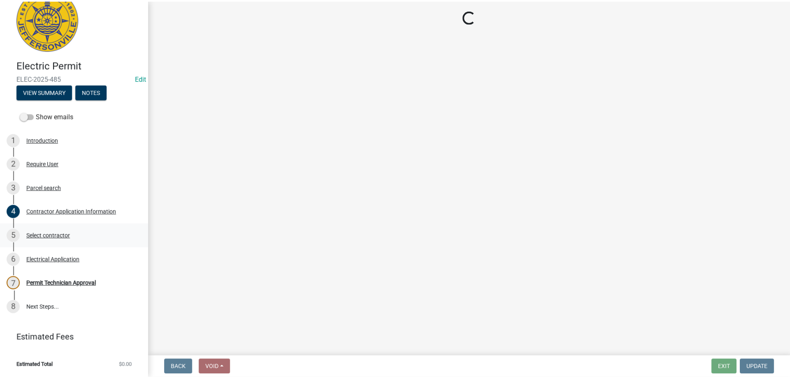
scroll to position [0, 0]
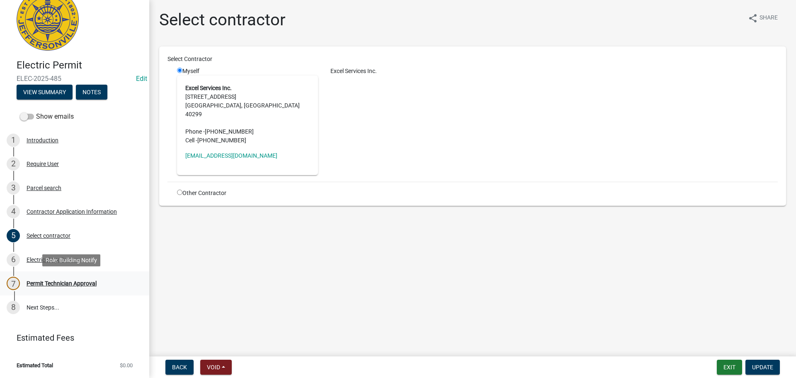
click at [51, 281] on div "Permit Technician Approval" at bounding box center [62, 283] width 70 height 6
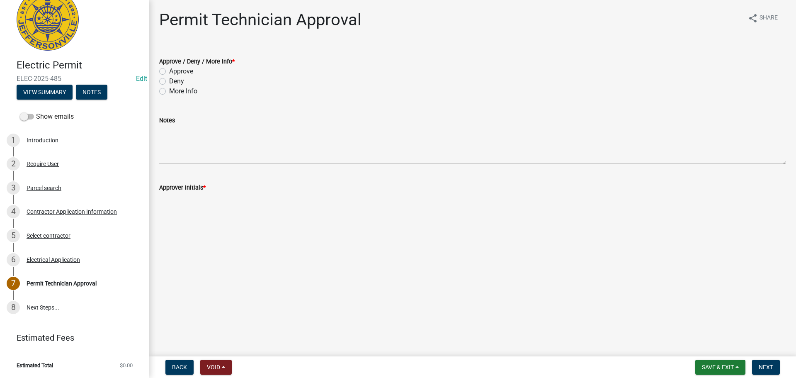
click at [189, 74] on label "Approve" at bounding box center [181, 71] width 24 height 10
click at [174, 72] on input "Approve" at bounding box center [171, 68] width 5 height 5
radio input "true"
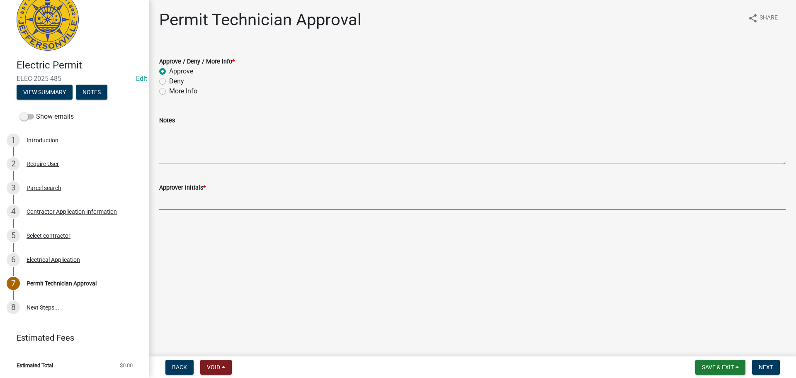
click at [213, 201] on input "Approver Initials *" at bounding box center [472, 200] width 627 height 17
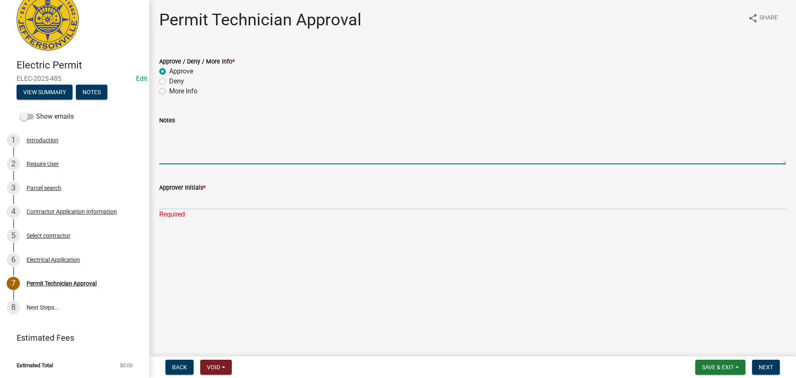
click at [198, 137] on textarea "Notes" at bounding box center [472, 144] width 627 height 39
type textarea "N"
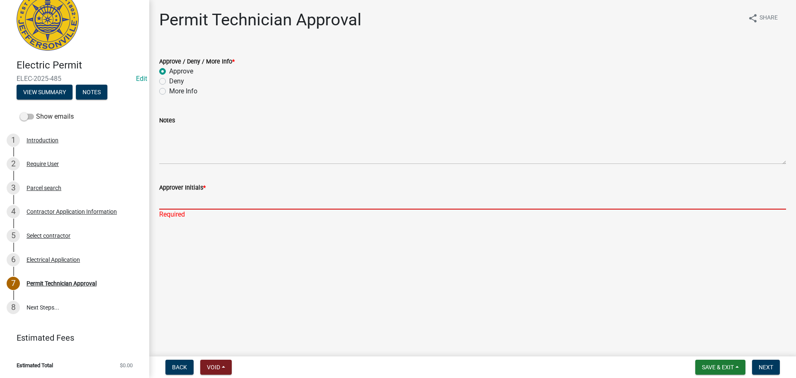
click at [189, 203] on input "Approver Initials *" at bounding box center [472, 200] width 627 height 17
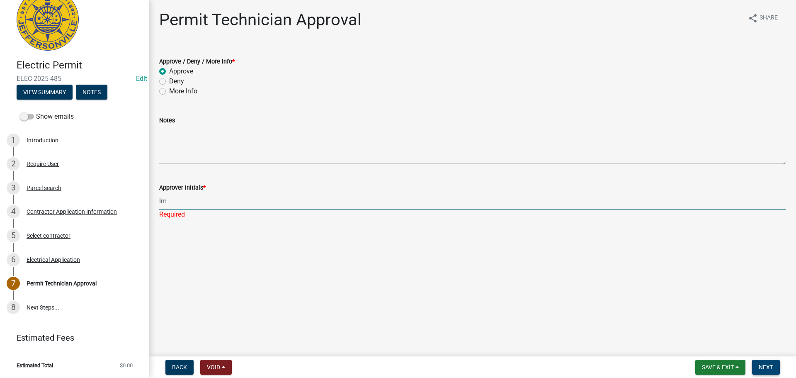
type input "lm"
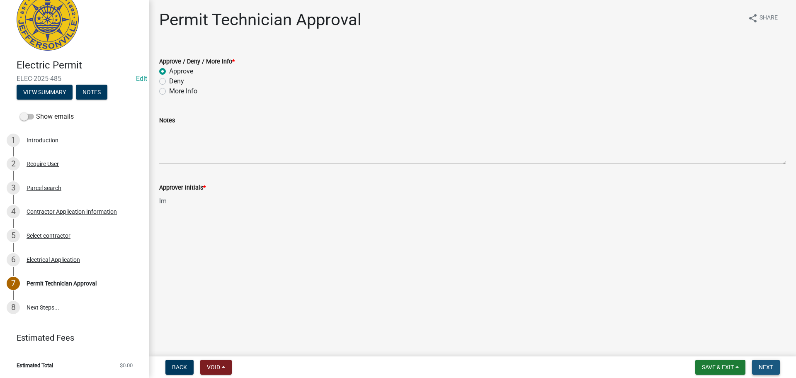
click at [776, 367] on button "Next" at bounding box center [766, 366] width 28 height 15
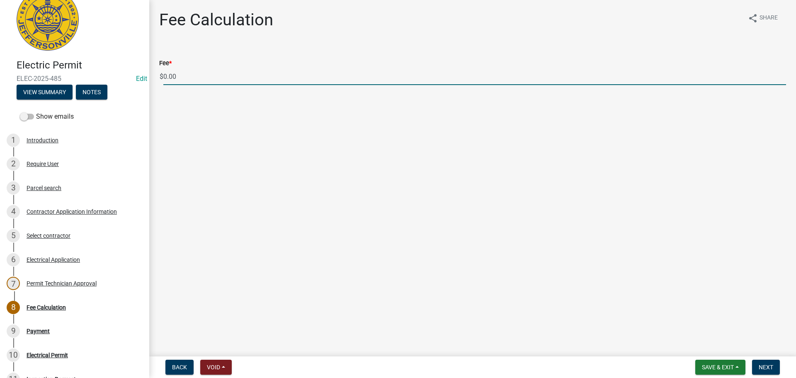
drag, startPoint x: 193, startPoint y: 78, endPoint x: 155, endPoint y: 77, distance: 38.5
click at [155, 77] on div "Fee * $ 0.00" at bounding box center [472, 65] width 639 height 39
type input "4000.00"
click at [768, 368] on span "Next" at bounding box center [765, 366] width 15 height 7
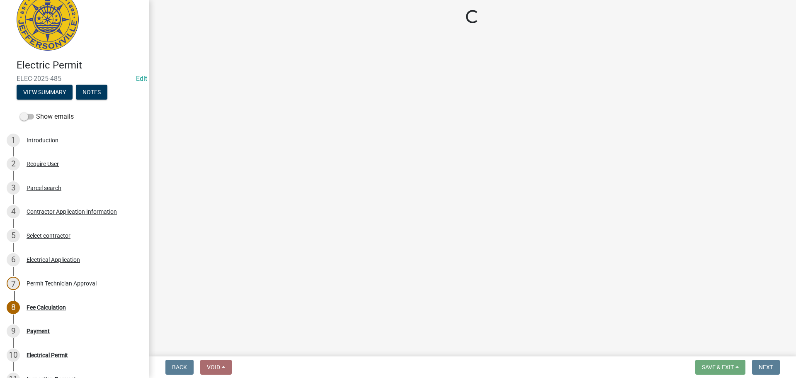
select select "3: 3"
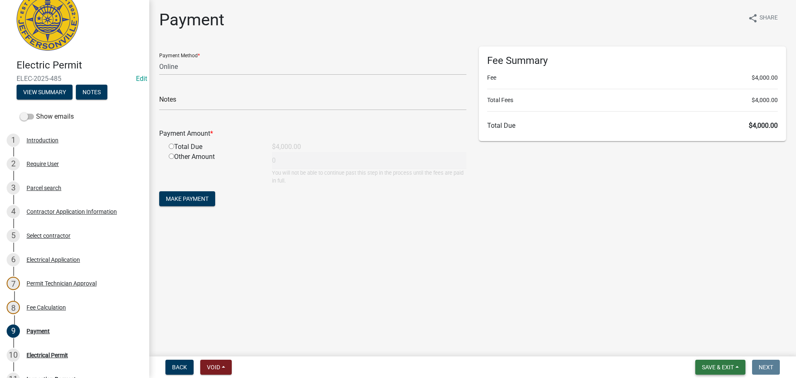
click at [717, 367] on span "Save & Exit" at bounding box center [718, 366] width 32 height 7
click at [714, 337] on button "Save & Exit" at bounding box center [712, 345] width 66 height 20
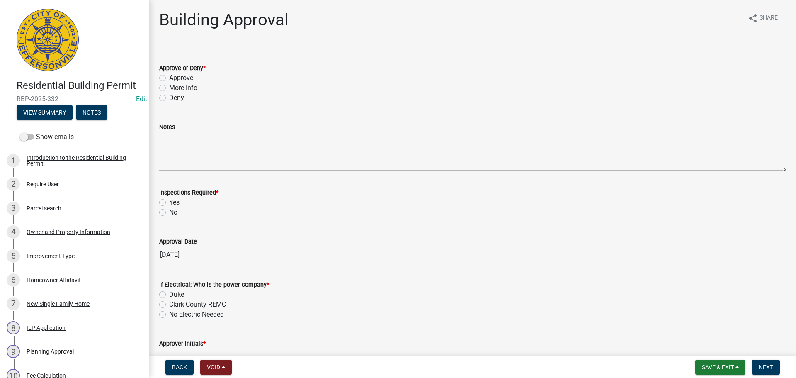
click at [184, 84] on label "More Info" at bounding box center [183, 88] width 28 height 10
click at [174, 84] on input "More Info" at bounding box center [171, 85] width 5 height 5
radio input "true"
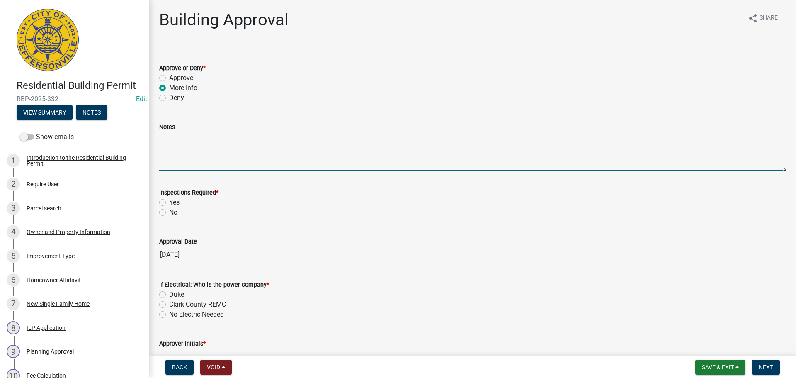
click at [194, 150] on textarea "Notes" at bounding box center [472, 151] width 627 height 39
type textarea "A"
type textarea "Are you the homeowner, and if so will you be living in the house. We also"
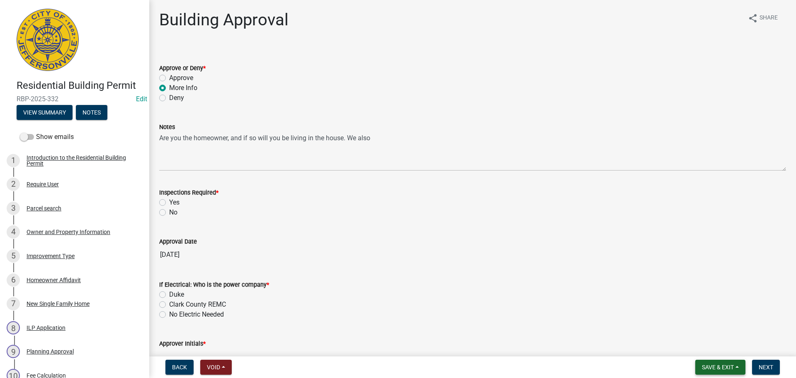
click at [714, 365] on span "Save & Exit" at bounding box center [718, 366] width 32 height 7
click at [700, 344] on button "Save & Exit" at bounding box center [712, 345] width 66 height 20
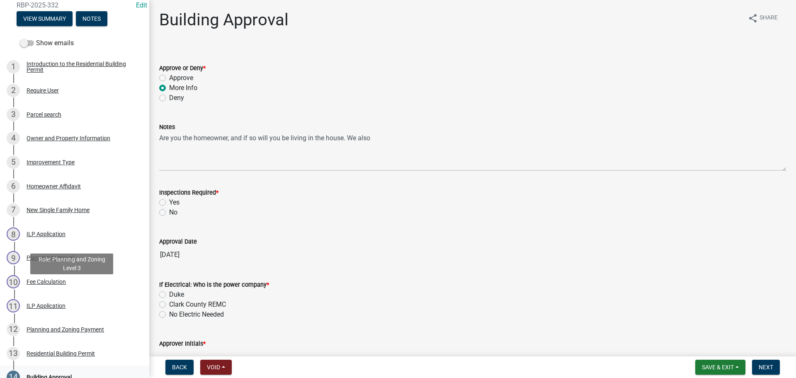
scroll to position [124, 0]
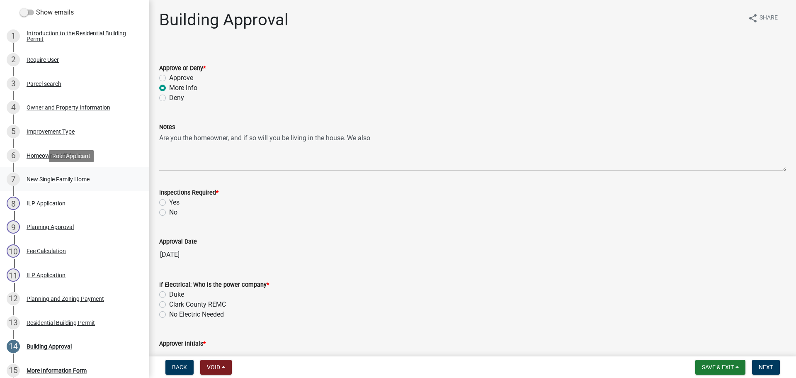
click at [61, 177] on div "New Single Family Home" at bounding box center [58, 179] width 63 height 6
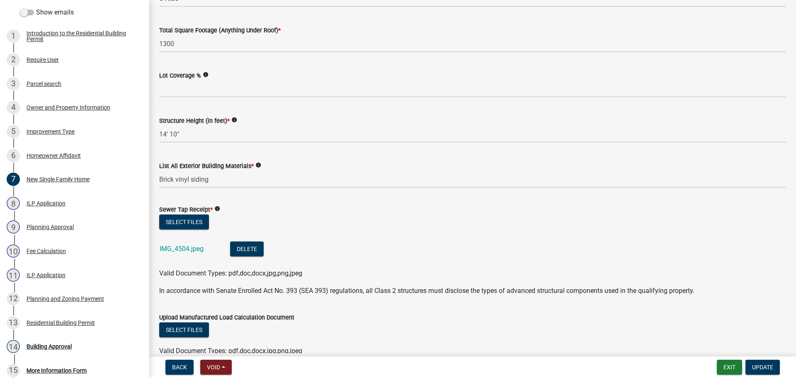
scroll to position [456, 0]
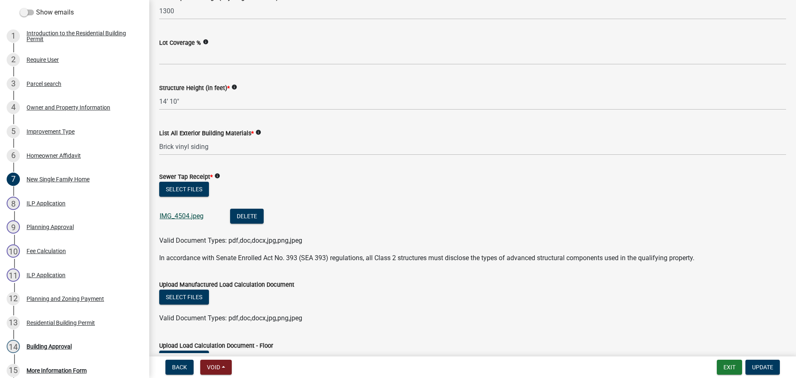
click at [194, 215] on link "IMG_4504.jpeg" at bounding box center [182, 216] width 44 height 8
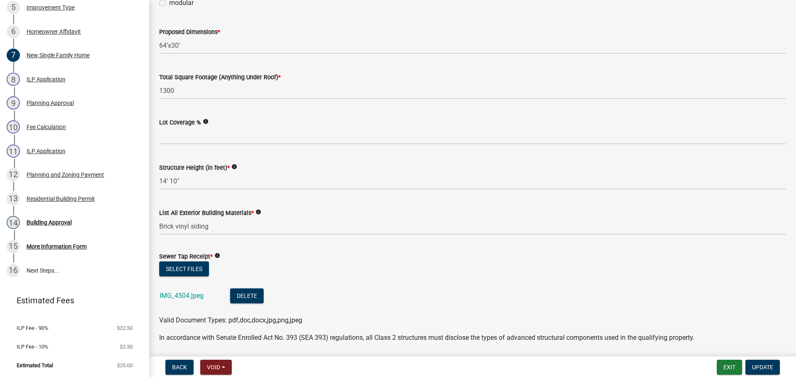
scroll to position [497, 0]
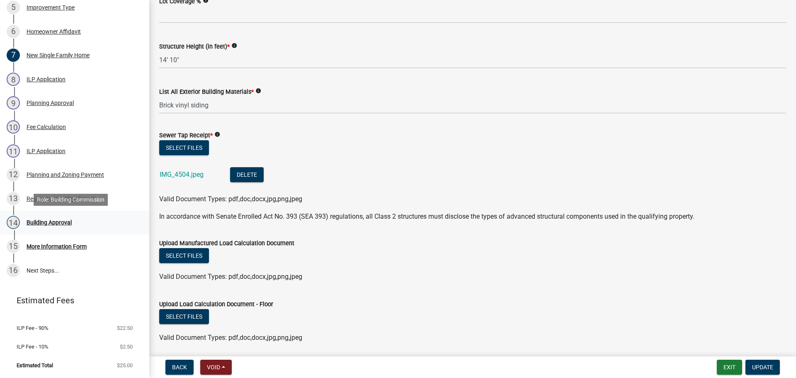
click at [56, 220] on div "Building Approval" at bounding box center [49, 222] width 45 height 6
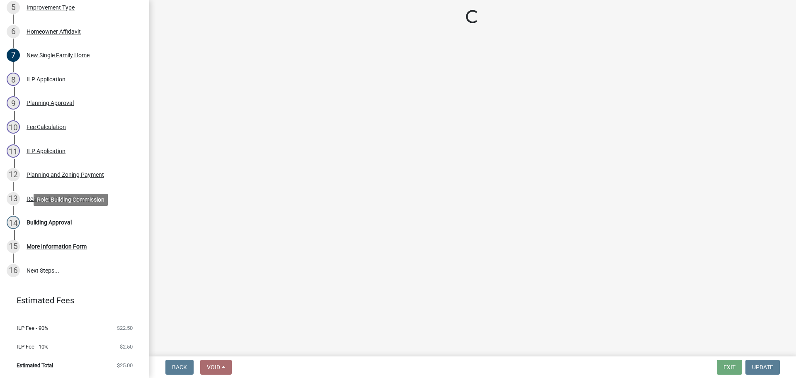
scroll to position [0, 0]
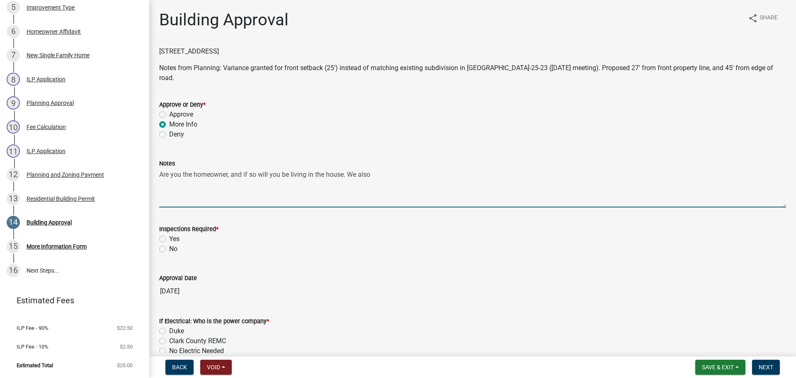
click at [379, 168] on textarea "Are you the homeowner, and if so will you be living in the house. We also" at bounding box center [472, 187] width 627 height 39
click at [366, 187] on textarea "Are you the homeowner, and if so will you be living in the house. We also need …" at bounding box center [472, 187] width 627 height 39
type textarea "Are you the homeowner, and if so will you be living in the house. We also need …"
click at [183, 168] on textarea "Are you the homeowner, and if so will you be living in the house. We also need …" at bounding box center [472, 187] width 627 height 39
drag, startPoint x: 159, startPoint y: 164, endPoint x: 594, endPoint y: 182, distance: 435.1
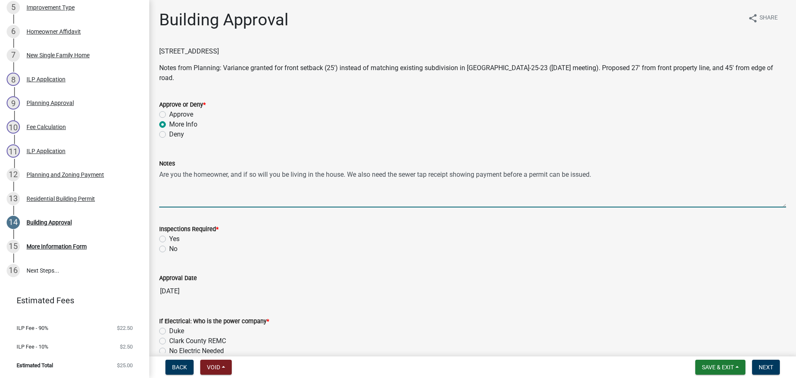
click at [594, 182] on textarea "Are you the homeowner, and if so will you be living in the house. We also need …" at bounding box center [472, 187] width 627 height 39
paste textarea "Are you the homeowner? If so, will you be living in the house? Additionally, we…"
type textarea "Are you the homeowner? If so, will you be living in the house? Additionally, we…"
click at [169, 234] on div "Yes" at bounding box center [472, 239] width 627 height 10
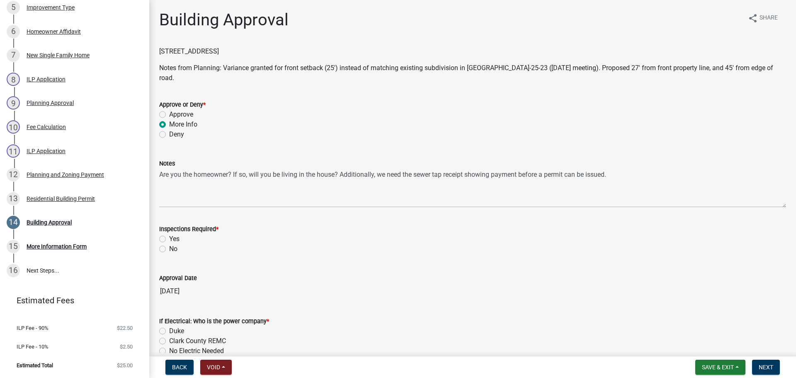
click at [169, 234] on label "Yes" at bounding box center [174, 239] width 10 height 10
click at [169, 234] on input "Yes" at bounding box center [171, 236] width 5 height 5
radio input "true"
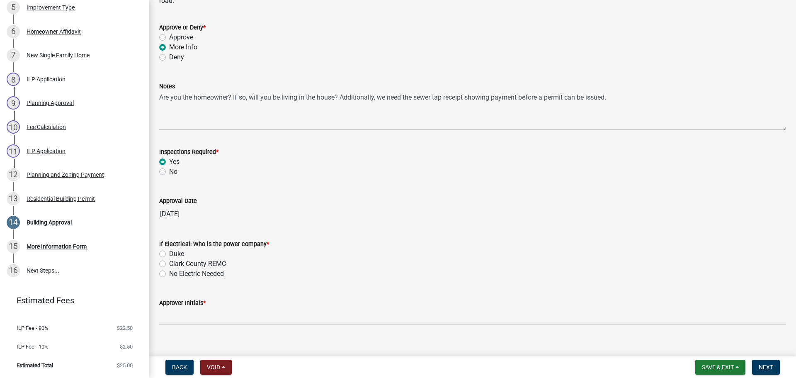
scroll to position [78, 0]
click at [175, 248] on label "Duke" at bounding box center [176, 253] width 15 height 10
click at [174, 248] on input "Duke" at bounding box center [171, 250] width 5 height 5
radio input "true"
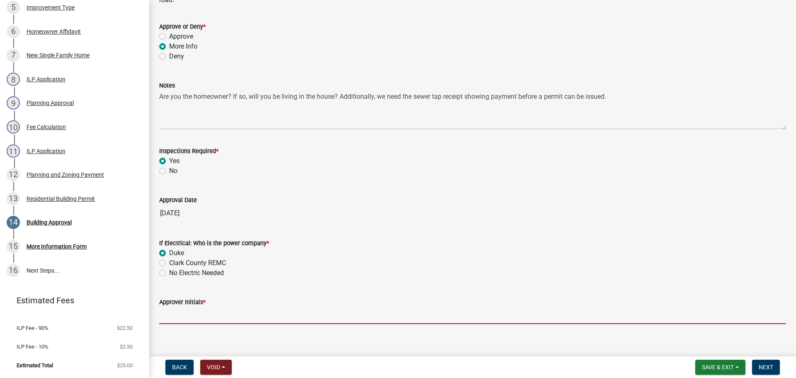
click at [182, 308] on input "Approver Initials *" at bounding box center [472, 315] width 627 height 17
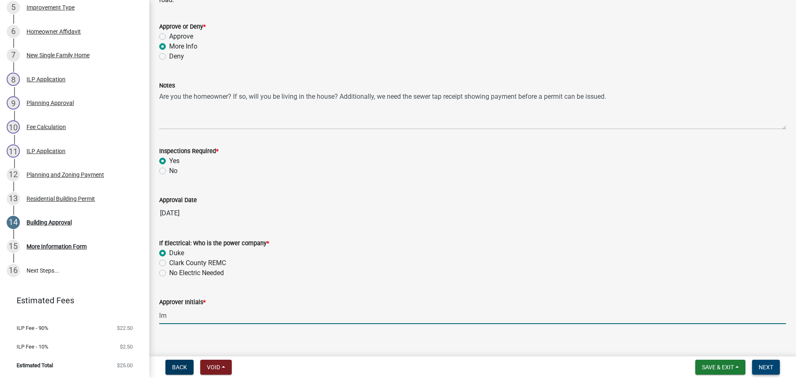
type input "lm"
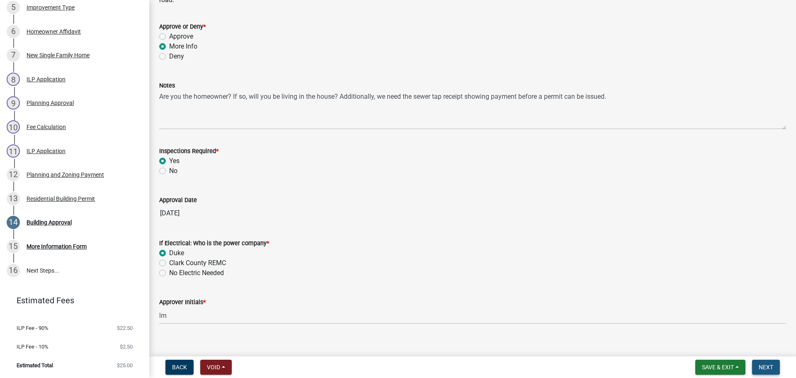
click at [770, 367] on span "Next" at bounding box center [765, 366] width 15 height 7
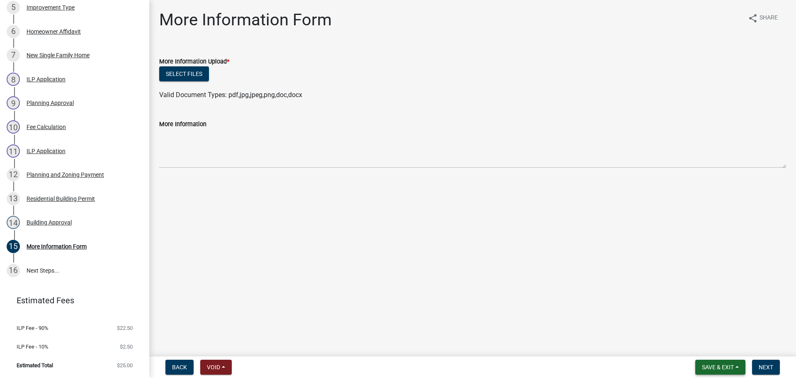
click at [725, 364] on span "Save & Exit" at bounding box center [718, 366] width 32 height 7
click at [704, 348] on button "Save & Exit" at bounding box center [712, 345] width 66 height 20
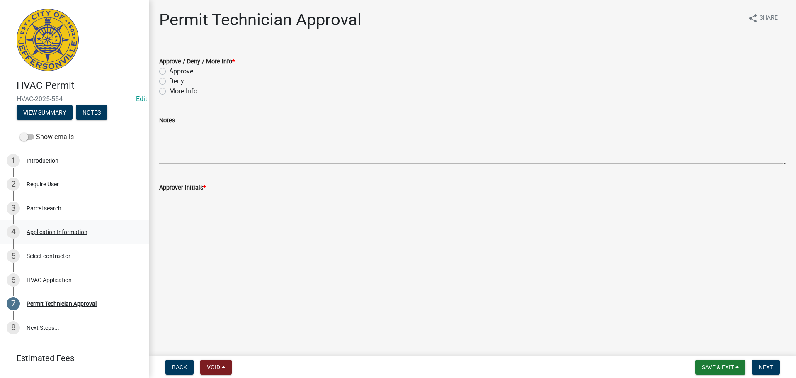
click at [50, 231] on div "Application Information" at bounding box center [57, 232] width 61 height 6
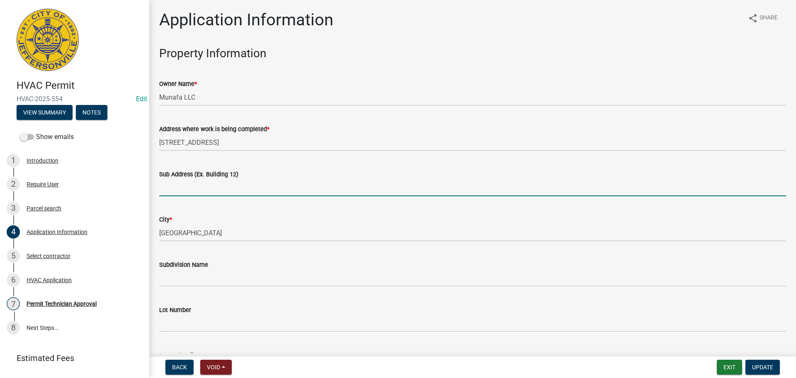
click at [190, 194] on input "Sub Address (Ex. Building 12)" at bounding box center [472, 187] width 627 height 17
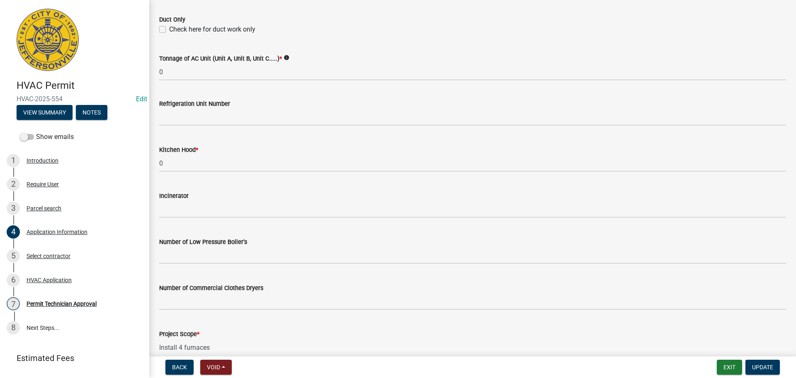
scroll to position [558, 0]
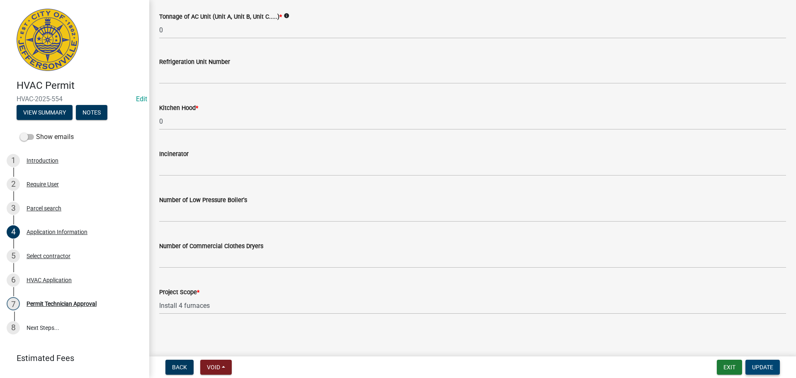
type input "[STREET_ADDRESS]"
click at [779, 363] on button "Update" at bounding box center [762, 366] width 34 height 15
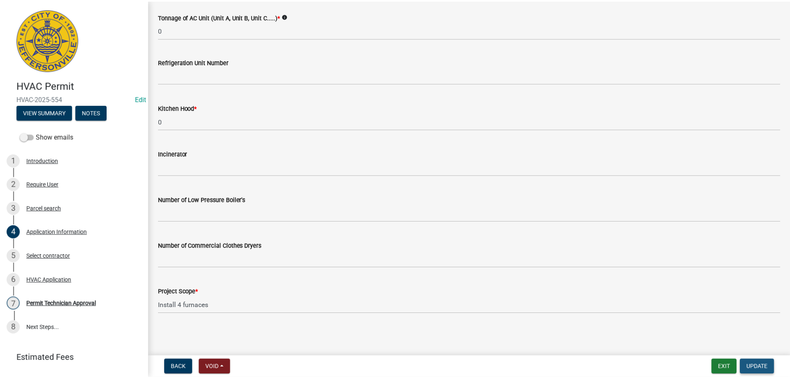
scroll to position [0, 0]
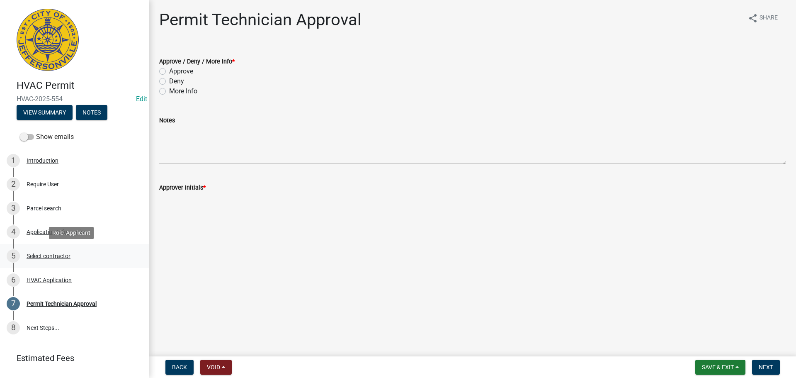
click at [48, 254] on div "Select contractor" at bounding box center [49, 256] width 44 height 6
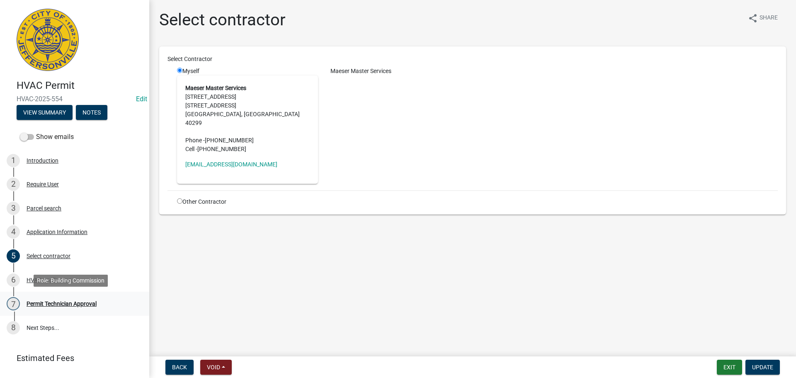
click at [42, 303] on div "Permit Technician Approval" at bounding box center [62, 303] width 70 height 6
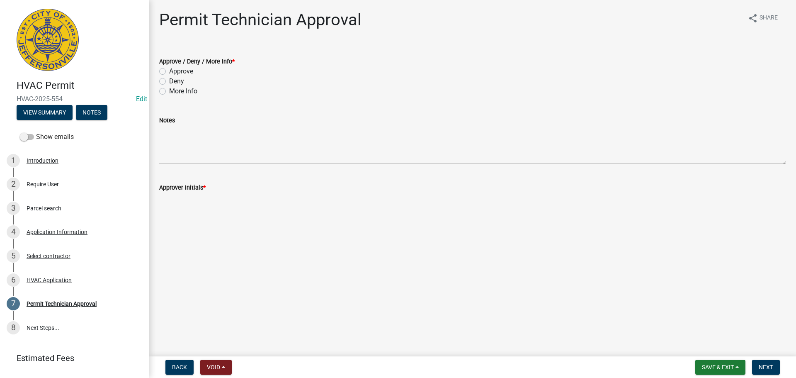
click at [181, 73] on label "Approve" at bounding box center [181, 71] width 24 height 10
click at [174, 72] on input "Approve" at bounding box center [171, 68] width 5 height 5
radio input "true"
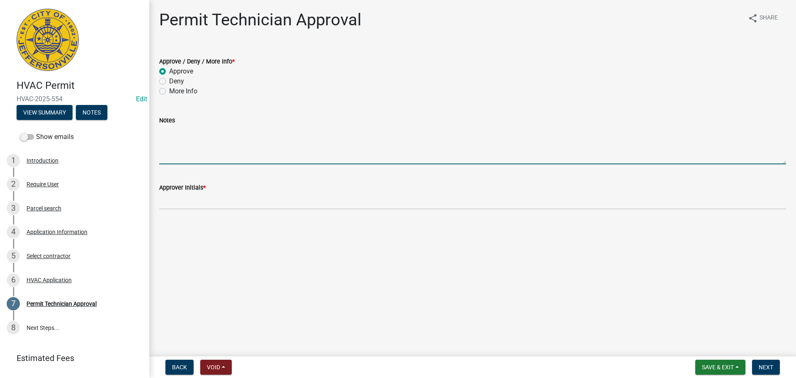
click at [186, 160] on textarea "Notes" at bounding box center [472, 144] width 627 height 39
type textarea "No a/c units installed."
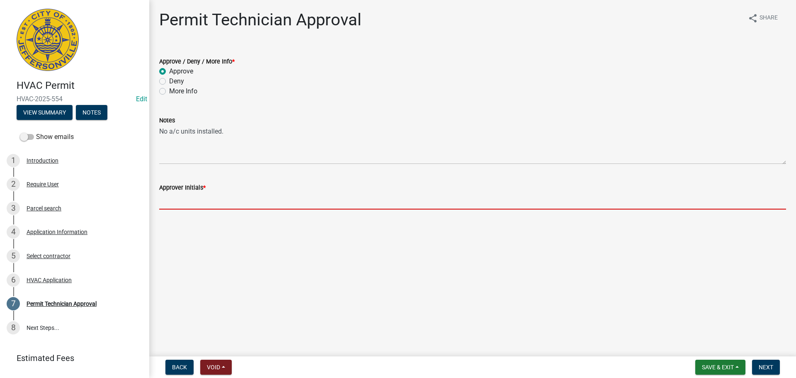
click at [203, 198] on input "Approver Initials *" at bounding box center [472, 200] width 627 height 17
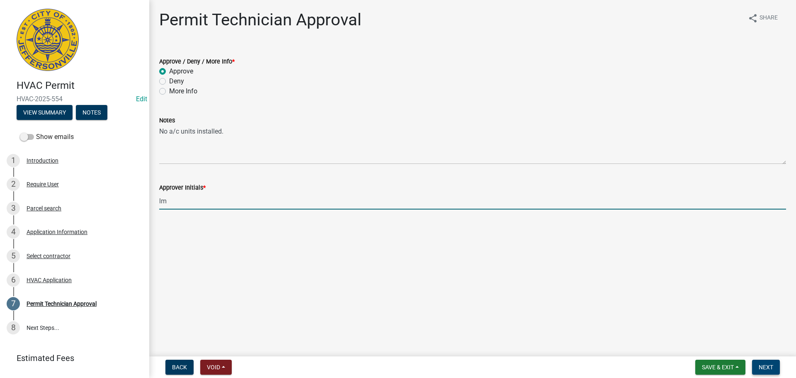
type input "lm"
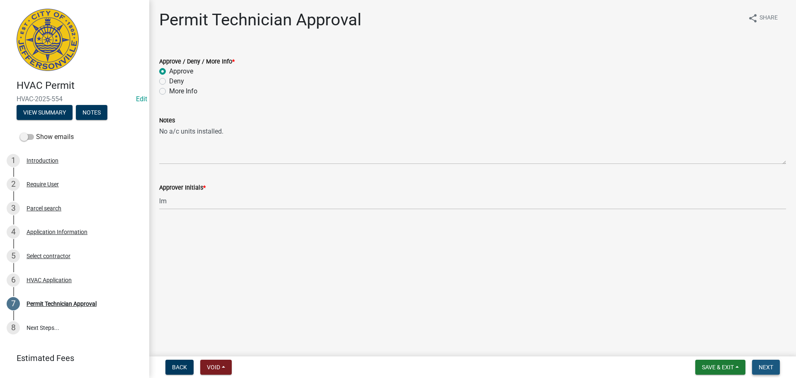
click at [765, 366] on span "Next" at bounding box center [765, 366] width 15 height 7
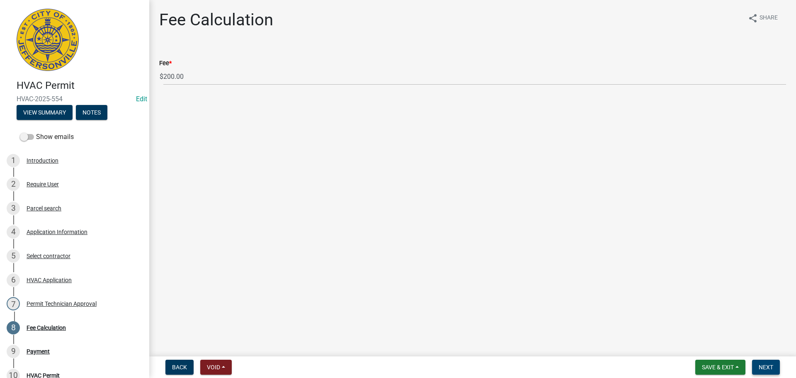
click at [767, 364] on span "Next" at bounding box center [765, 366] width 15 height 7
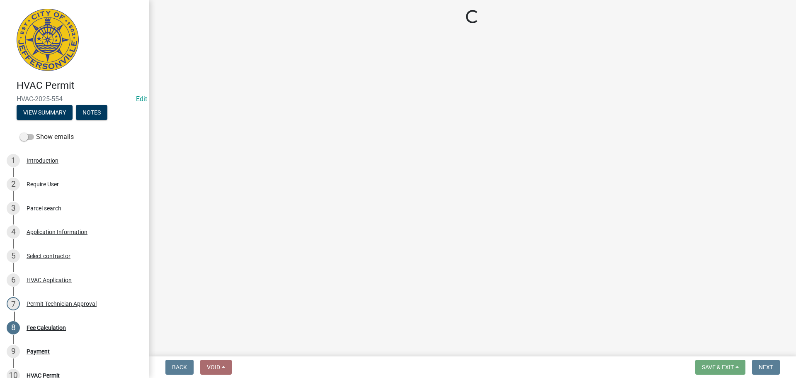
select select "3: 3"
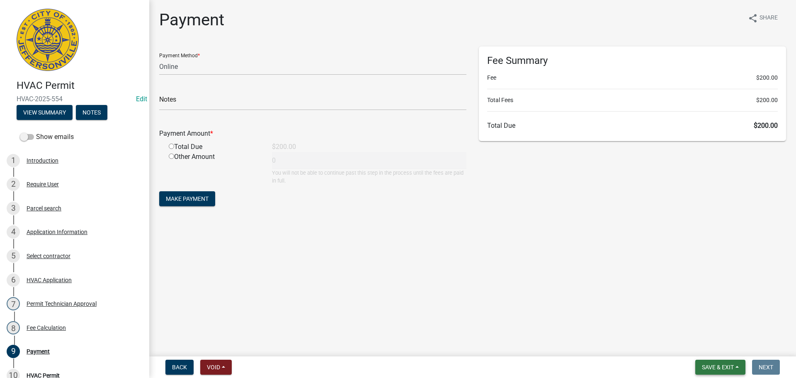
click at [723, 362] on button "Save & Exit" at bounding box center [720, 366] width 50 height 15
click at [715, 339] on button "Save & Exit" at bounding box center [712, 345] width 66 height 20
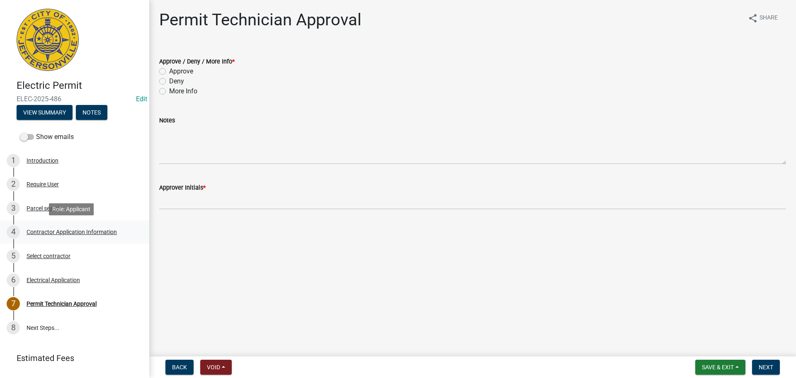
click at [87, 229] on div "Contractor Application Information" at bounding box center [72, 232] width 90 height 6
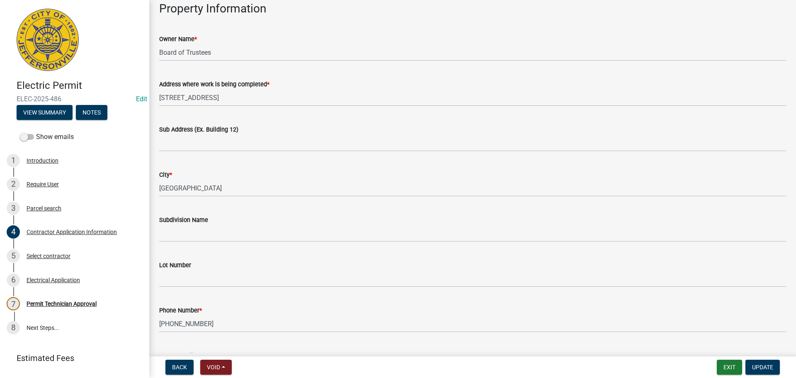
scroll to position [44, 0]
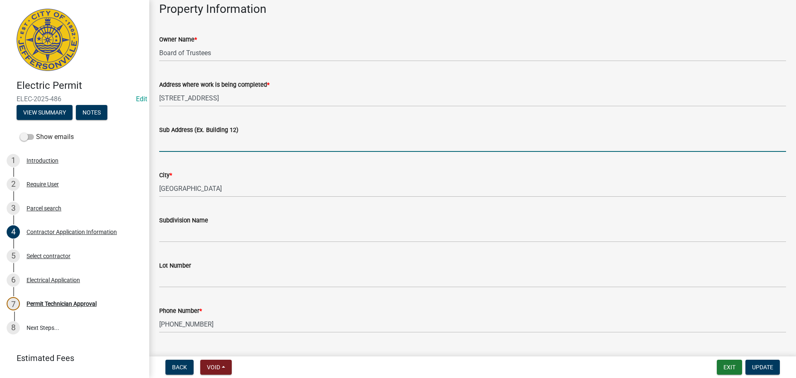
click at [216, 143] on input "Sub Address (Ex. Building 12)" at bounding box center [472, 143] width 627 height 17
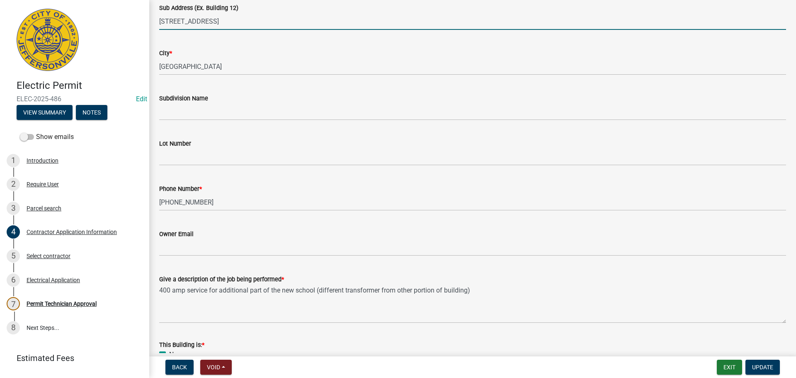
scroll to position [169, 0]
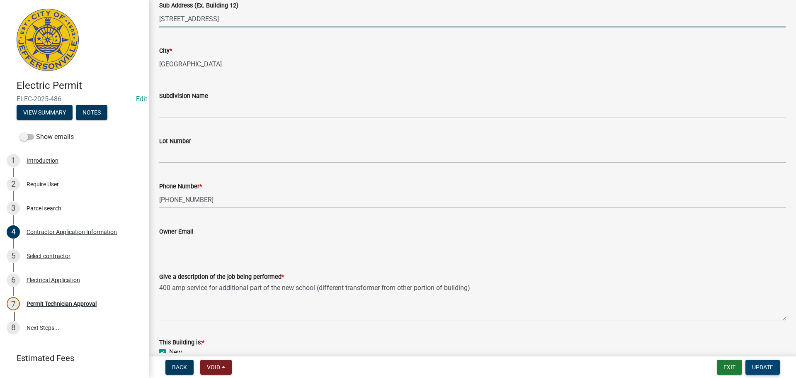
type input "5300 Highway 62"
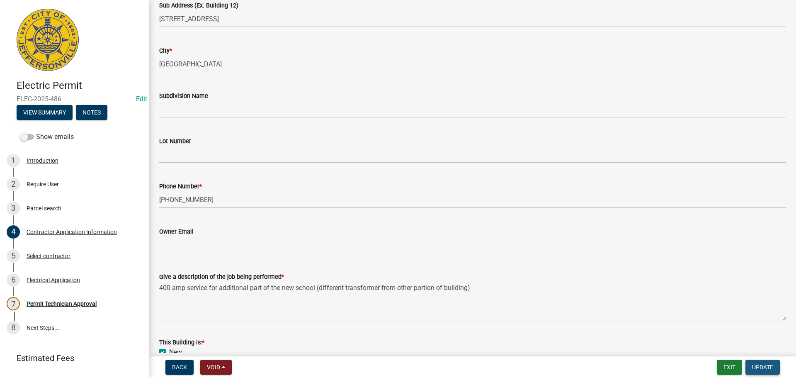
click at [765, 371] on button "Update" at bounding box center [762, 366] width 34 height 15
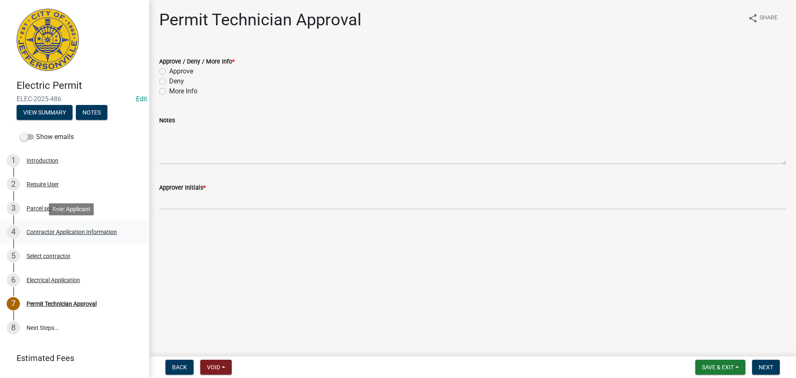
click at [94, 232] on div "Contractor Application Information" at bounding box center [72, 232] width 90 height 6
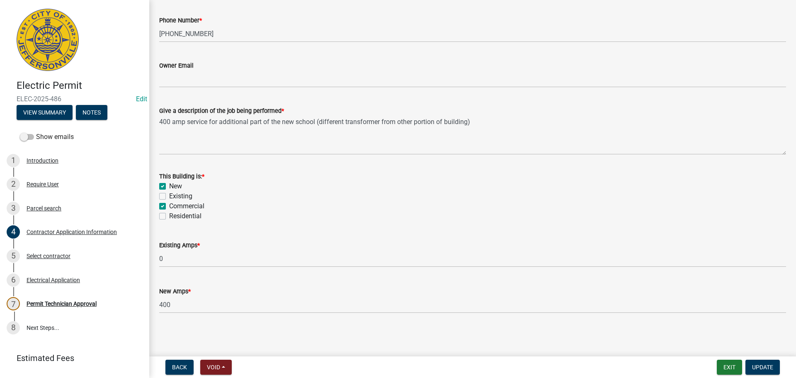
scroll to position [293, 0]
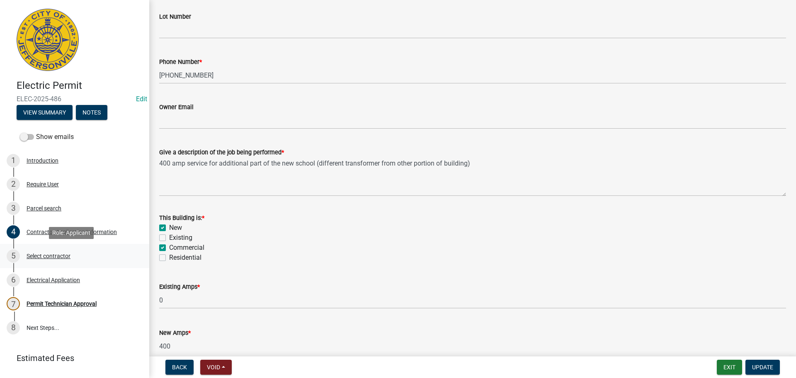
click at [47, 257] on div "Select contractor" at bounding box center [49, 256] width 44 height 6
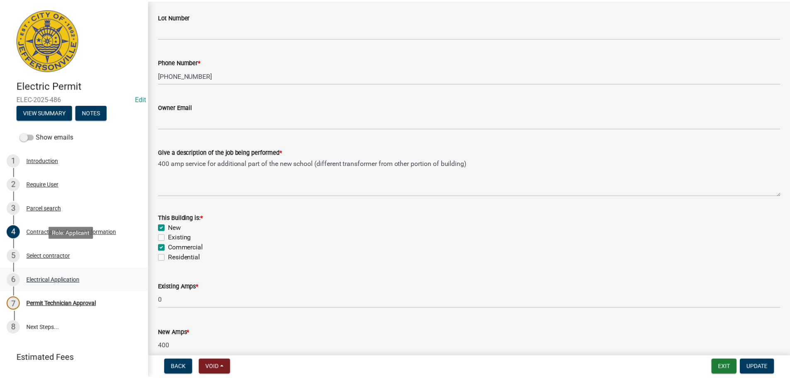
scroll to position [0, 0]
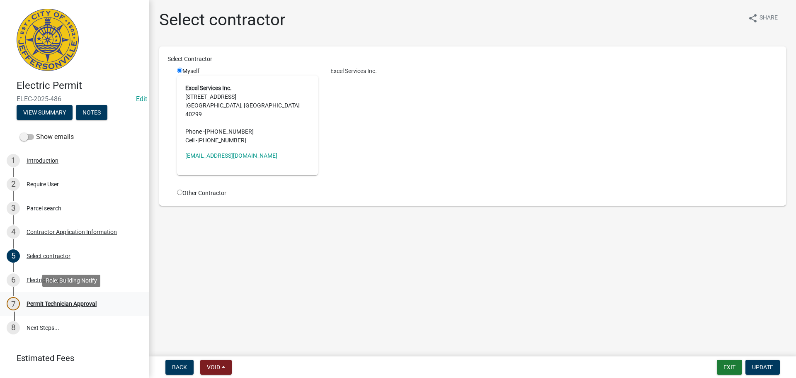
click at [50, 300] on div "Permit Technician Approval" at bounding box center [62, 303] width 70 height 6
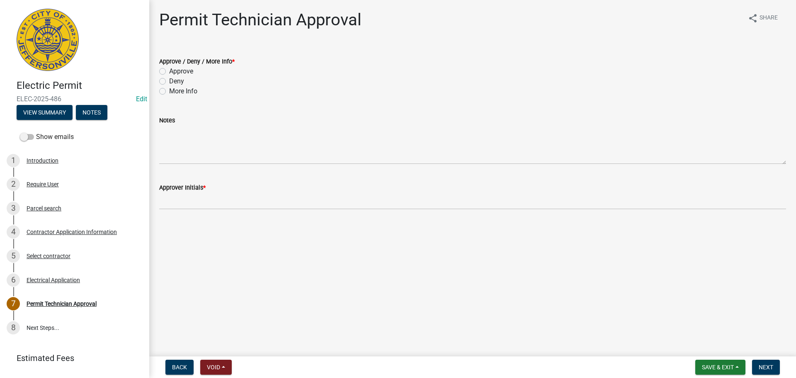
click at [175, 72] on label "Approve" at bounding box center [181, 71] width 24 height 10
click at [174, 72] on input "Approve" at bounding box center [171, 68] width 5 height 5
radio input "true"
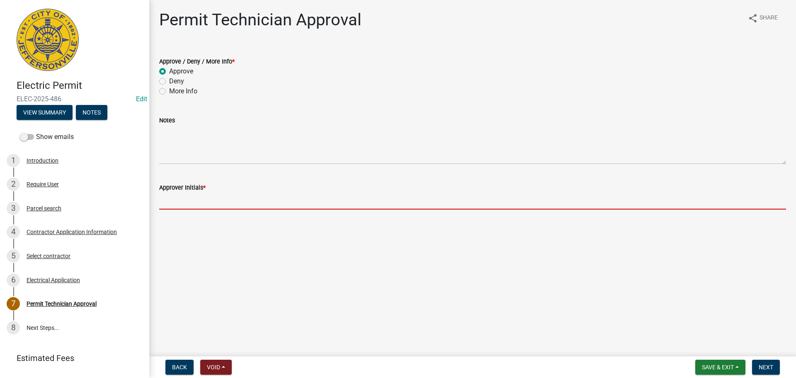
click at [166, 204] on input "Approver Initials *" at bounding box center [472, 200] width 627 height 17
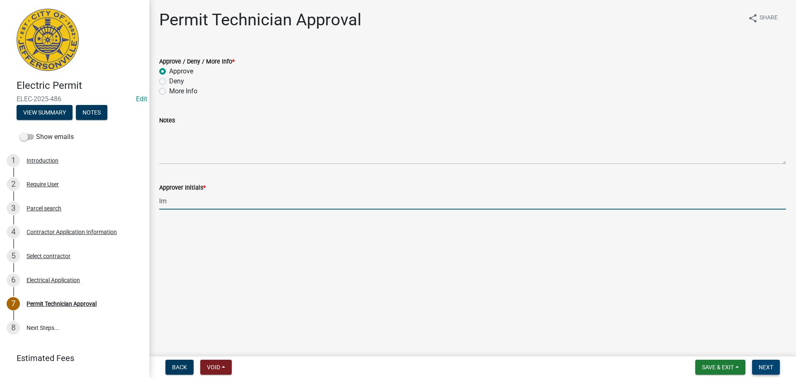
type input "lm"
click at [768, 367] on span "Next" at bounding box center [765, 366] width 15 height 7
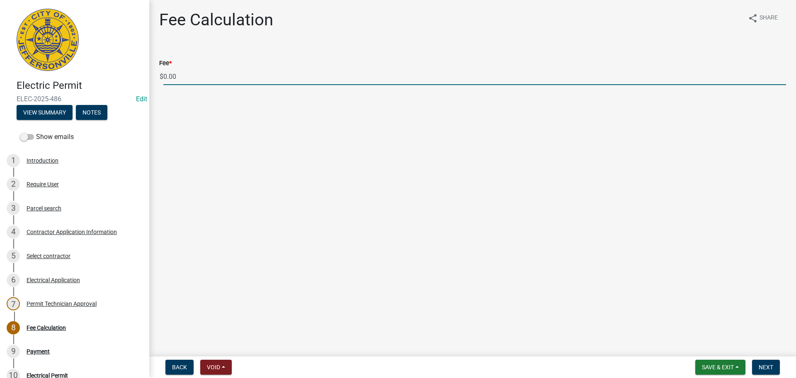
drag, startPoint x: 167, startPoint y: 79, endPoint x: 147, endPoint y: 78, distance: 20.7
click at [147, 78] on div "Electric Permit ELEC-2025-486 Edit View Summary Notes Show emails 1 Introductio…" at bounding box center [398, 189] width 796 height 378
type input "300.00"
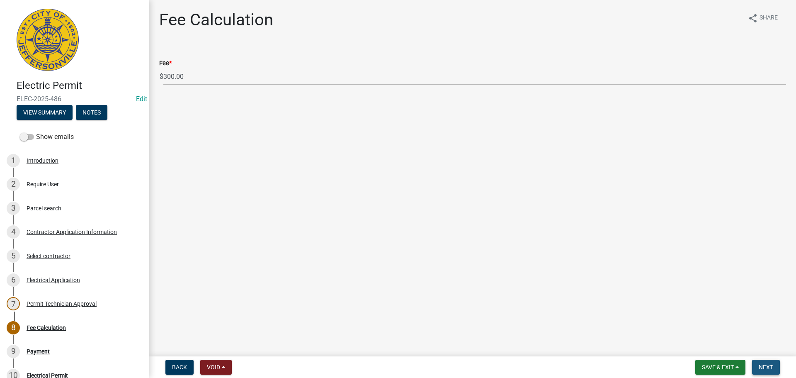
click at [768, 366] on span "Next" at bounding box center [765, 366] width 15 height 7
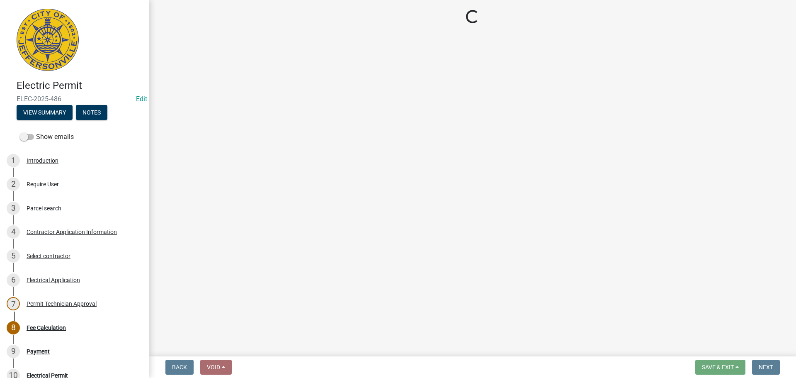
select select "3: 3"
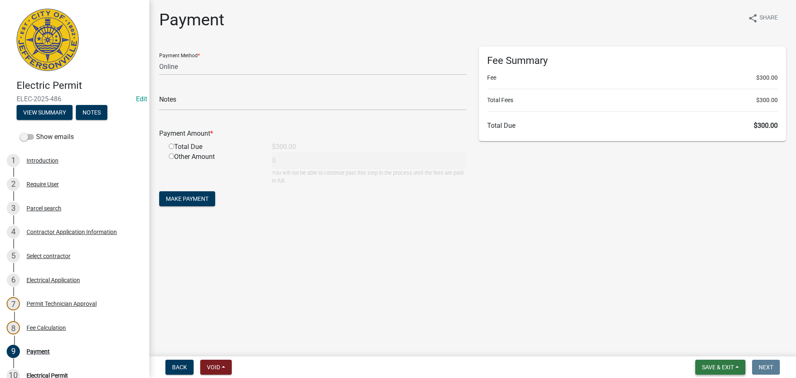
click at [731, 361] on button "Save & Exit" at bounding box center [720, 366] width 50 height 15
click at [724, 343] on button "Save & Exit" at bounding box center [712, 345] width 66 height 20
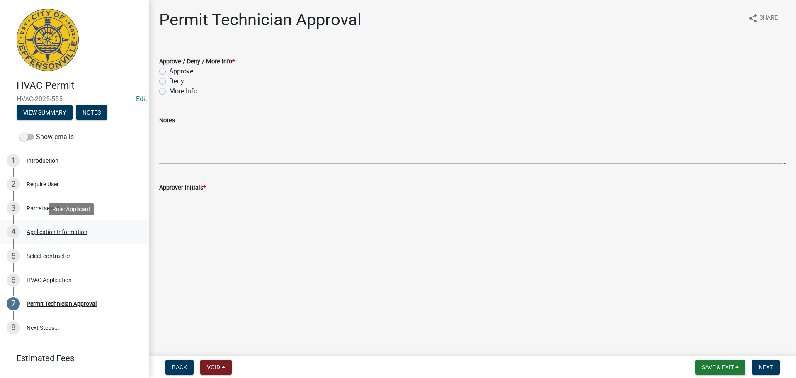
click at [49, 235] on div "Application Information" at bounding box center [57, 232] width 61 height 6
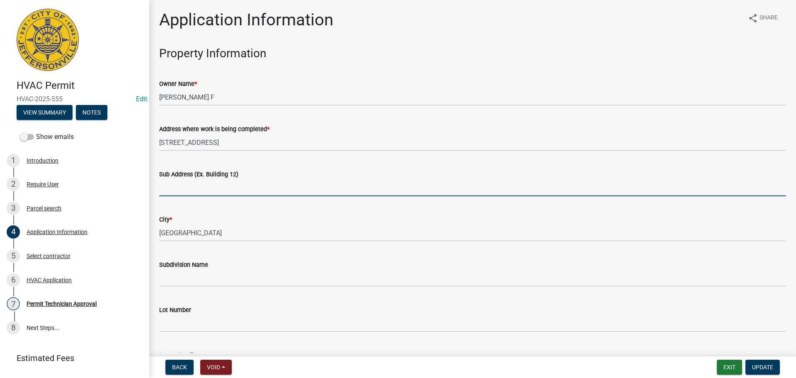
click at [256, 184] on input "Sub Address (Ex. Building 12)" at bounding box center [472, 187] width 627 height 17
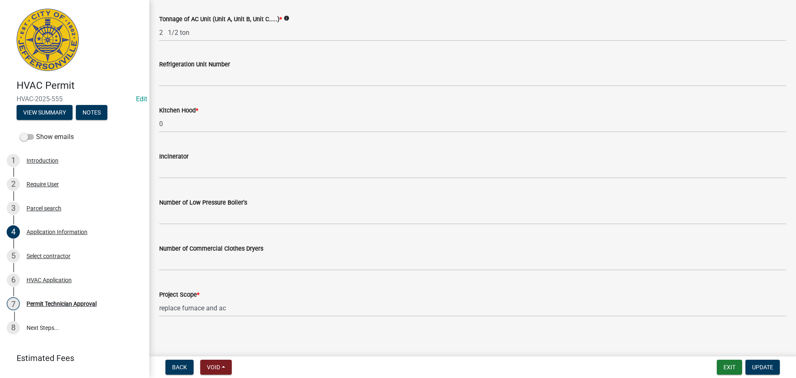
scroll to position [558, 0]
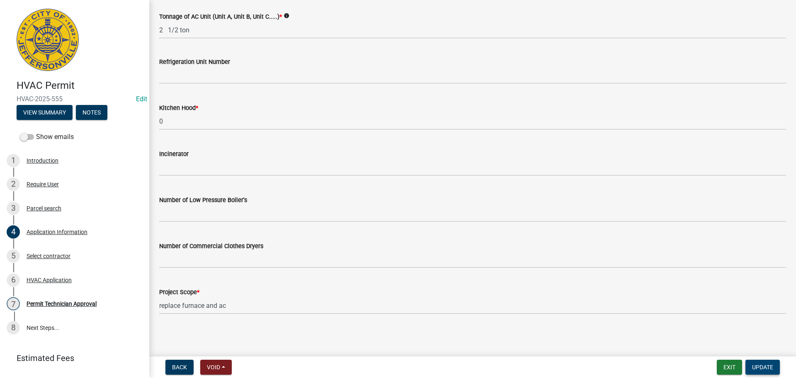
type input "[STREET_ADDRESS]"
click at [765, 363] on span "Update" at bounding box center [762, 366] width 21 height 7
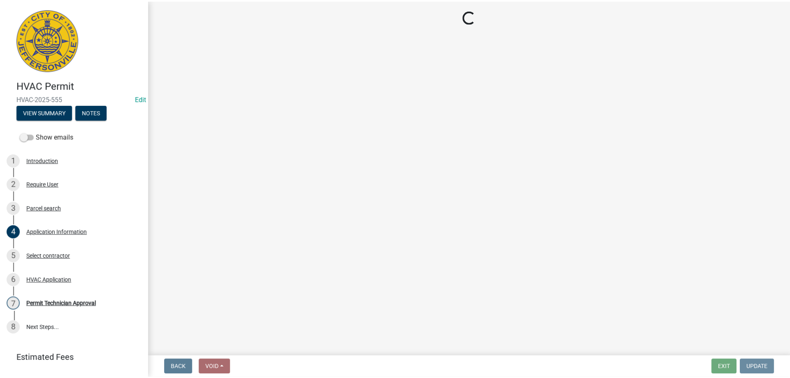
scroll to position [0, 0]
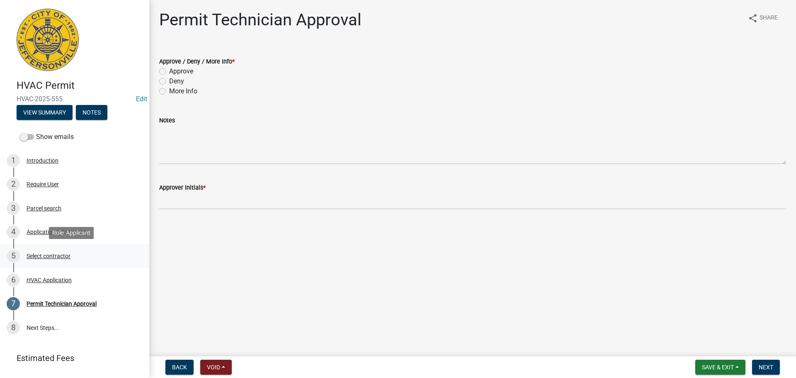
click at [40, 254] on div "Select contractor" at bounding box center [49, 256] width 44 height 6
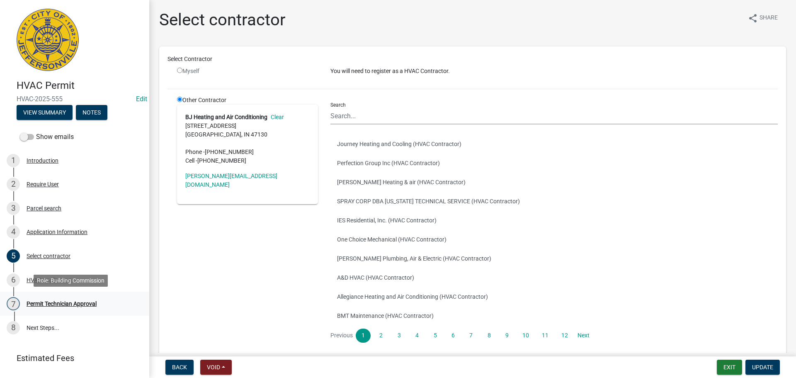
click at [42, 303] on div "Permit Technician Approval" at bounding box center [62, 303] width 70 height 6
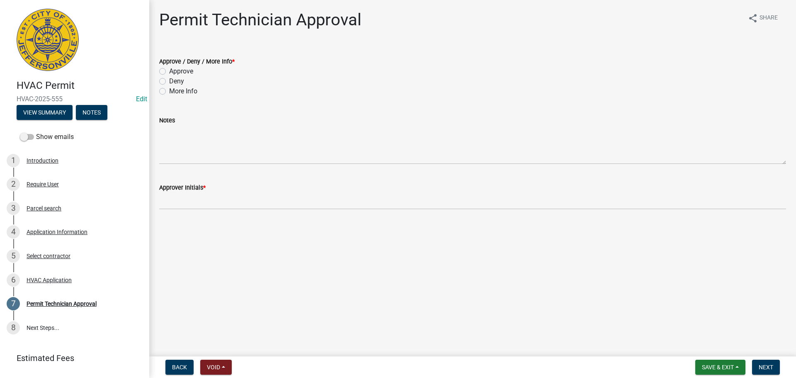
click at [181, 71] on label "Approve" at bounding box center [181, 71] width 24 height 10
click at [174, 71] on input "Approve" at bounding box center [171, 68] width 5 height 5
radio input "true"
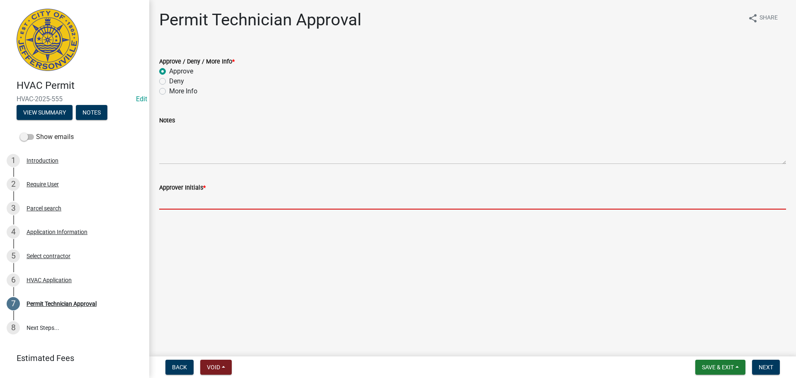
click at [199, 199] on input "Approver Initials *" at bounding box center [472, 200] width 627 height 17
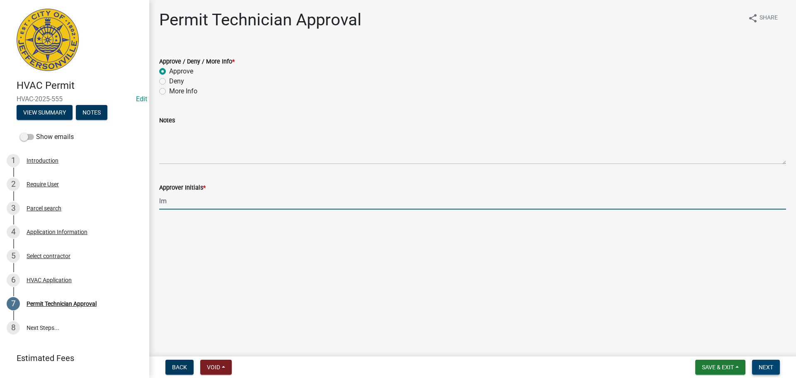
type input "lm"
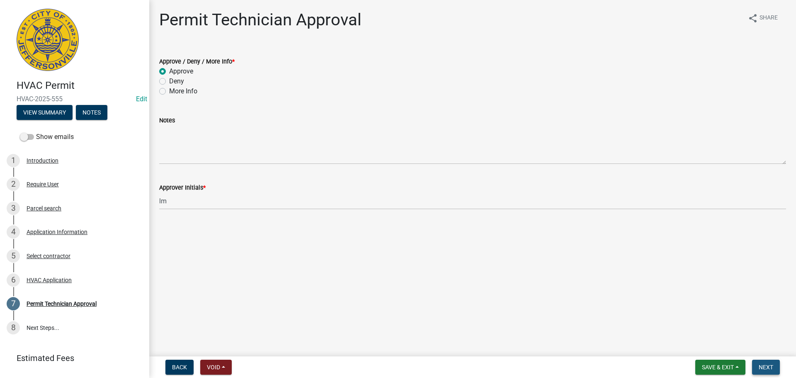
click at [762, 366] on span "Next" at bounding box center [765, 366] width 15 height 7
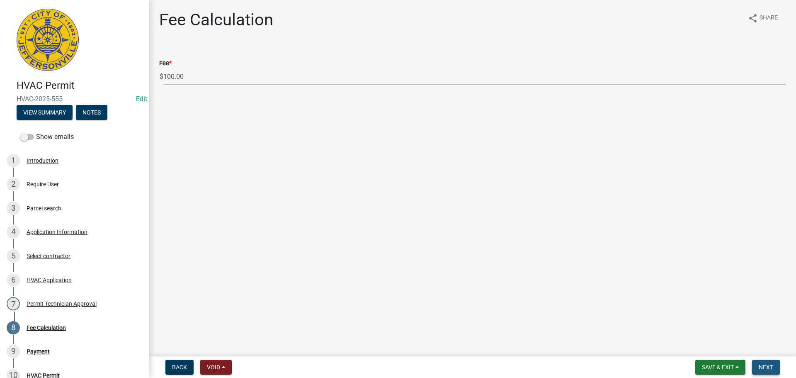
click at [771, 364] on span "Next" at bounding box center [765, 366] width 15 height 7
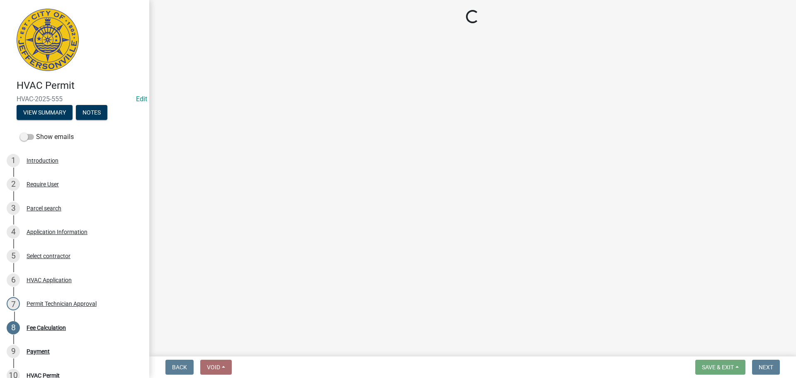
select select "3: 3"
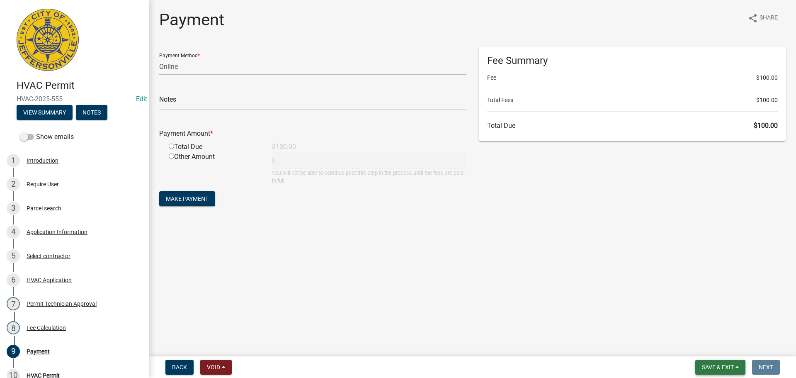
click at [737, 365] on button "Save & Exit" at bounding box center [720, 366] width 50 height 15
click at [729, 347] on button "Save & Exit" at bounding box center [712, 345] width 66 height 20
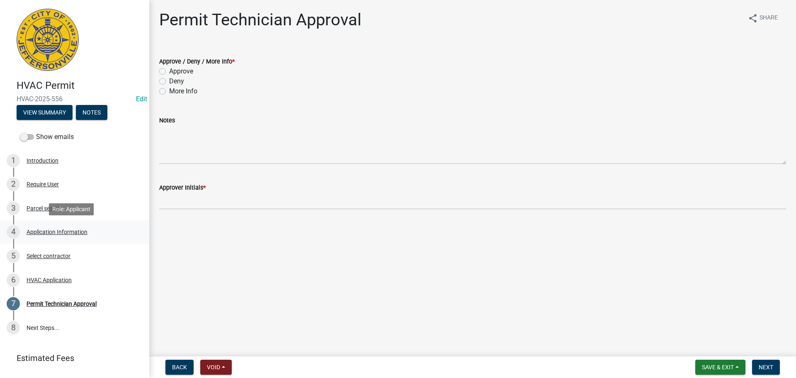
click at [53, 232] on div "Application Information" at bounding box center [57, 232] width 61 height 6
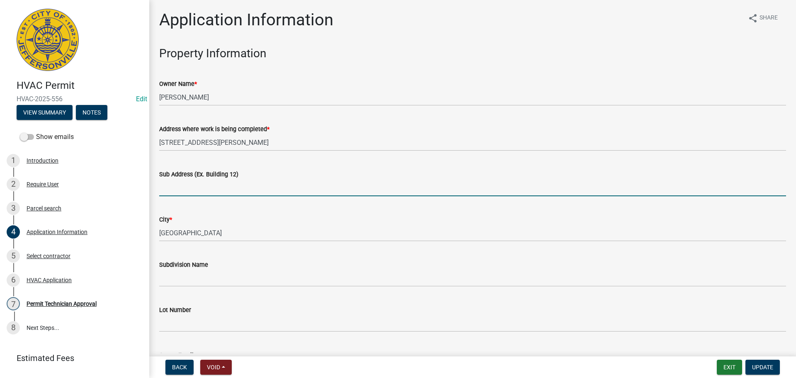
click at [191, 194] on input "Sub Address (Ex. Building 12)" at bounding box center [472, 187] width 627 height 17
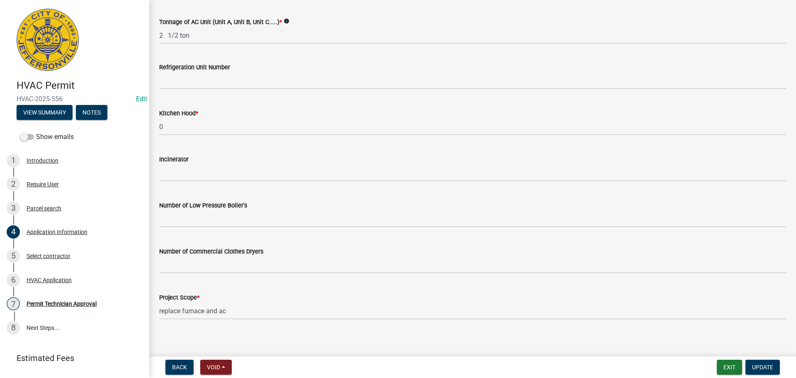
scroll to position [558, 0]
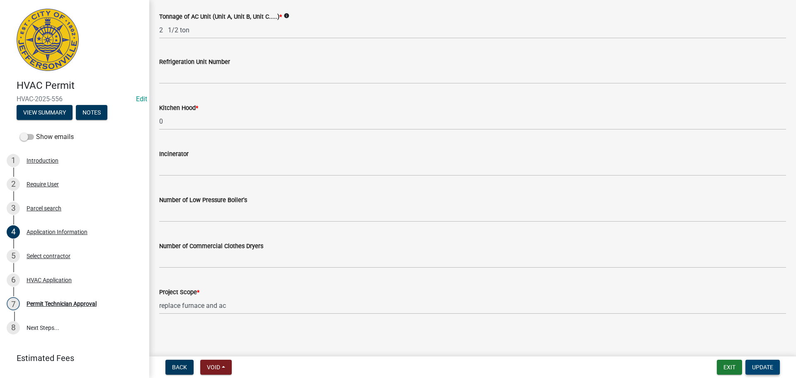
type input "913 Holly Drive"
click at [763, 366] on span "Update" at bounding box center [762, 366] width 21 height 7
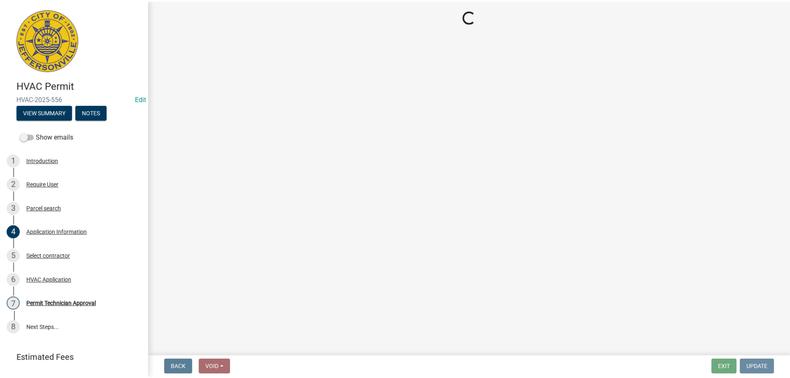
scroll to position [0, 0]
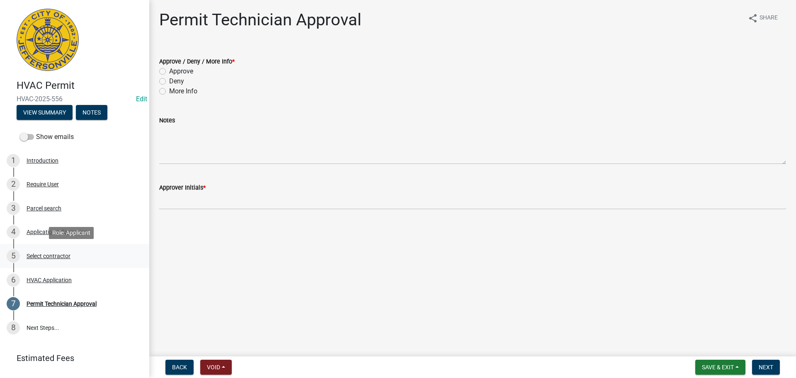
click at [58, 258] on div "Select contractor" at bounding box center [49, 256] width 44 height 6
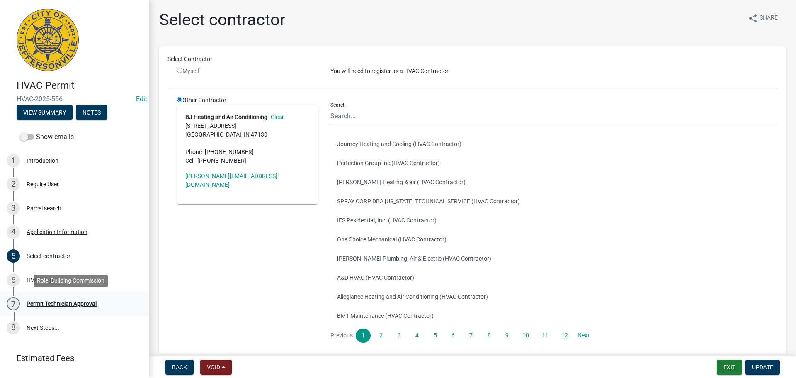
click at [58, 305] on div "Permit Technician Approval" at bounding box center [62, 303] width 70 height 6
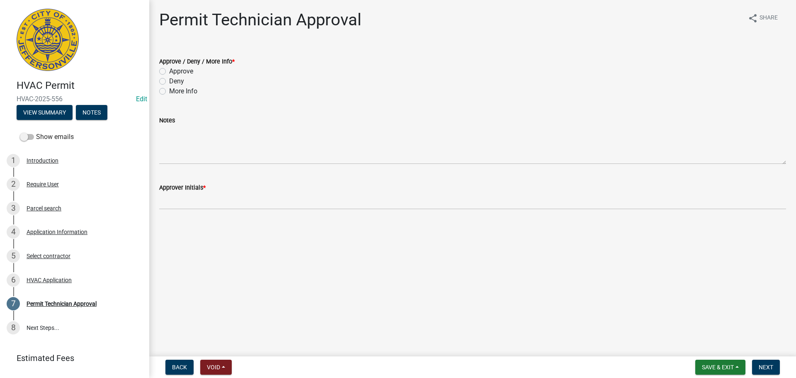
click at [185, 74] on label "Approve" at bounding box center [181, 71] width 24 height 10
click at [174, 72] on input "Approve" at bounding box center [171, 68] width 5 height 5
radio input "true"
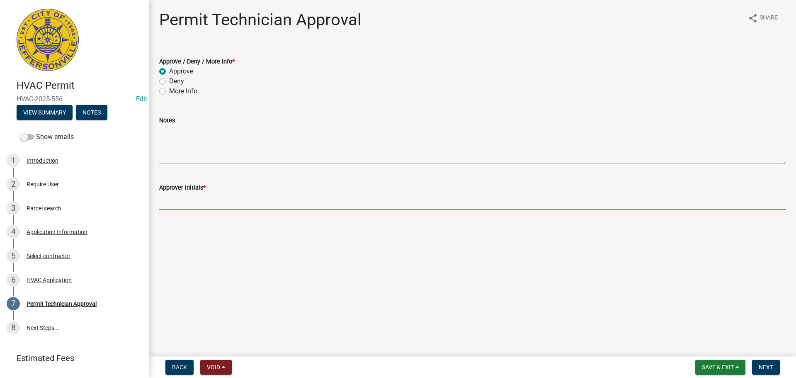
click at [184, 199] on input "Approver Initials *" at bounding box center [472, 200] width 627 height 17
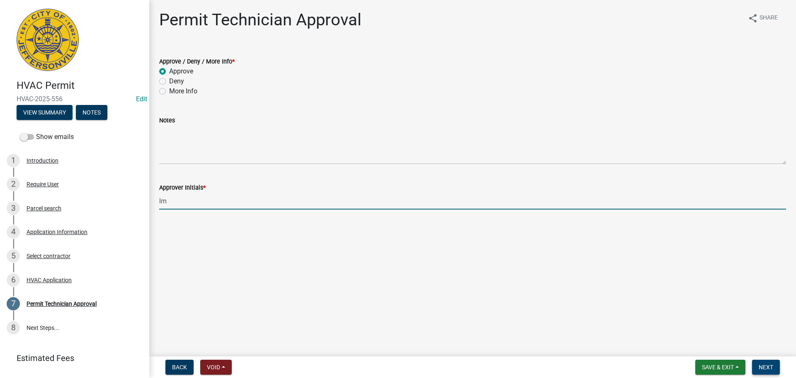
type input "lm"
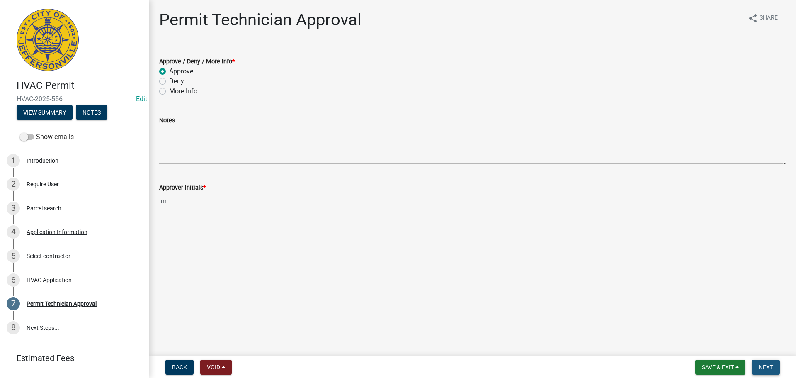
click at [770, 362] on button "Next" at bounding box center [766, 366] width 28 height 15
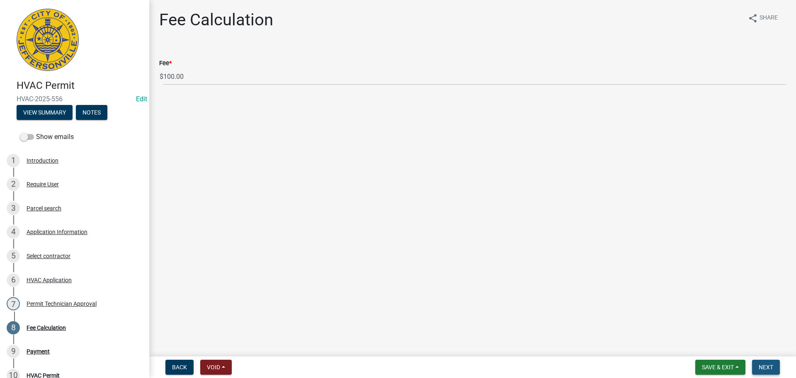
click at [769, 362] on button "Next" at bounding box center [766, 366] width 28 height 15
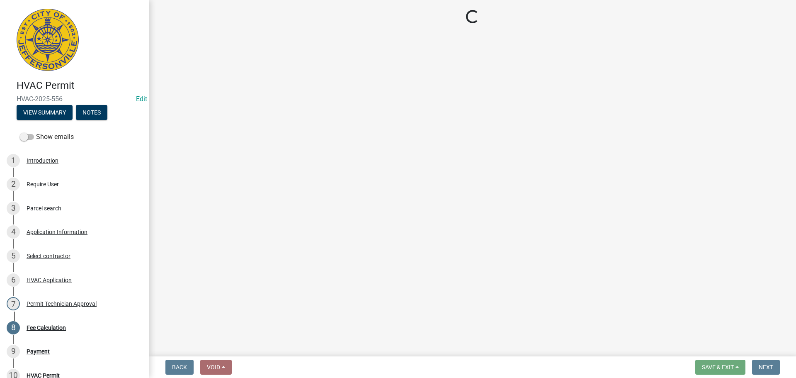
select select "3: 3"
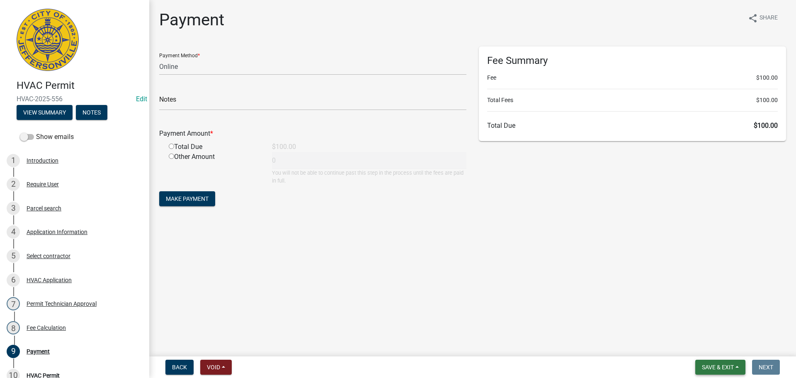
click at [717, 363] on span "Save & Exit" at bounding box center [718, 366] width 32 height 7
click at [720, 341] on button "Save & Exit" at bounding box center [712, 345] width 66 height 20
